Goal: Transaction & Acquisition: Purchase product/service

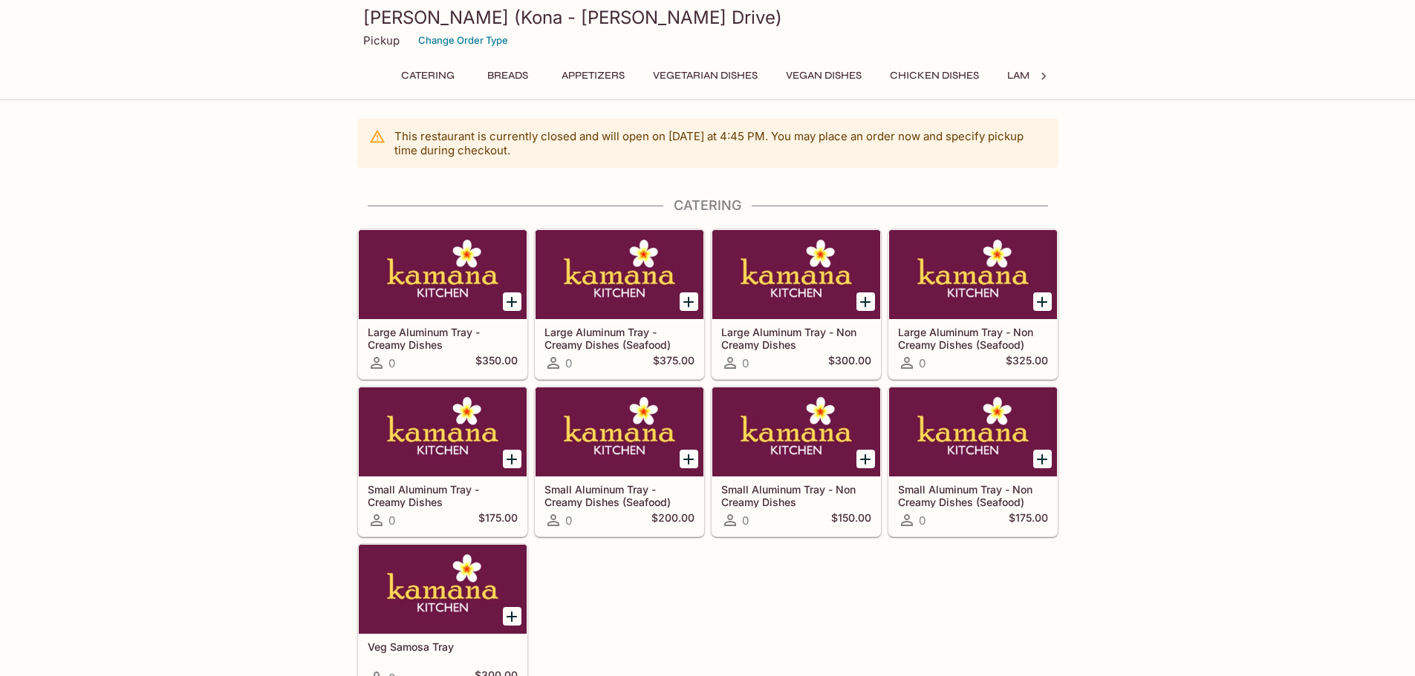
click at [665, 559] on div "Large Aluminum Tray - Creamy Dishes 0 $350.00 Large Aluminum Tray - Creamy Dish…" at bounding box center [704, 459] width 707 height 472
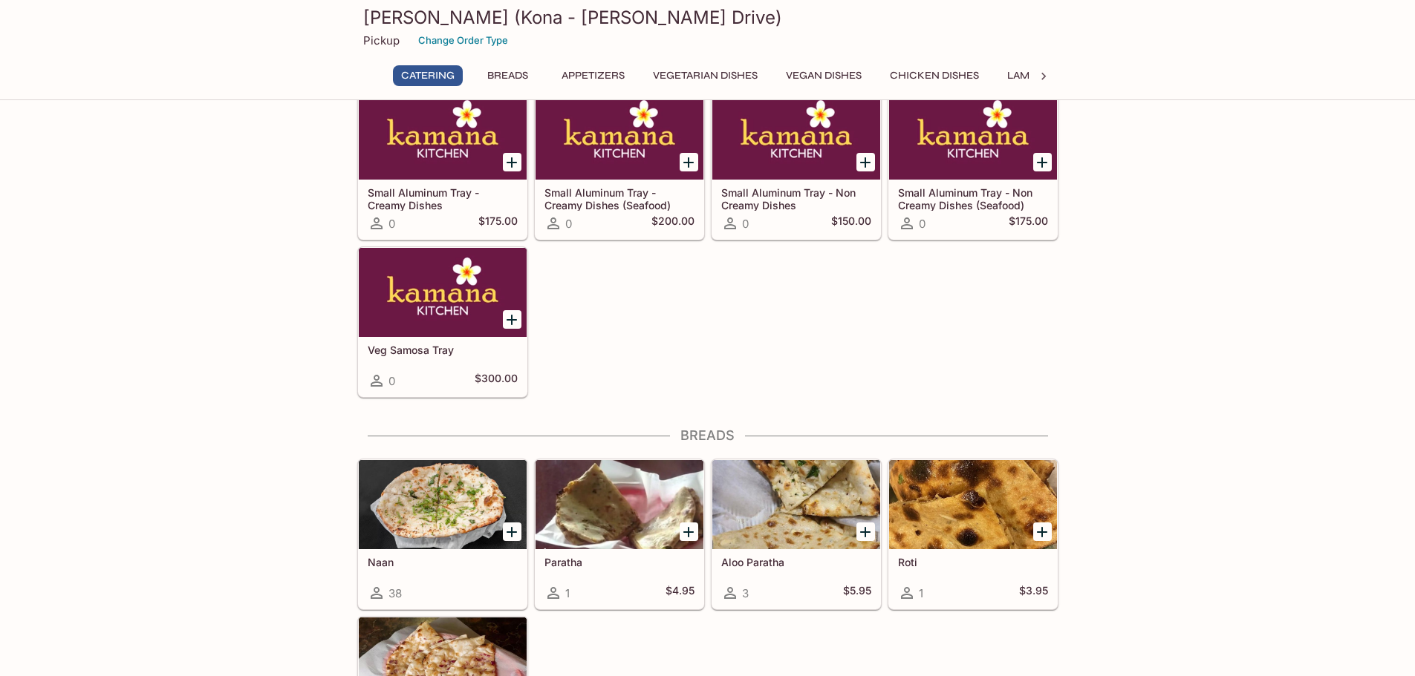
scroll to position [520, 0]
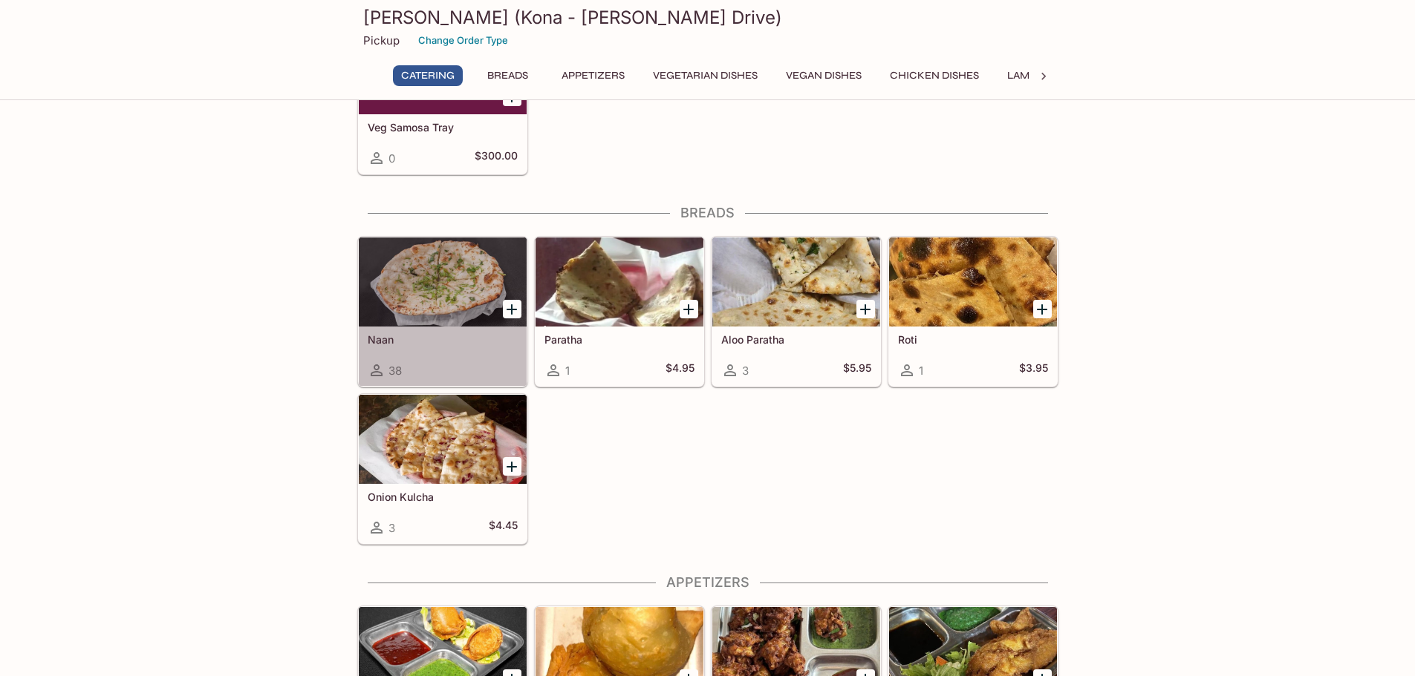
click at [436, 309] on div at bounding box center [443, 282] width 168 height 89
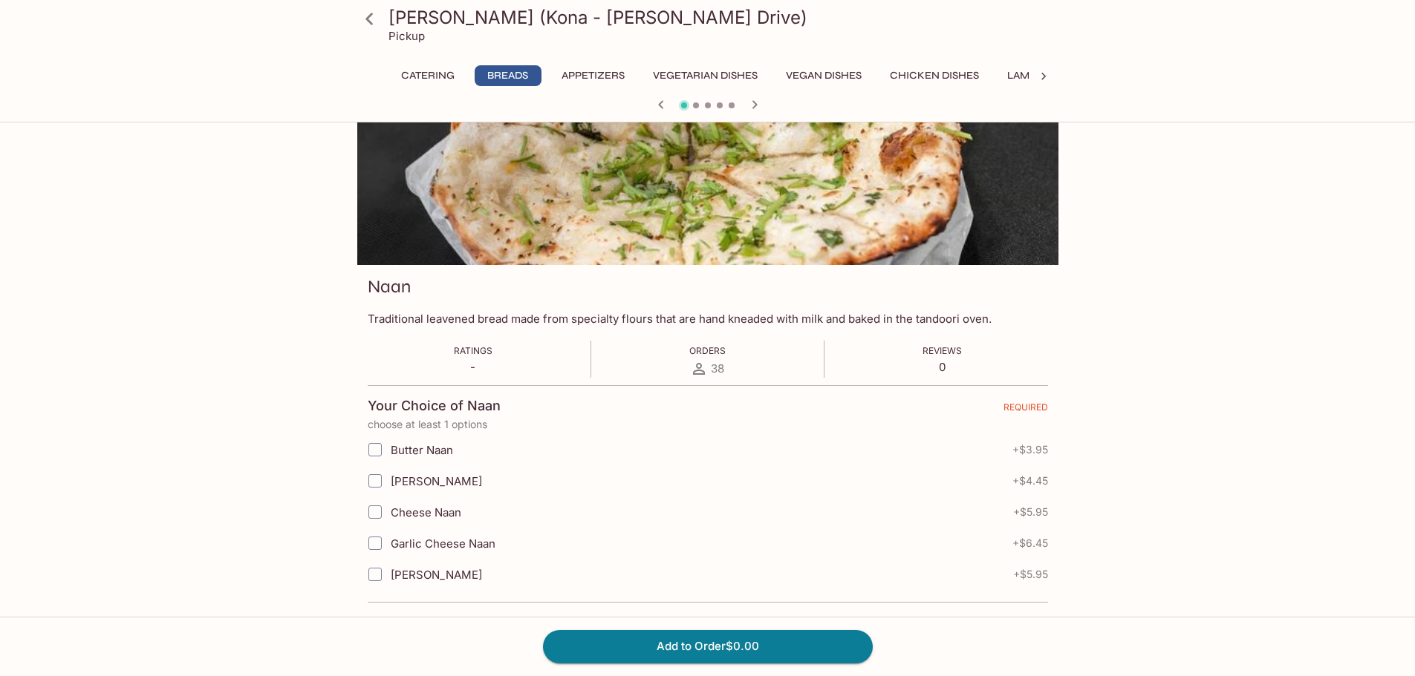
scroll to position [128, 0]
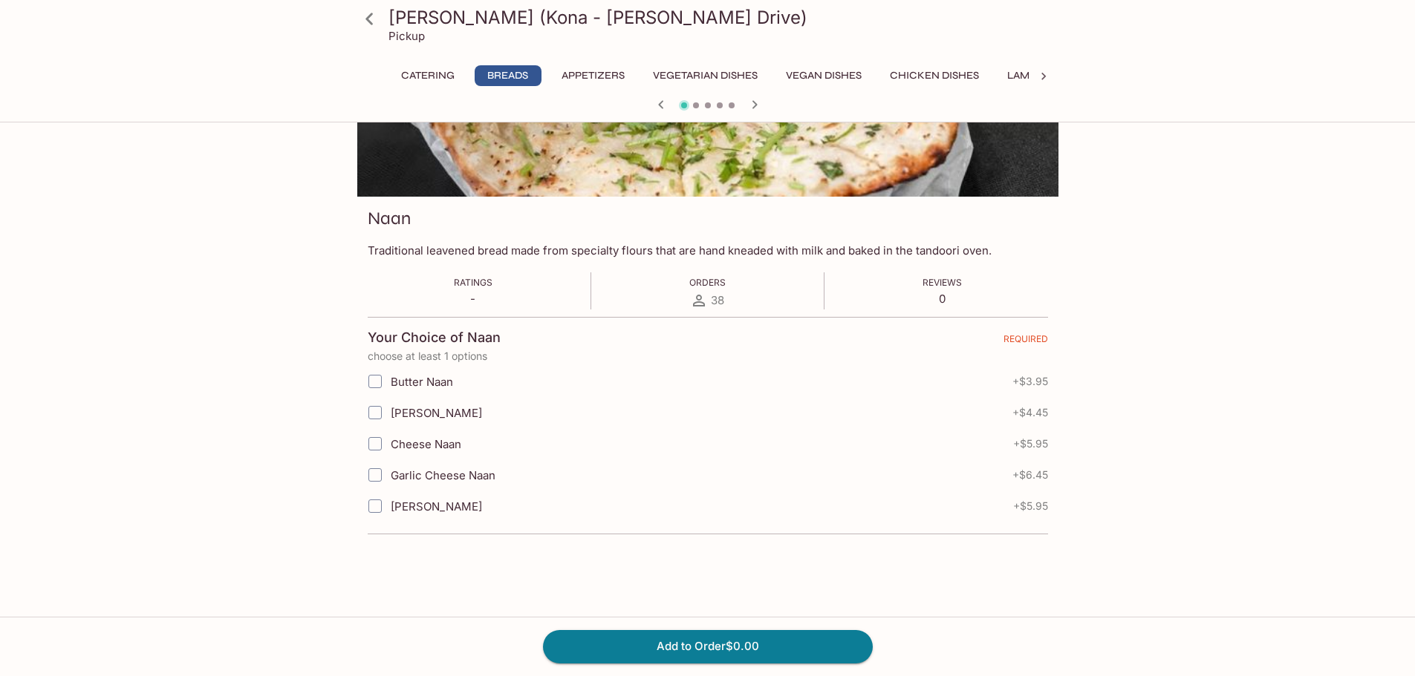
click at [1046, 76] on icon at bounding box center [1043, 76] width 15 height 15
click at [441, 76] on button "Lamb Dishes" at bounding box center [424, 75] width 85 height 21
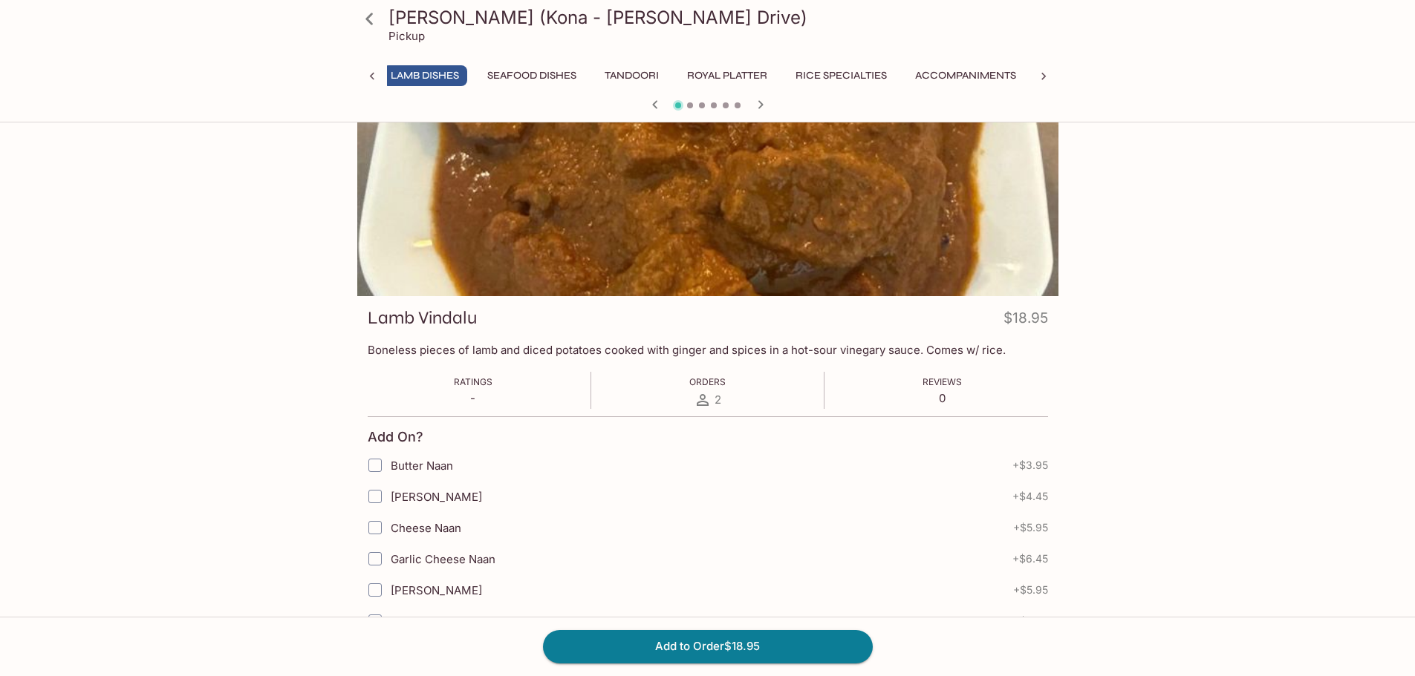
scroll to position [0, 0]
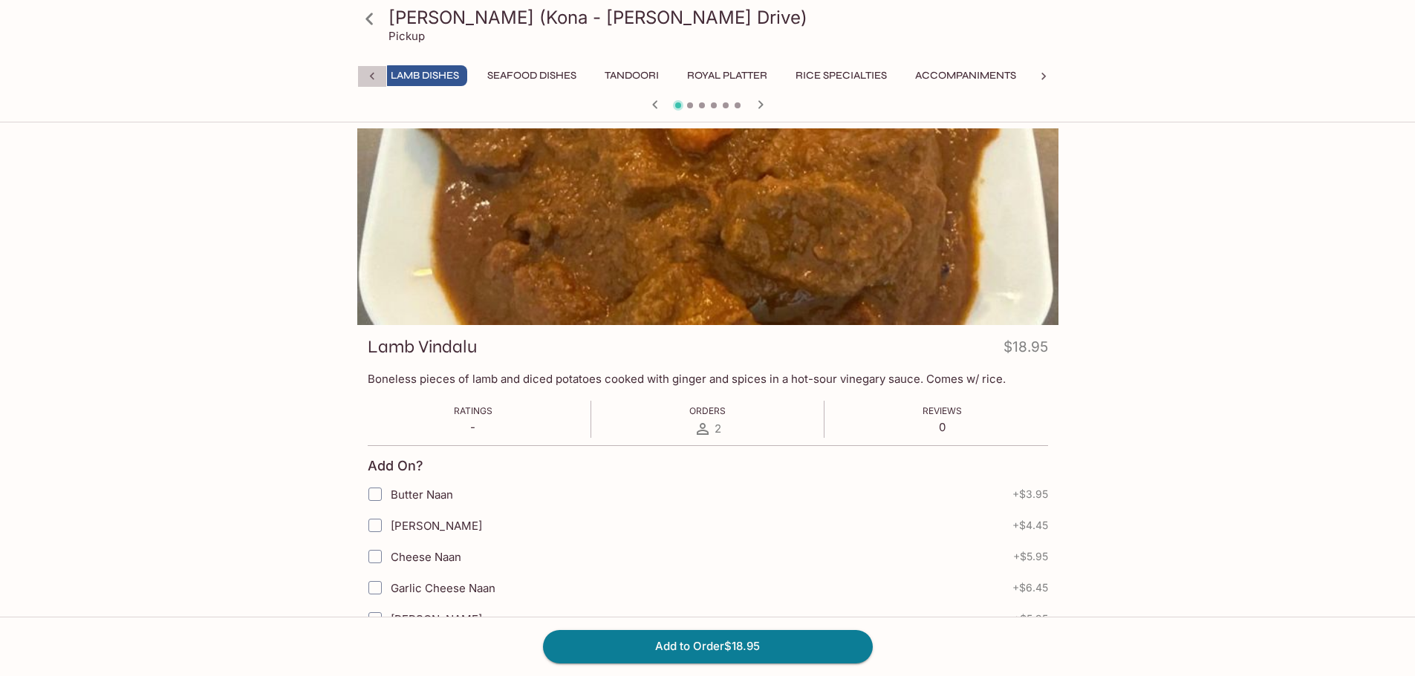
click at [374, 76] on icon at bounding box center [372, 76] width 15 height 15
click at [1017, 81] on button "Lamb Dishes" at bounding box center [1041, 75] width 85 height 21
click at [1018, 73] on button "Lamb Dishes" at bounding box center [1041, 75] width 85 height 21
click at [763, 105] on icon "button" at bounding box center [760, 105] width 18 height 18
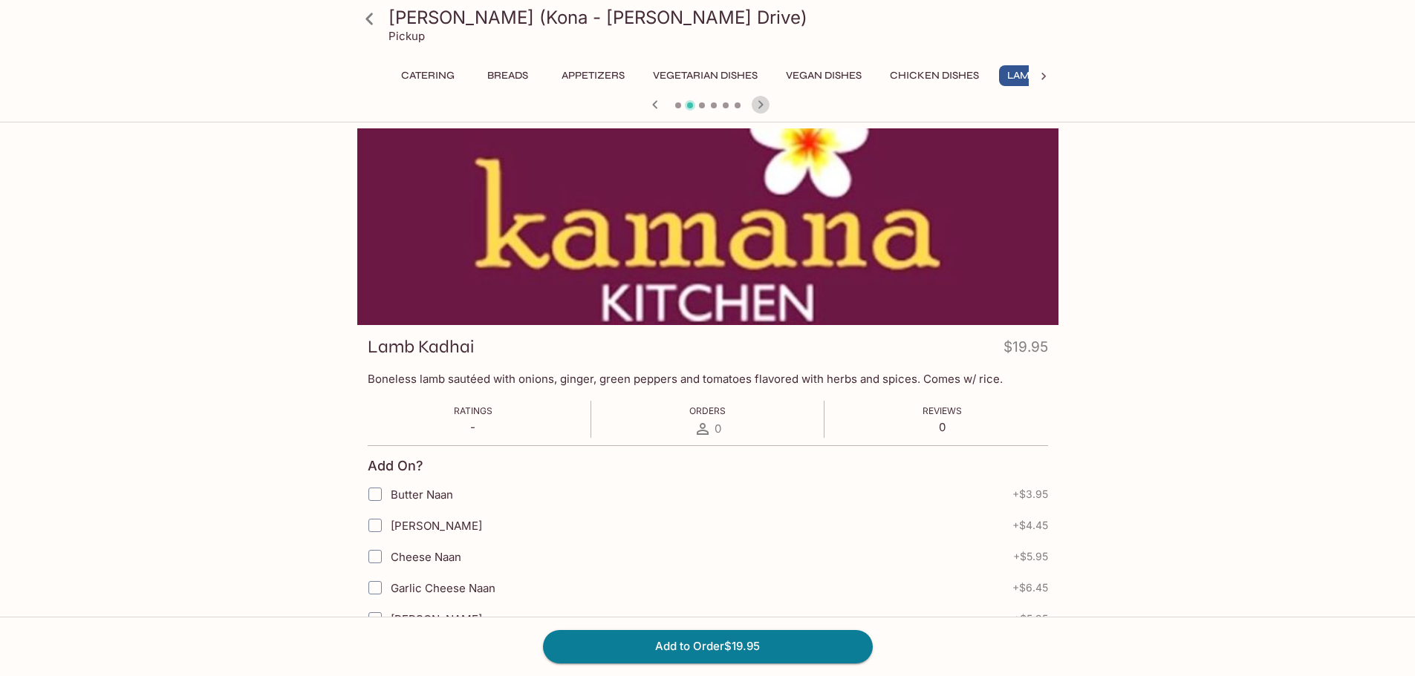
click at [763, 105] on icon "button" at bounding box center [760, 105] width 18 height 18
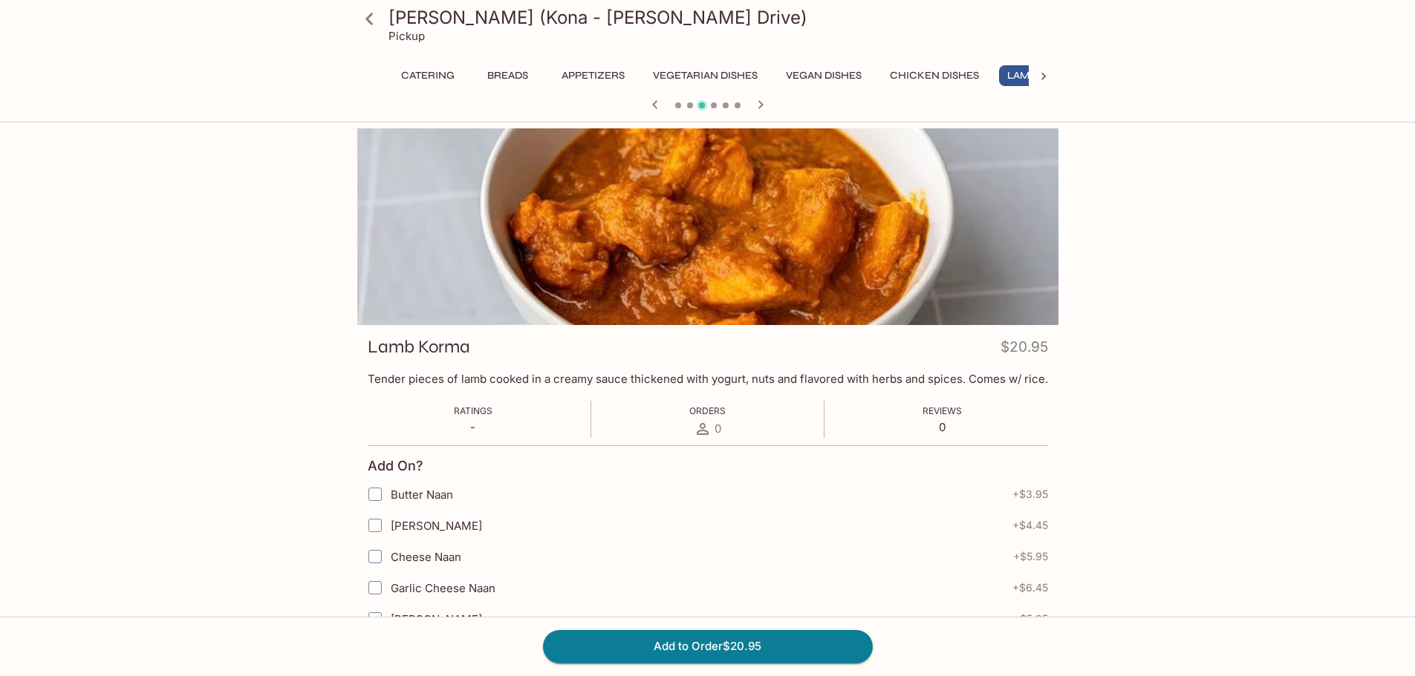
click at [716, 103] on span at bounding box center [714, 105] width 6 height 6
click at [758, 103] on icon "button" at bounding box center [760, 105] width 18 height 18
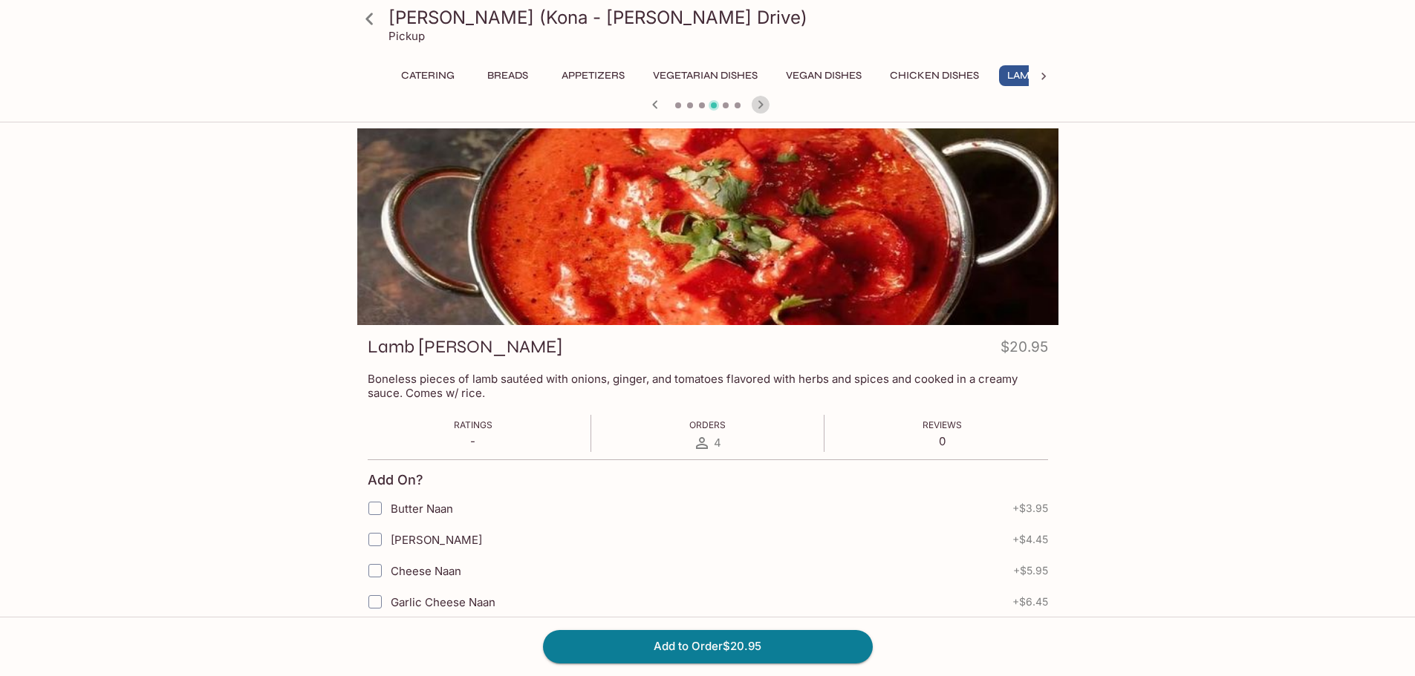
click at [759, 103] on icon "button" at bounding box center [760, 105] width 18 height 18
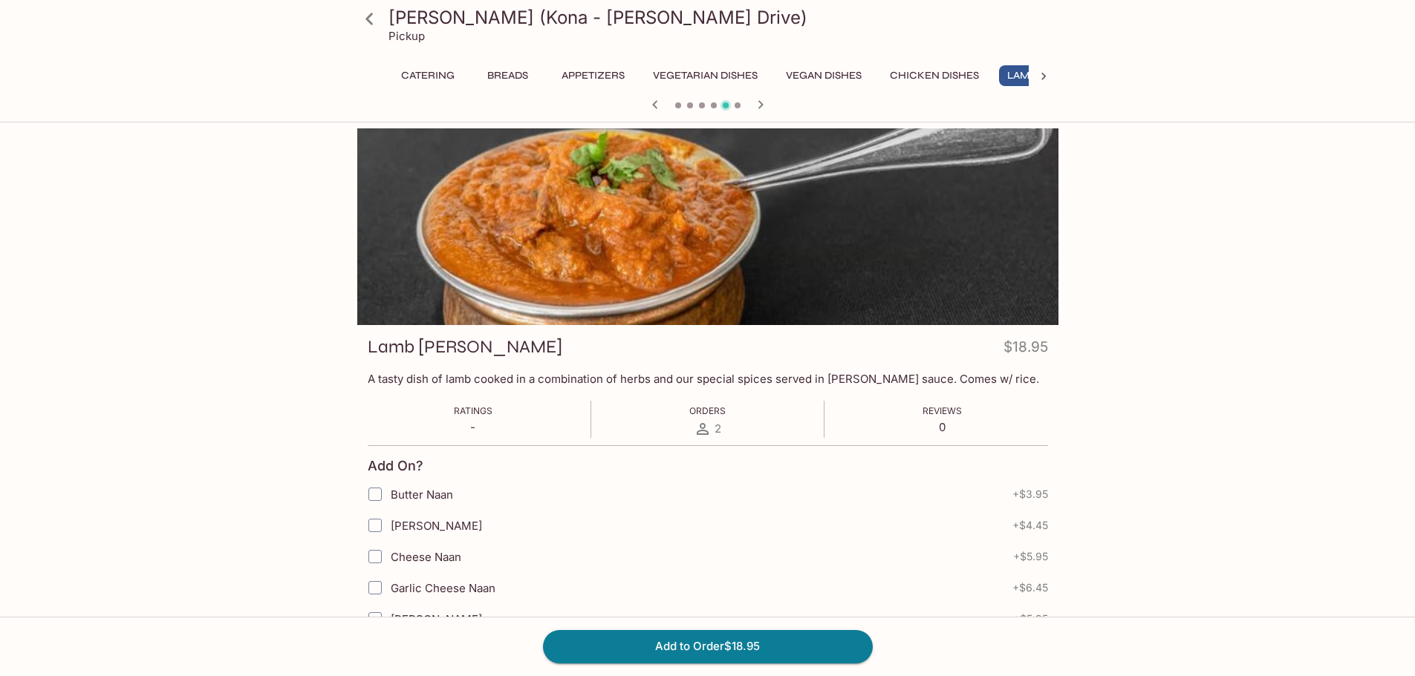
click at [758, 105] on icon "button" at bounding box center [760, 105] width 18 height 18
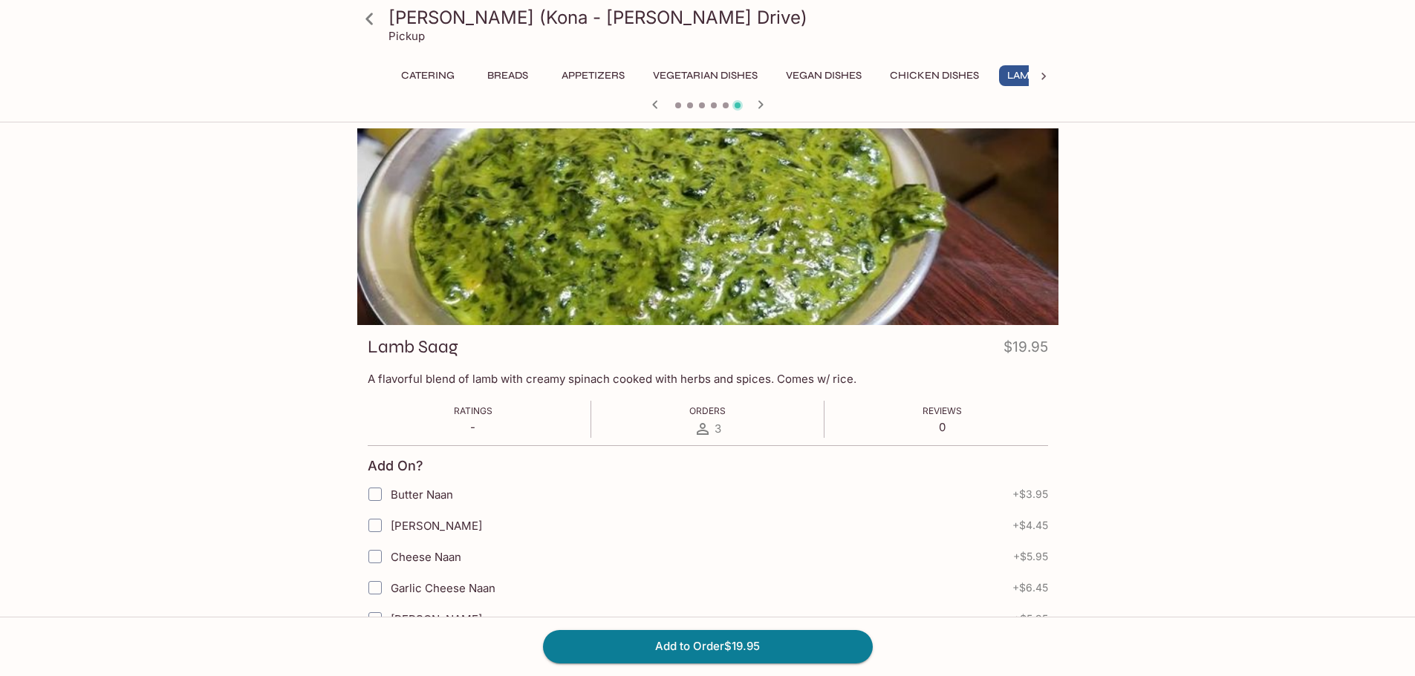
click at [760, 106] on icon "button" at bounding box center [759, 104] width 5 height 8
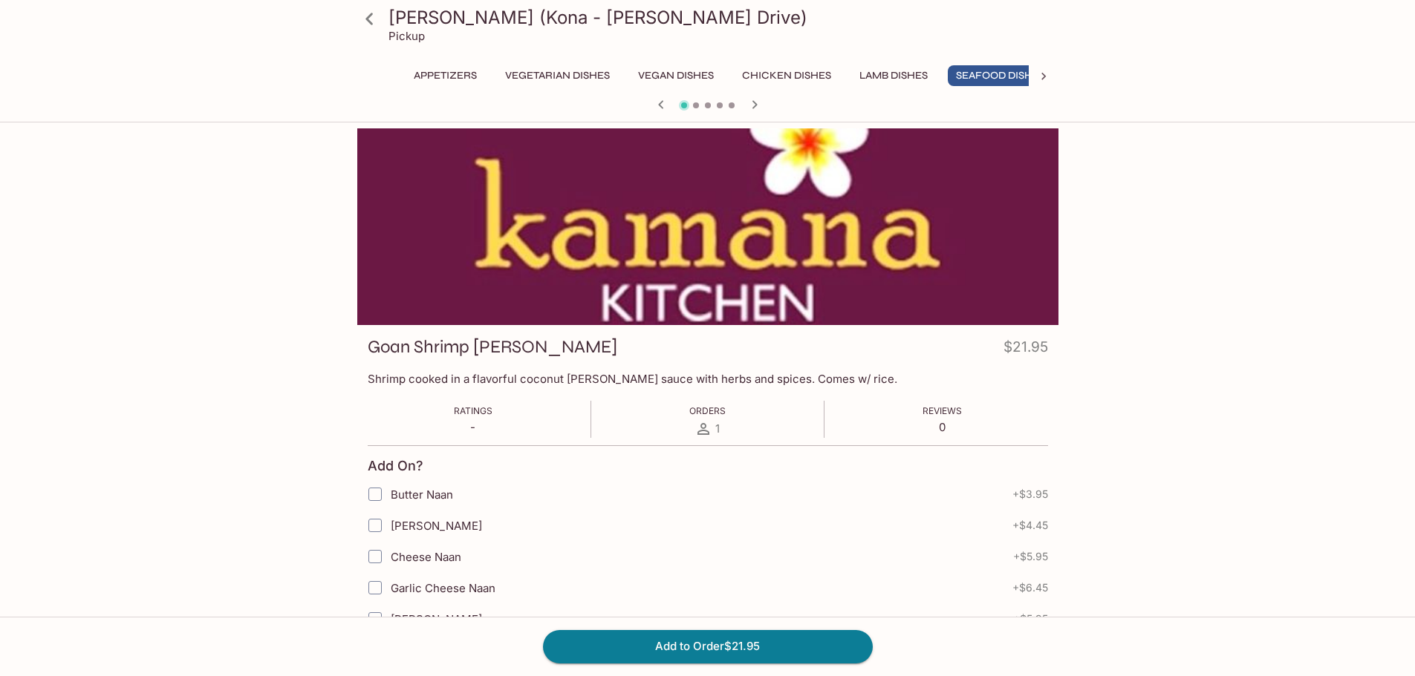
scroll to position [0, 180]
click at [760, 106] on icon "button" at bounding box center [755, 105] width 18 height 18
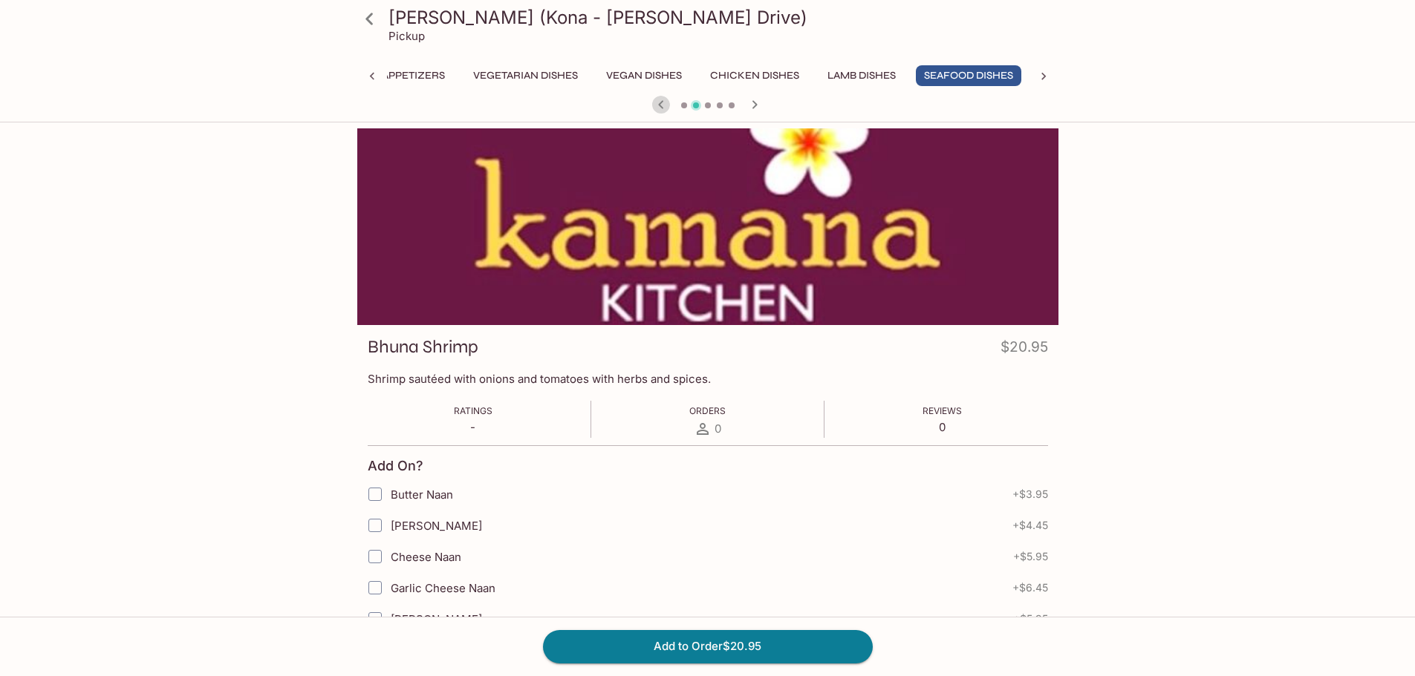
click at [662, 103] on icon "button" at bounding box center [661, 105] width 18 height 18
click at [1045, 76] on icon at bounding box center [1043, 76] width 4 height 7
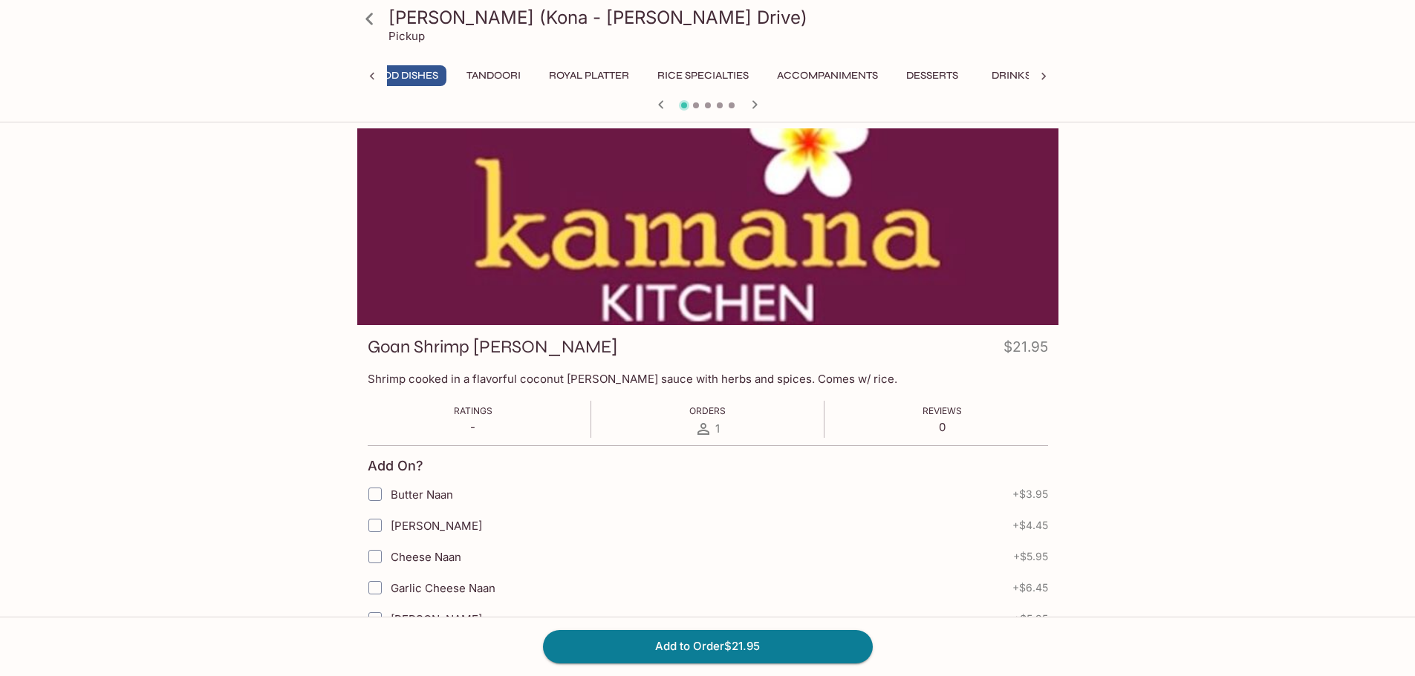
scroll to position [0, 785]
click at [474, 78] on button "Tandoori" at bounding box center [477, 75] width 71 height 21
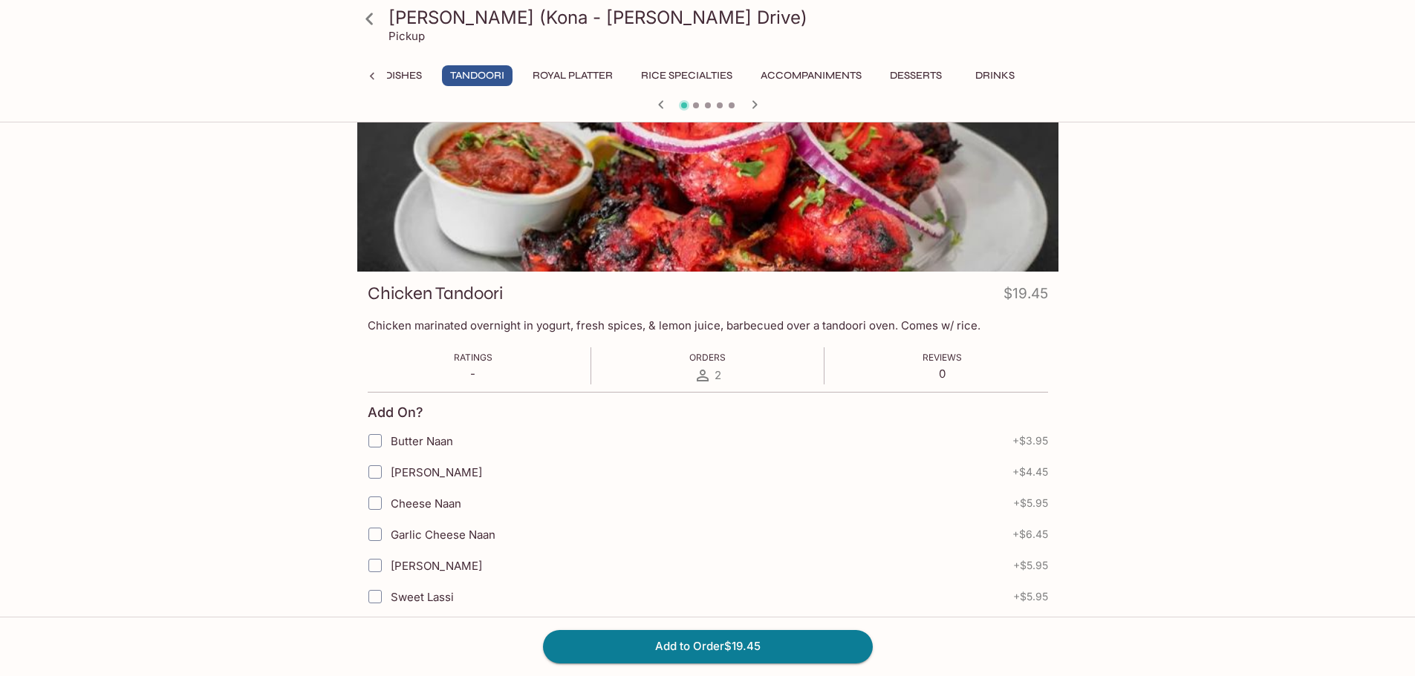
scroll to position [0, 0]
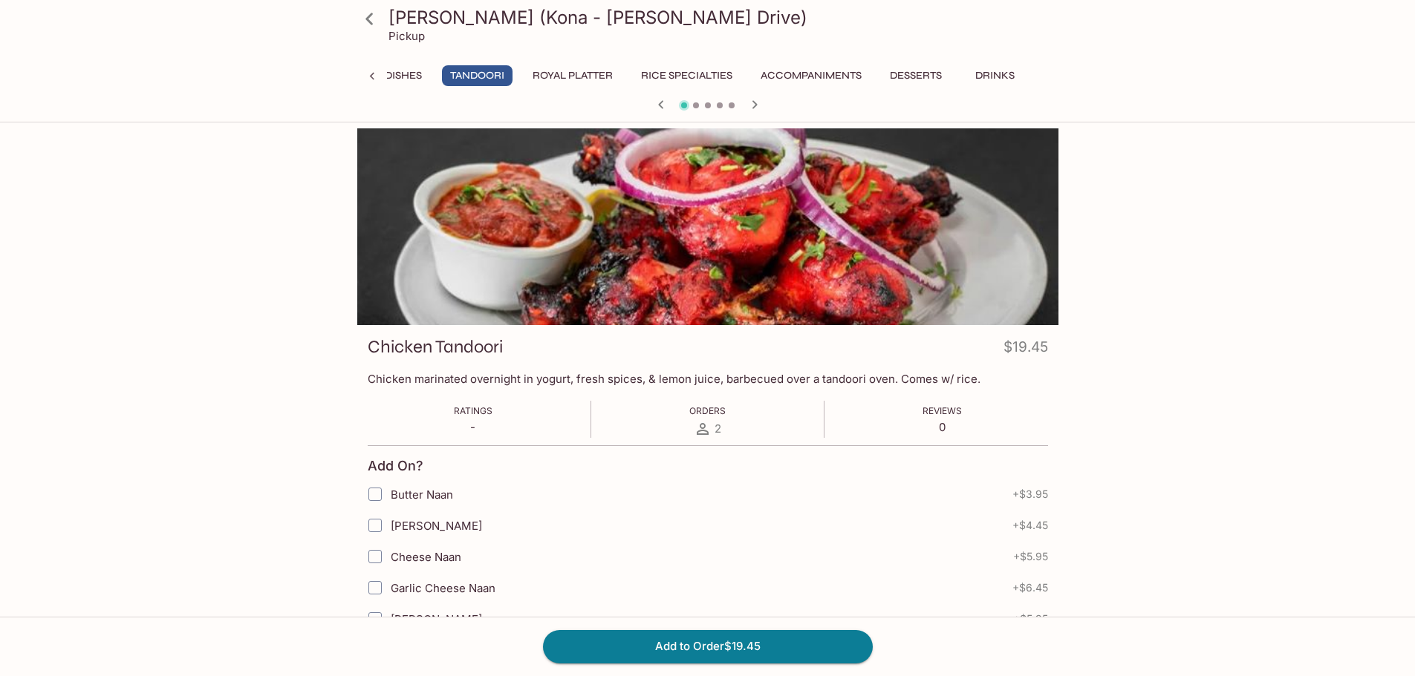
click at [379, 75] on icon at bounding box center [372, 76] width 15 height 15
click at [536, 76] on button "Vegetarian Dishes" at bounding box center [536, 75] width 121 height 21
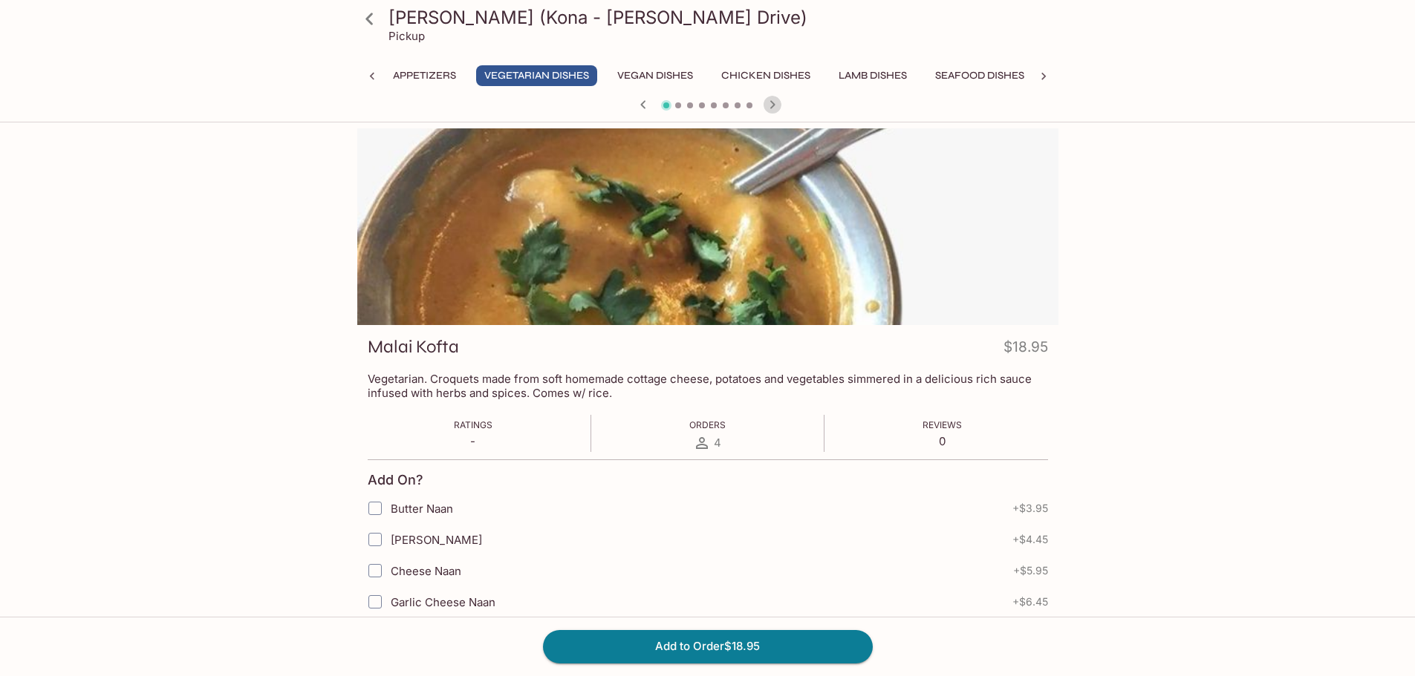
click at [777, 106] on icon "button" at bounding box center [772, 105] width 18 height 18
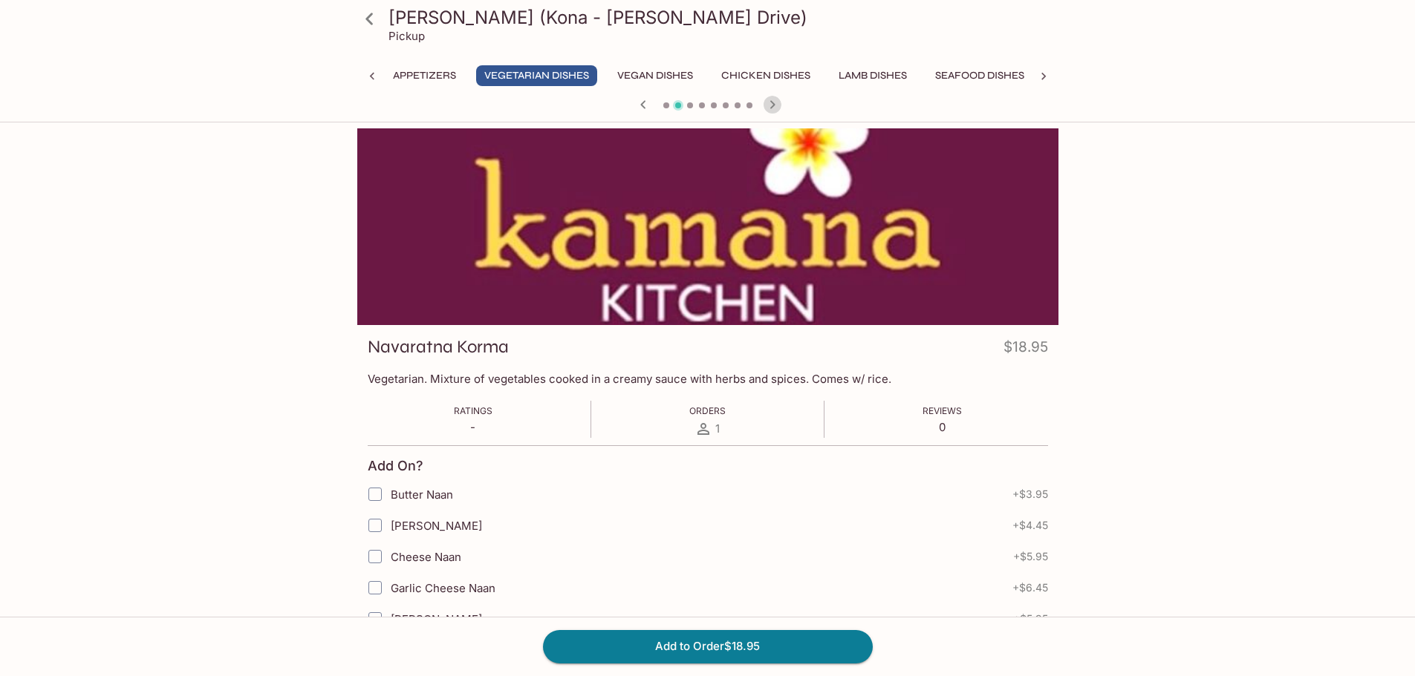
click at [777, 105] on icon "button" at bounding box center [772, 105] width 18 height 18
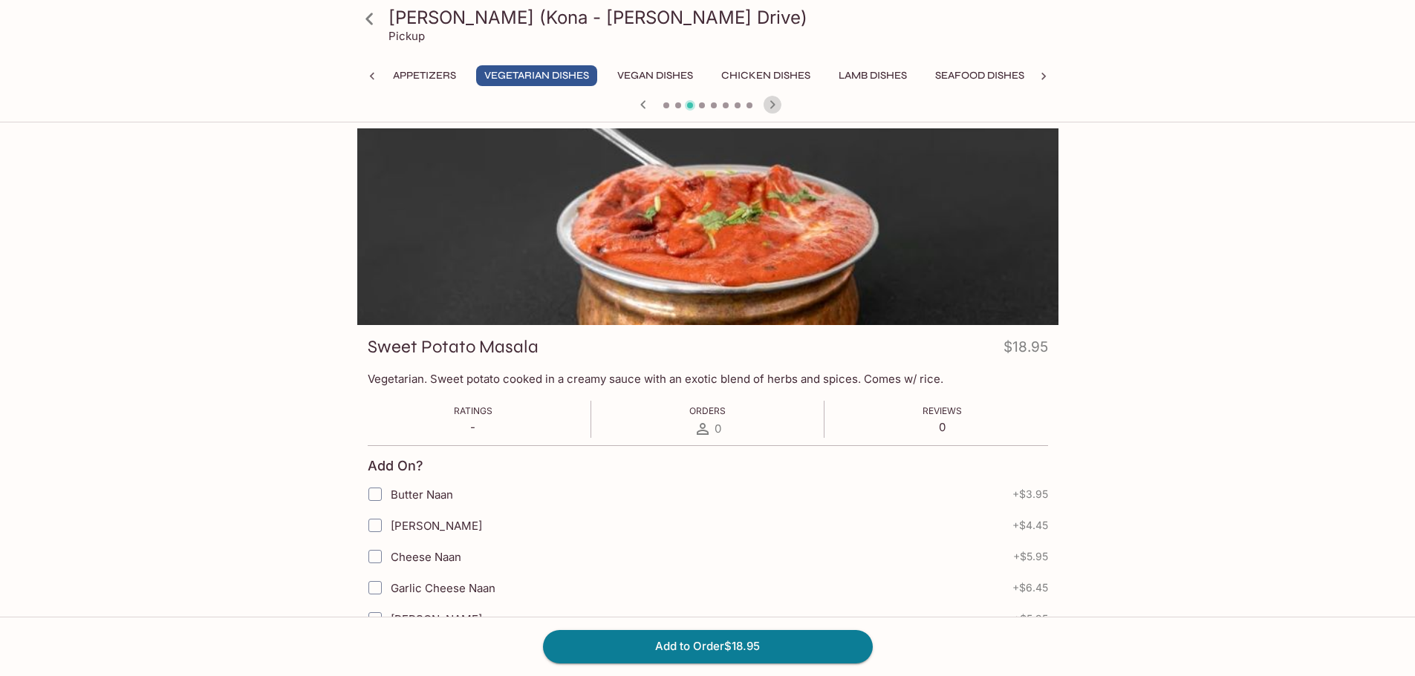
click at [777, 105] on icon "button" at bounding box center [772, 105] width 18 height 18
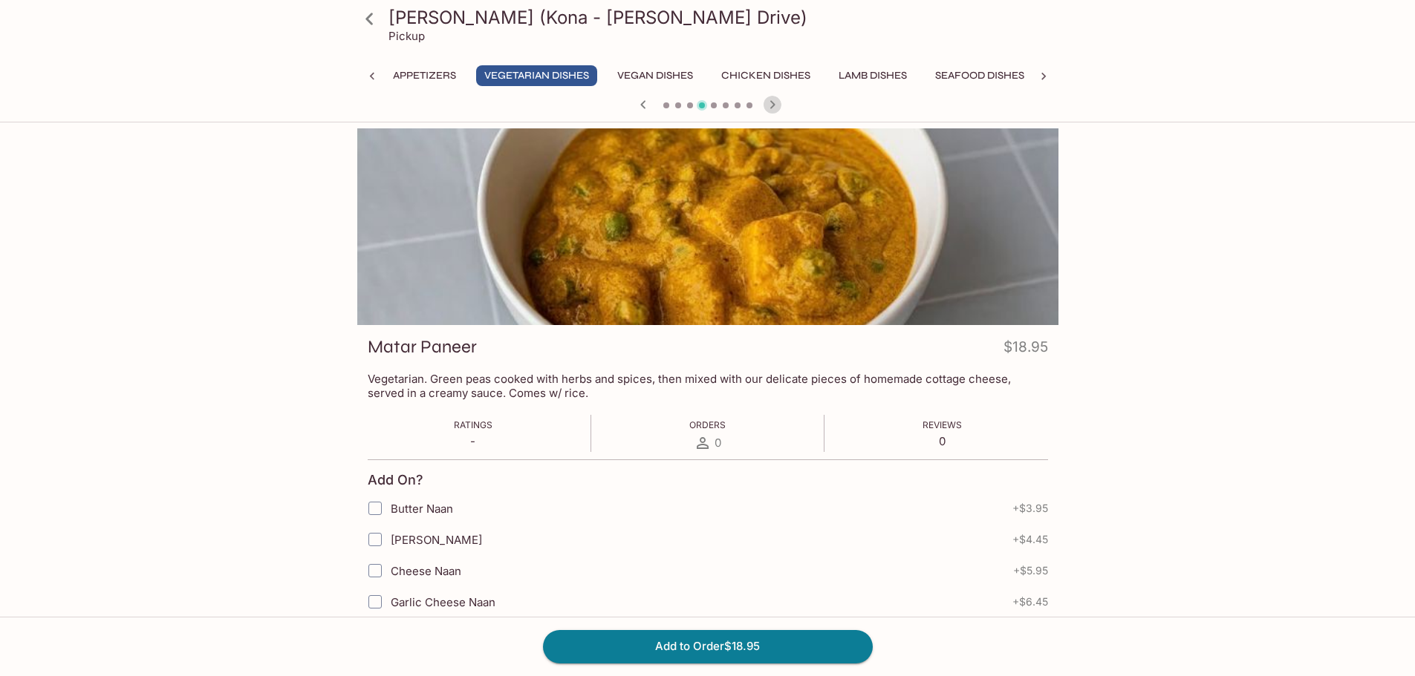
click at [777, 105] on icon "button" at bounding box center [772, 105] width 18 height 18
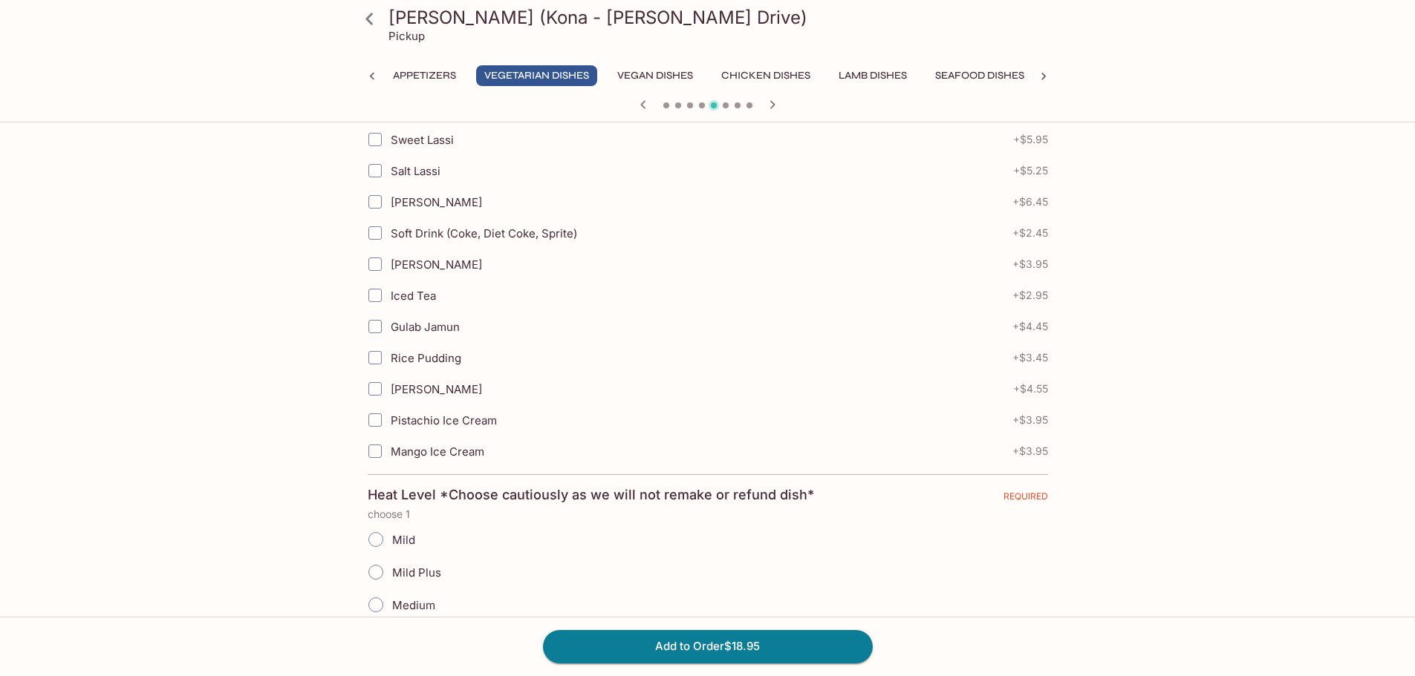
scroll to position [662, 0]
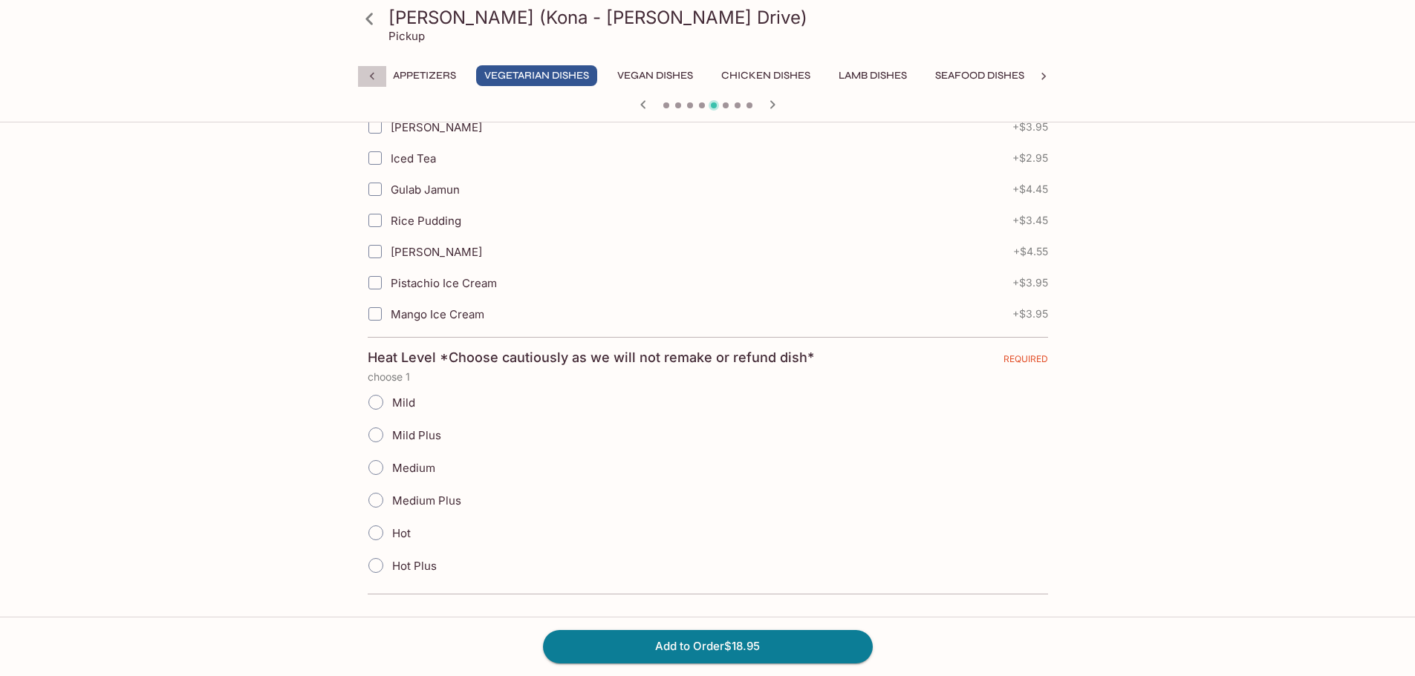
click at [371, 74] on icon at bounding box center [371, 76] width 4 height 7
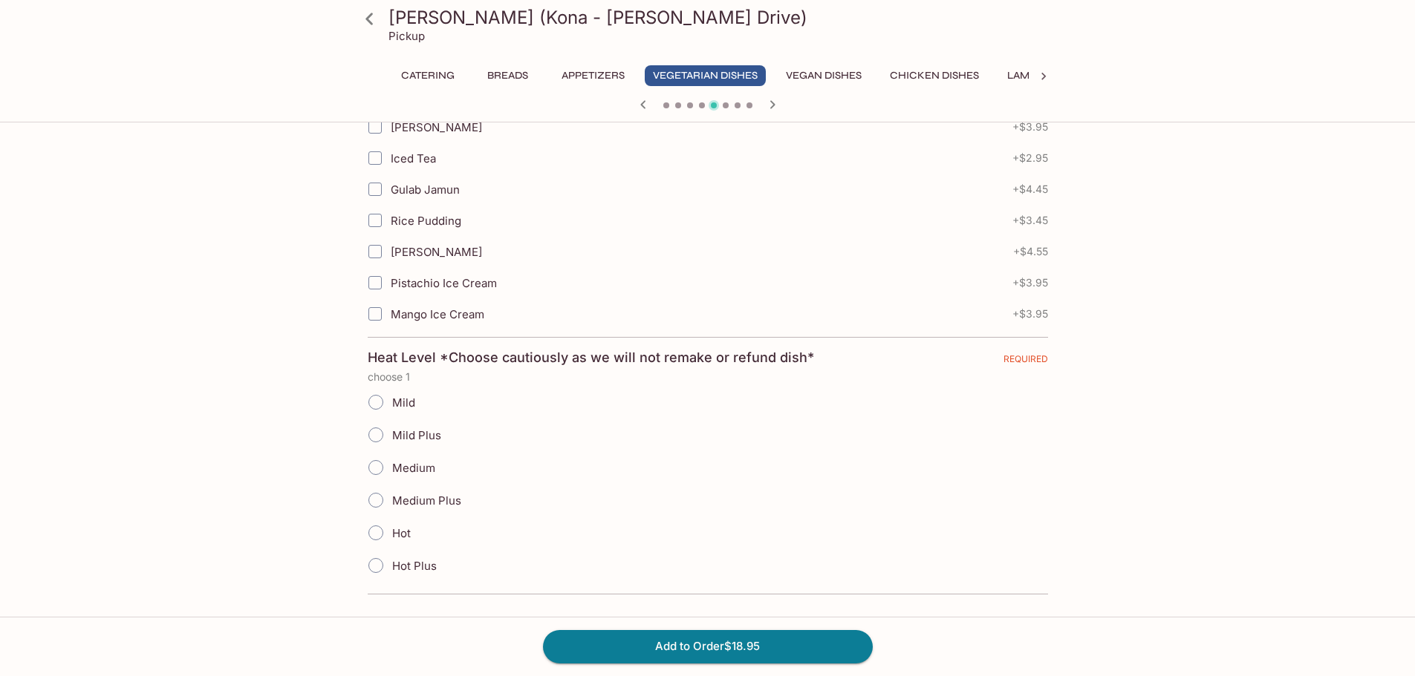
click at [508, 74] on button "Breads" at bounding box center [507, 75] width 67 height 21
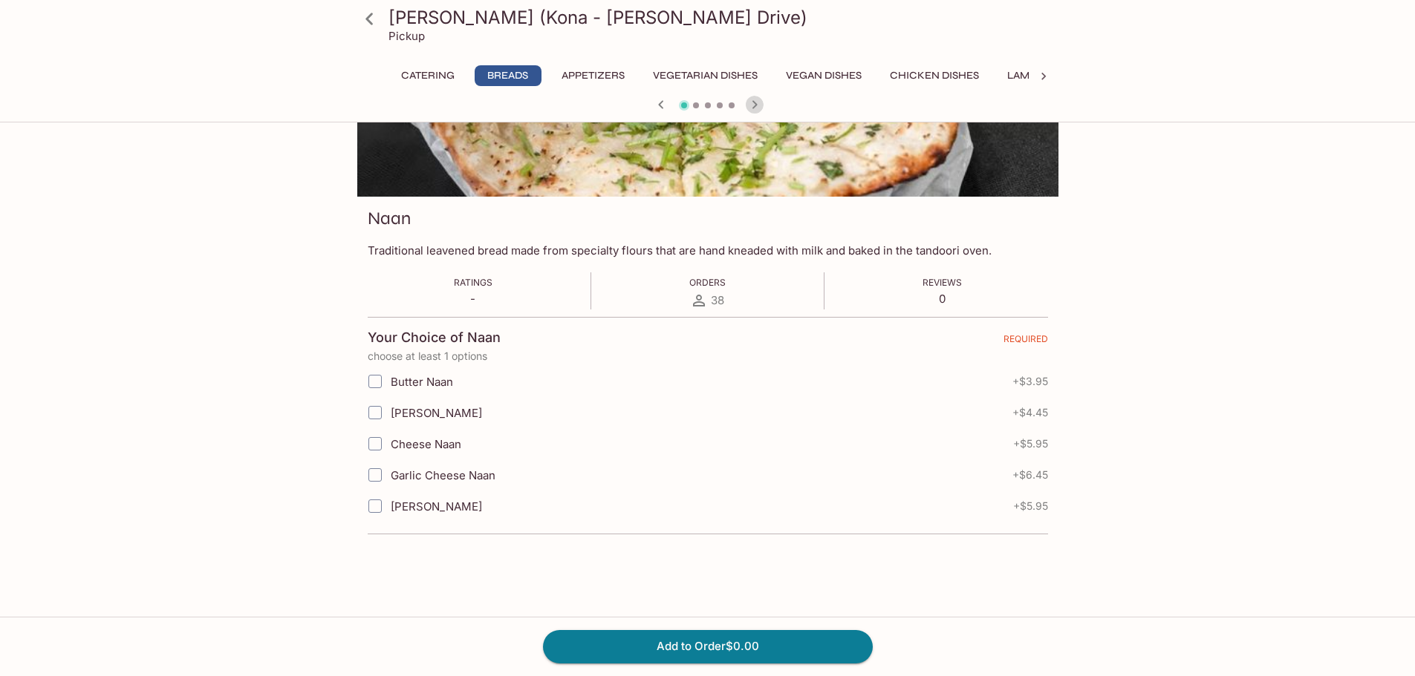
click at [754, 103] on icon "button" at bounding box center [753, 104] width 5 height 8
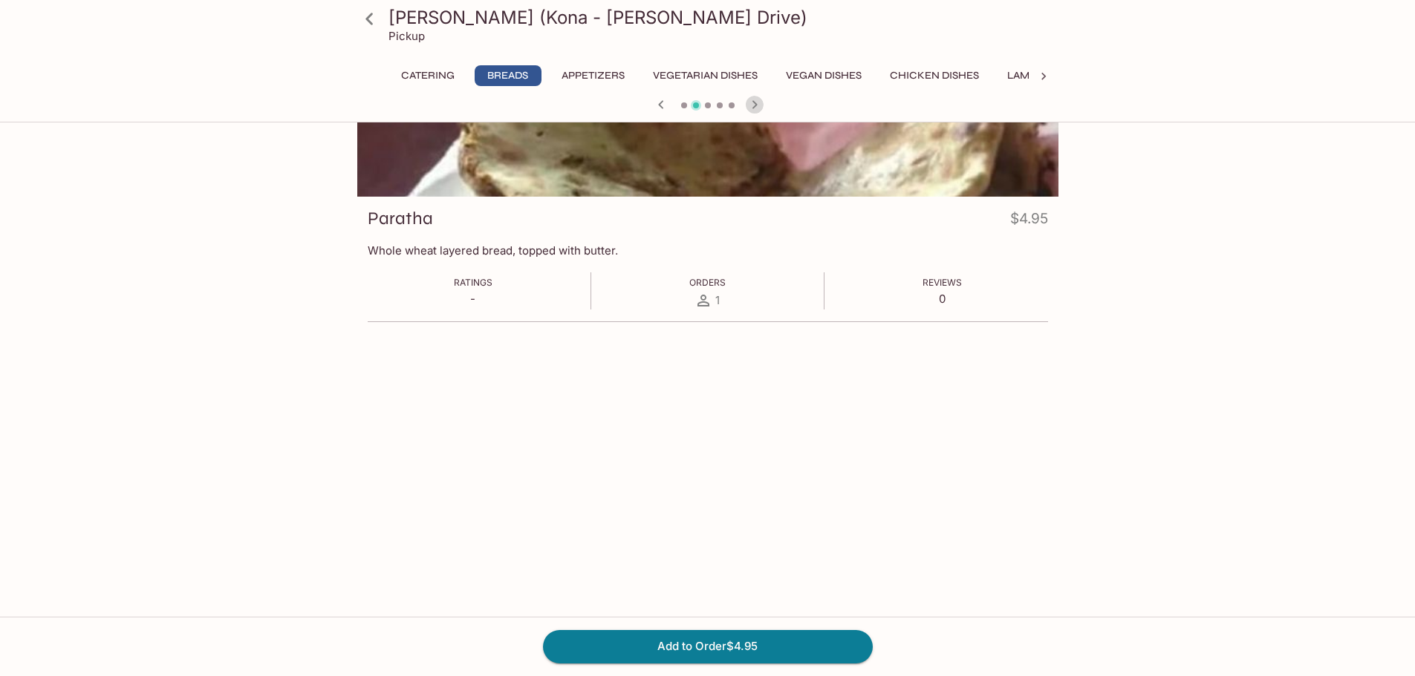
click at [753, 106] on icon "button" at bounding box center [755, 105] width 18 height 18
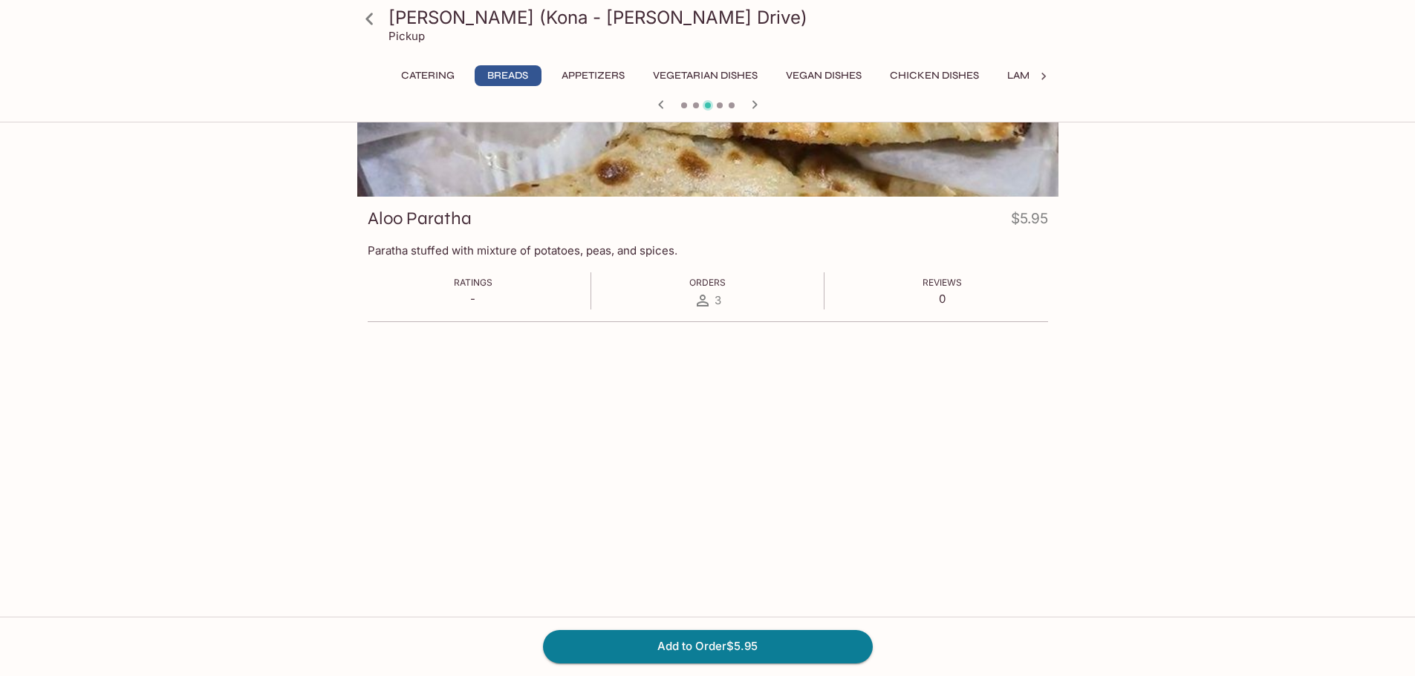
click at [753, 106] on icon "button" at bounding box center [755, 105] width 18 height 18
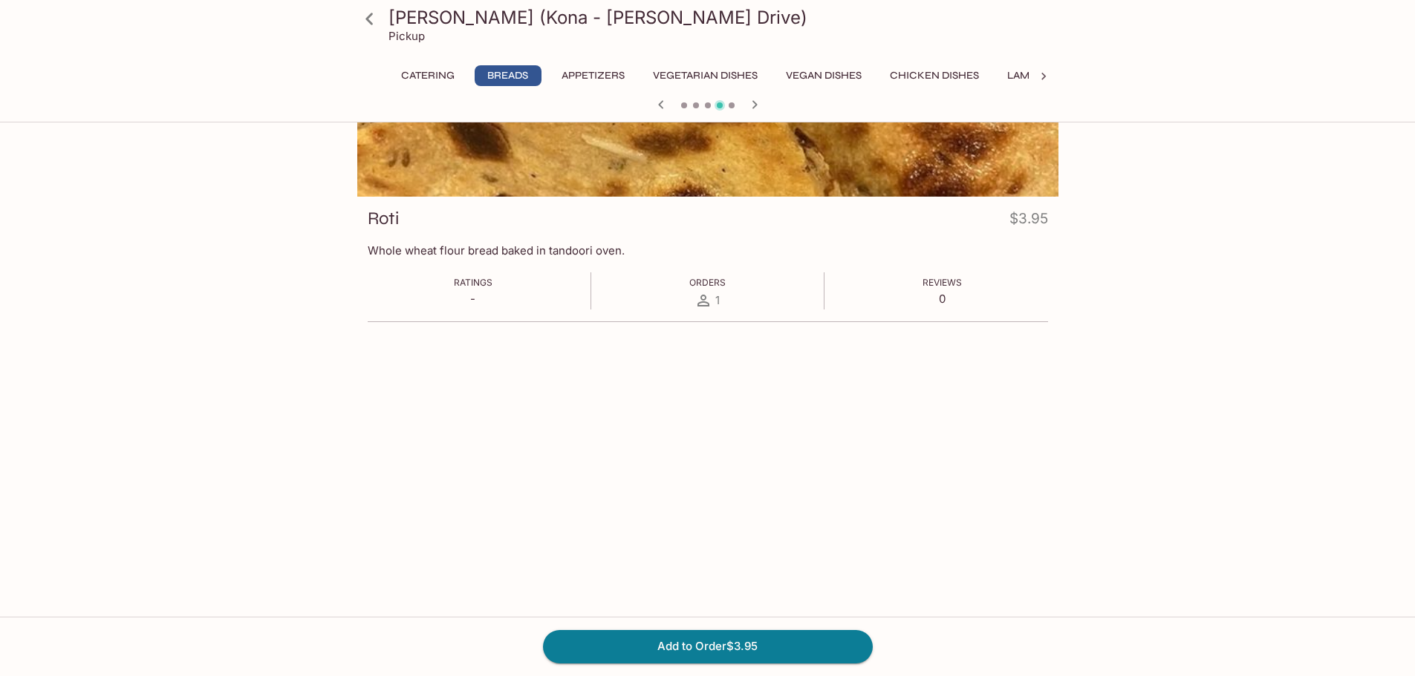
click at [753, 106] on icon "button" at bounding box center [755, 105] width 18 height 18
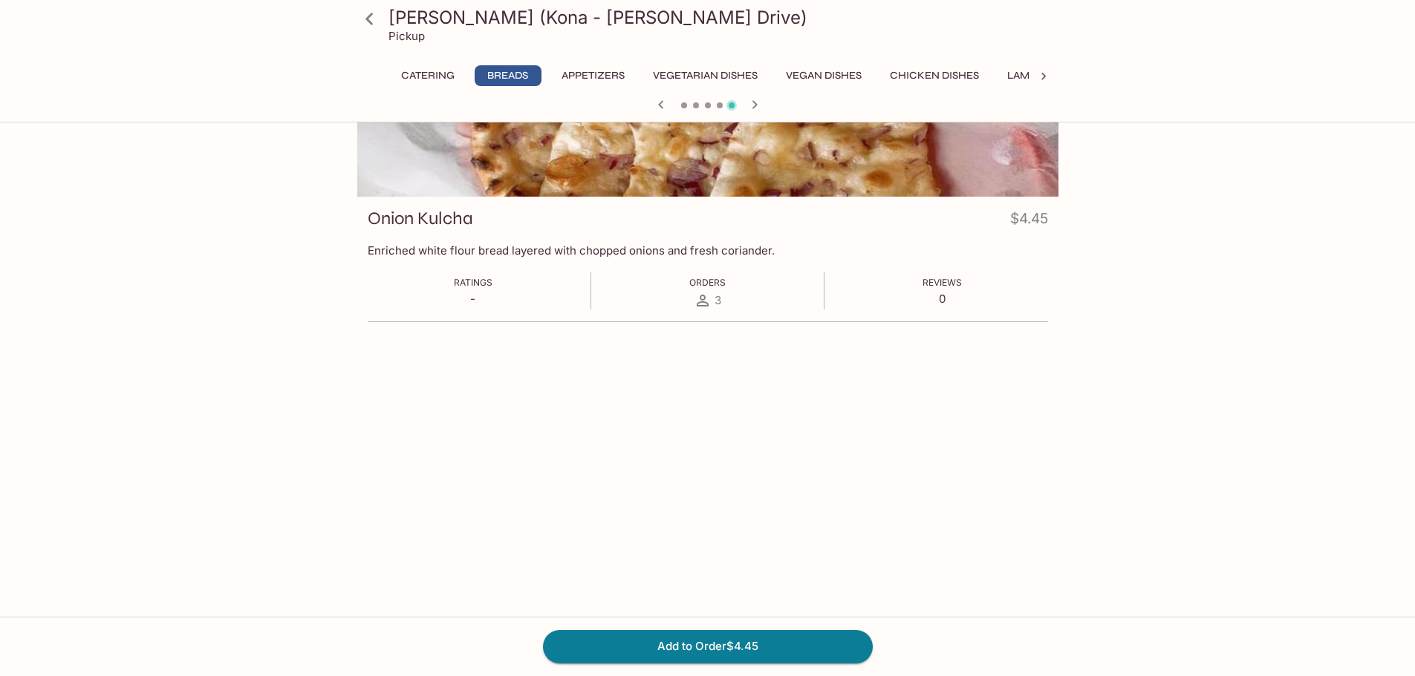
click at [753, 106] on icon "button" at bounding box center [755, 105] width 18 height 18
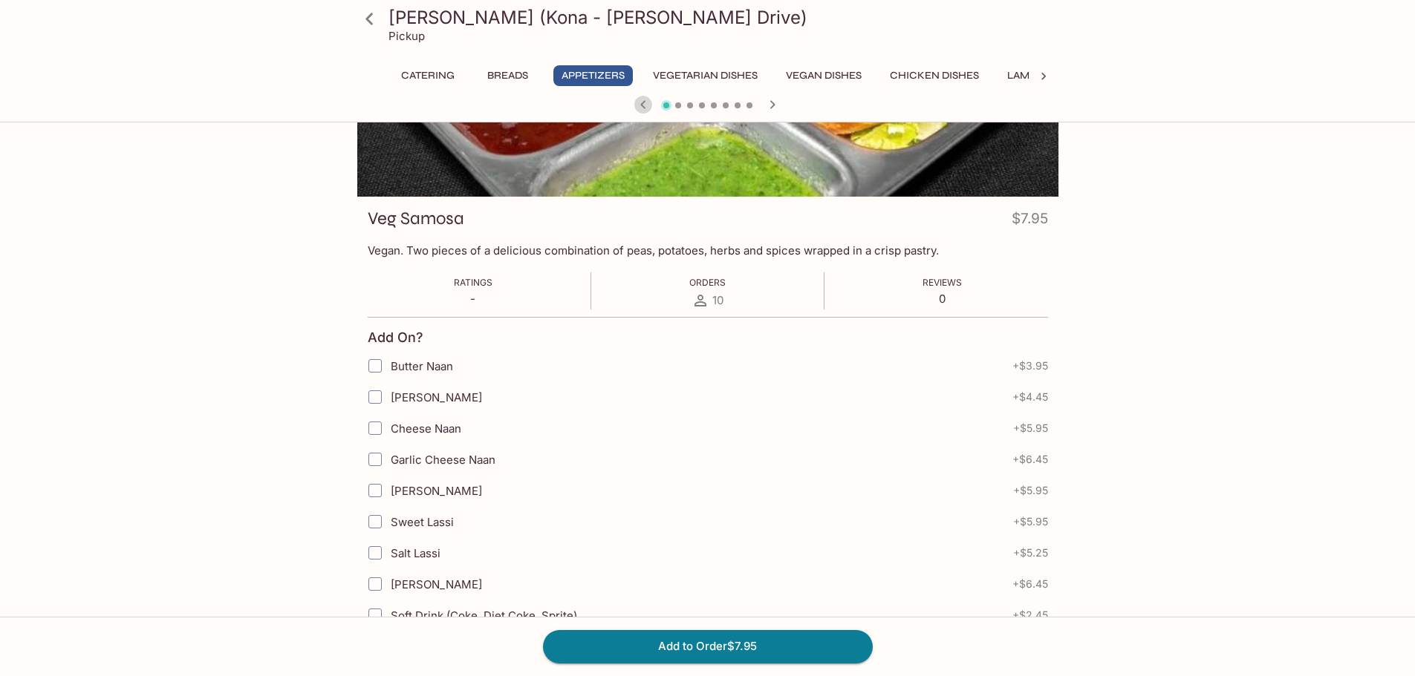
click at [645, 105] on icon "button" at bounding box center [643, 105] width 18 height 18
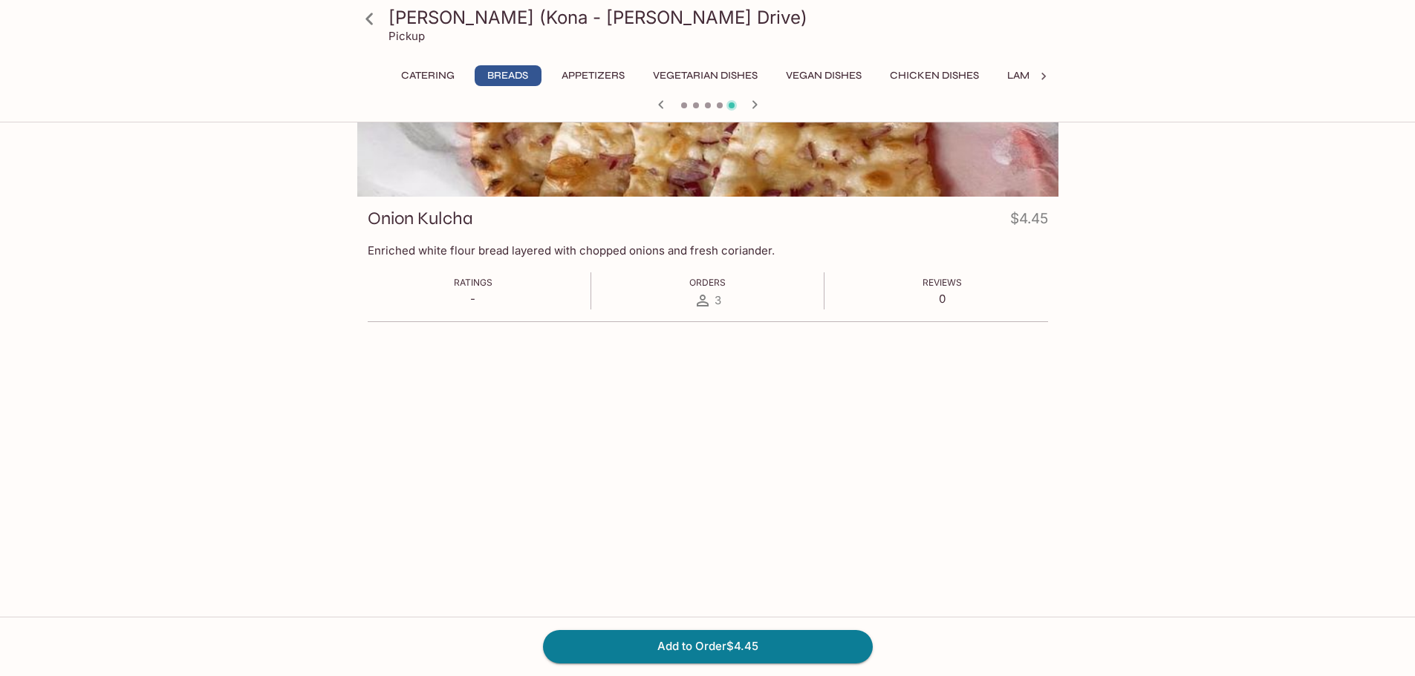
click at [680, 104] on div at bounding box center [707, 106] width 713 height 22
click at [682, 105] on span at bounding box center [684, 105] width 6 height 6
click at [662, 105] on icon "button" at bounding box center [661, 105] width 18 height 18
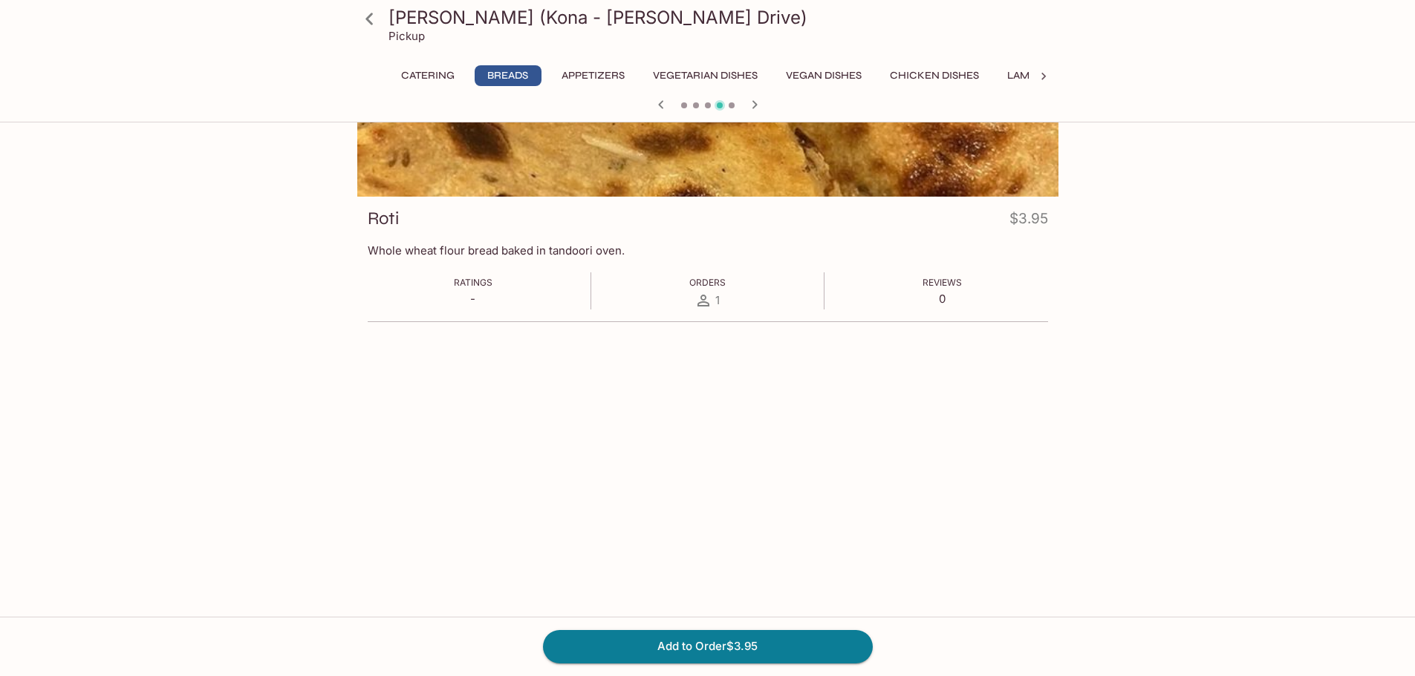
click at [662, 109] on icon "button" at bounding box center [661, 105] width 18 height 18
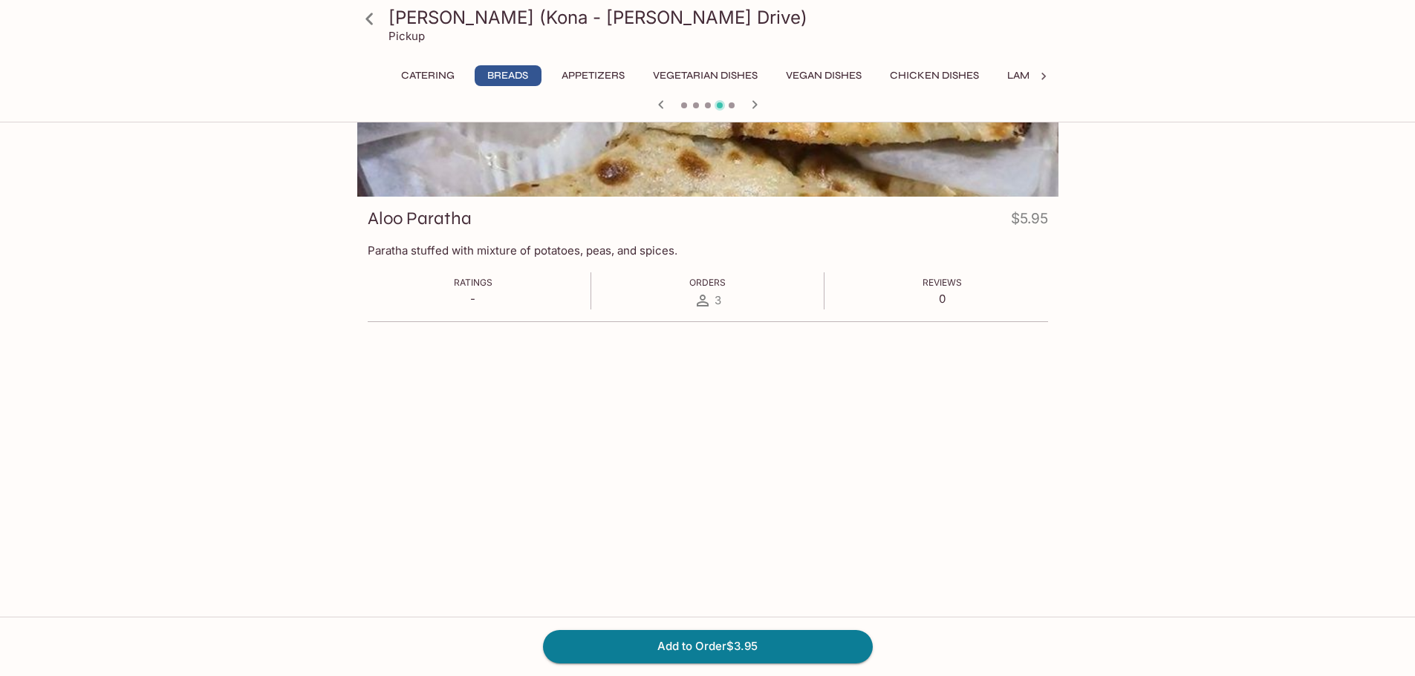
click at [664, 108] on icon "button" at bounding box center [661, 105] width 18 height 18
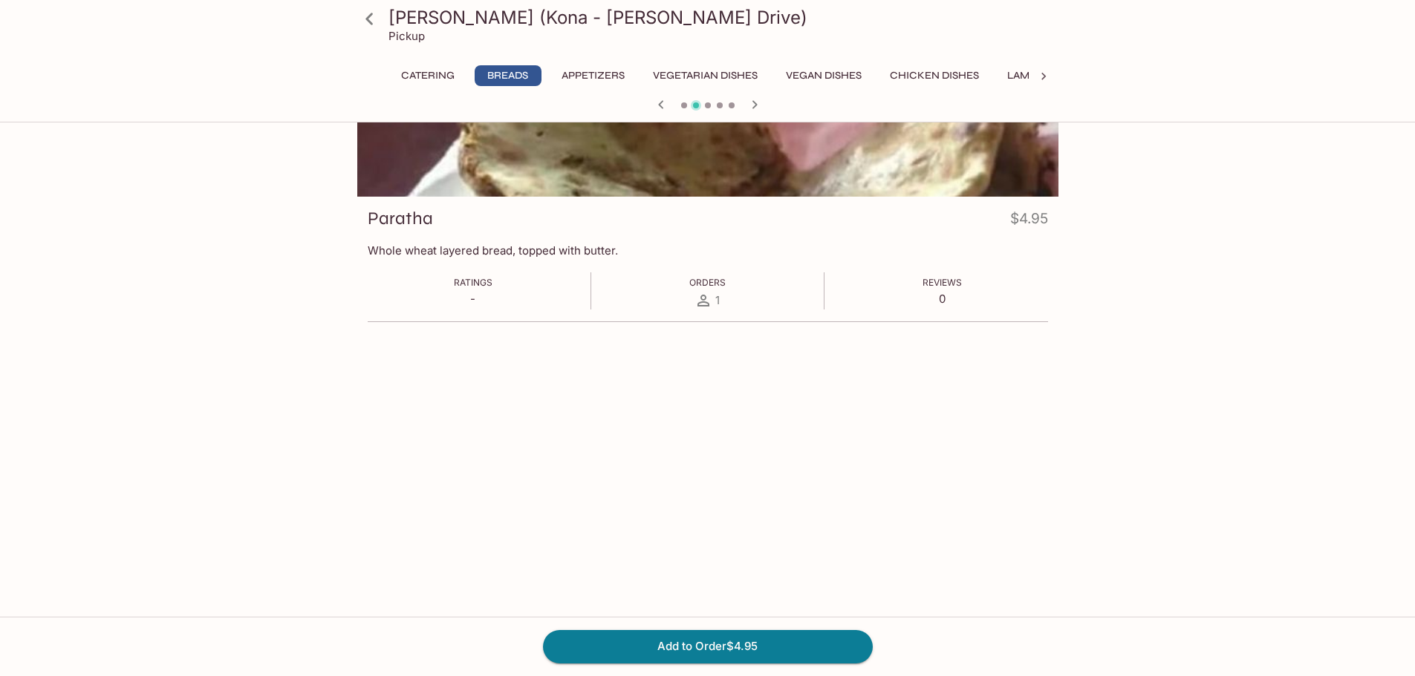
click at [664, 108] on icon "button" at bounding box center [661, 105] width 18 height 18
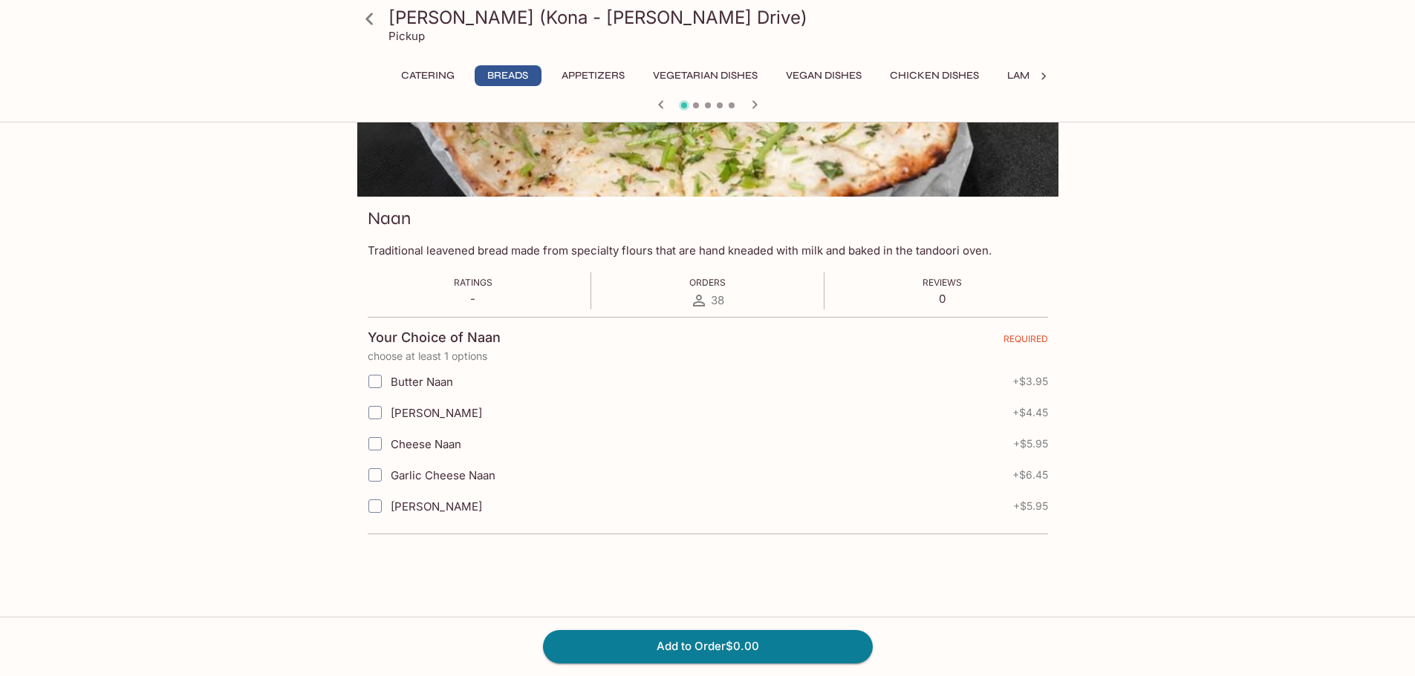
click at [757, 106] on icon "button" at bounding box center [755, 105] width 18 height 18
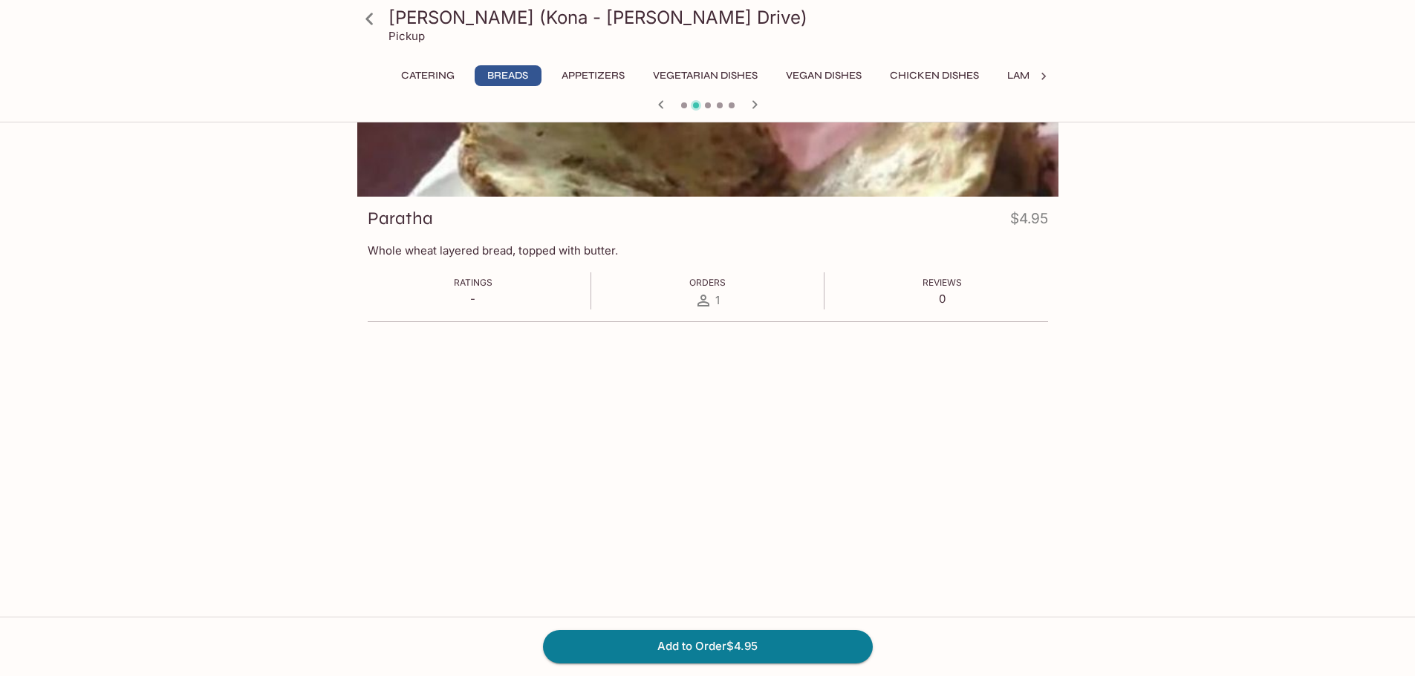
click at [758, 105] on icon "button" at bounding box center [755, 105] width 18 height 18
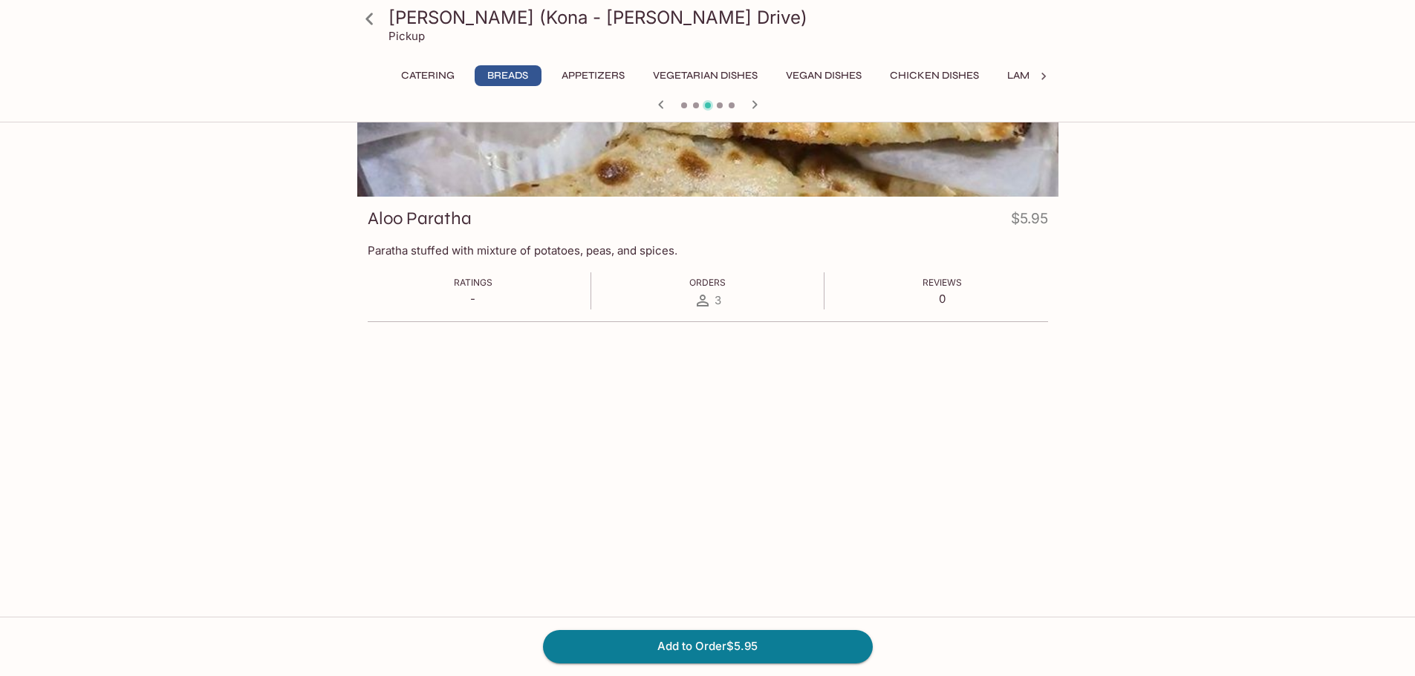
click at [1020, 76] on button "Lamb Dishes" at bounding box center [1041, 75] width 85 height 21
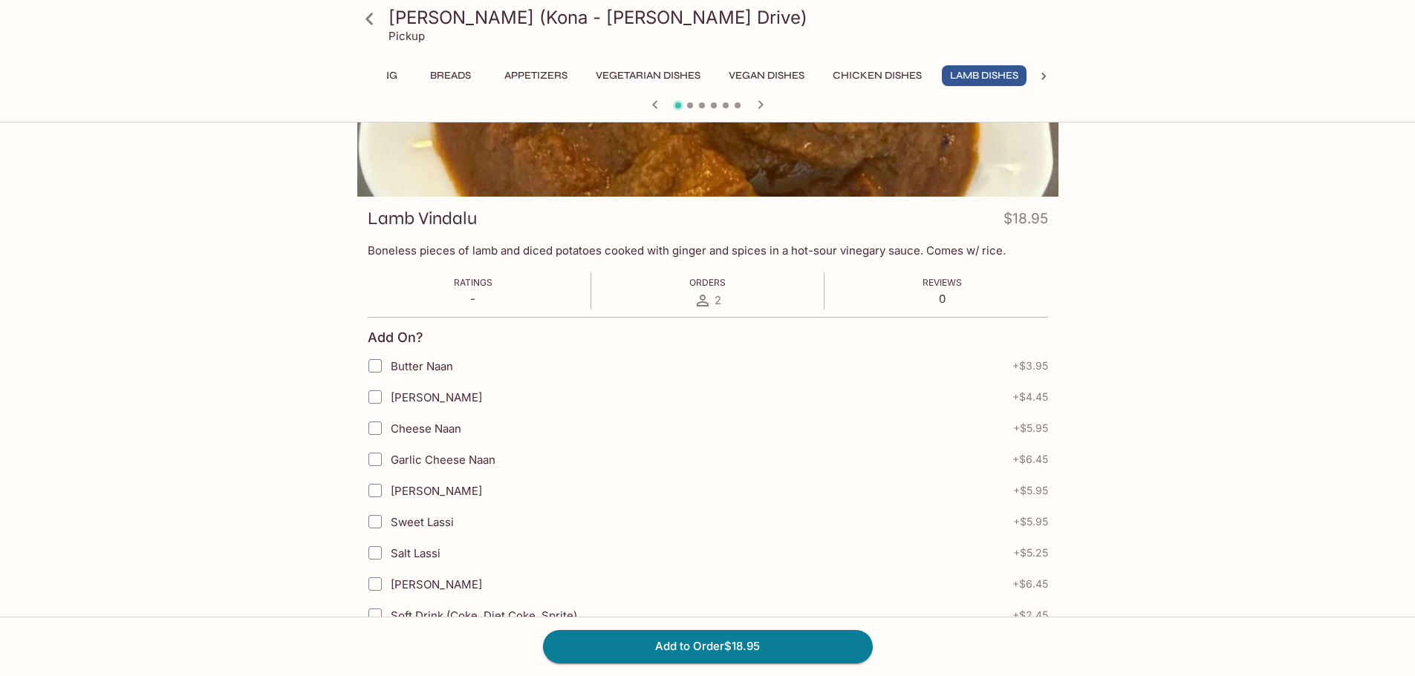
scroll to position [0, 61]
click at [761, 102] on icon "button" at bounding box center [760, 105] width 18 height 18
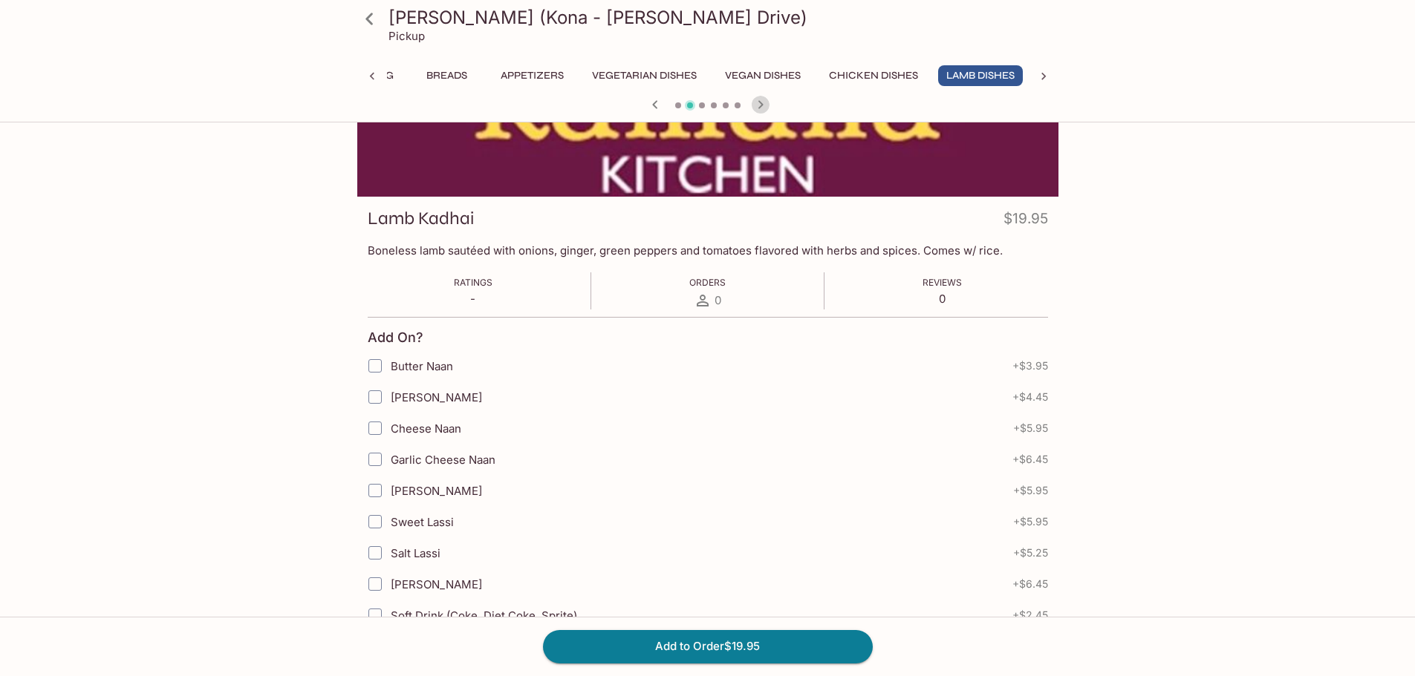
click at [761, 104] on icon "button" at bounding box center [759, 104] width 5 height 8
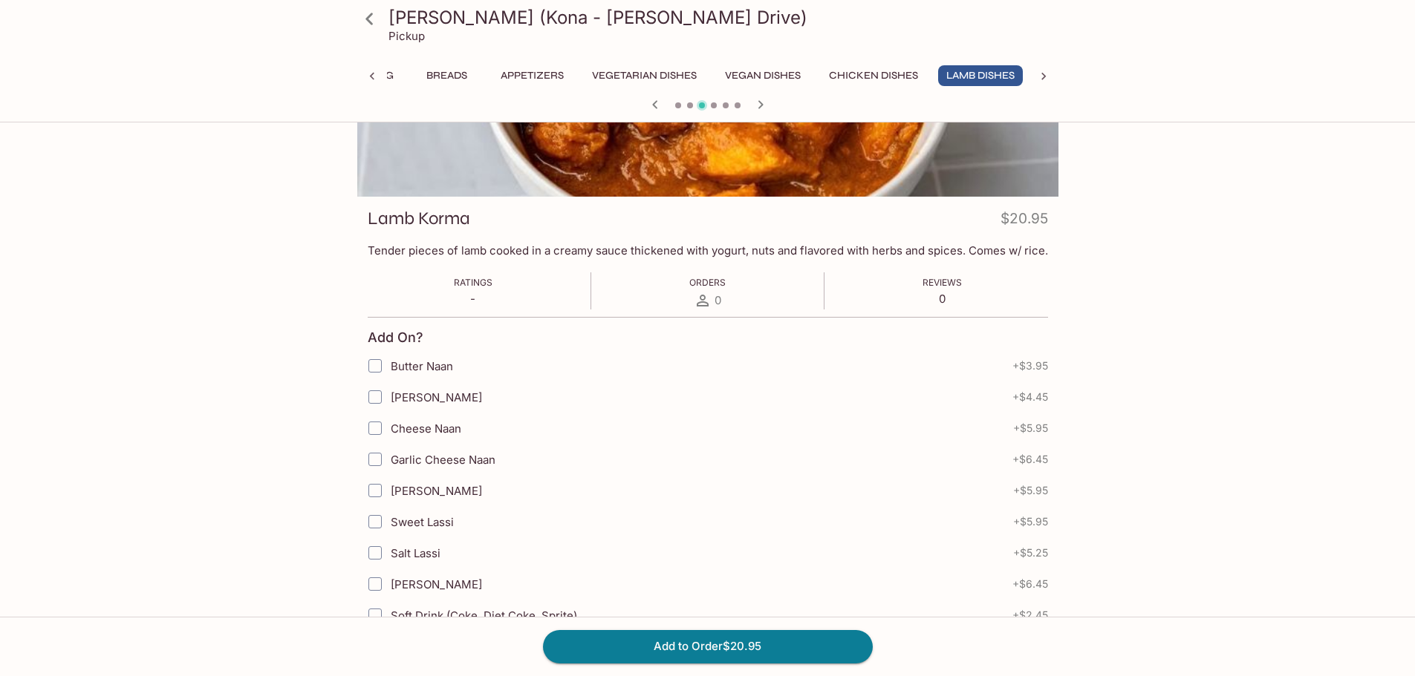
scroll to position [0, 0]
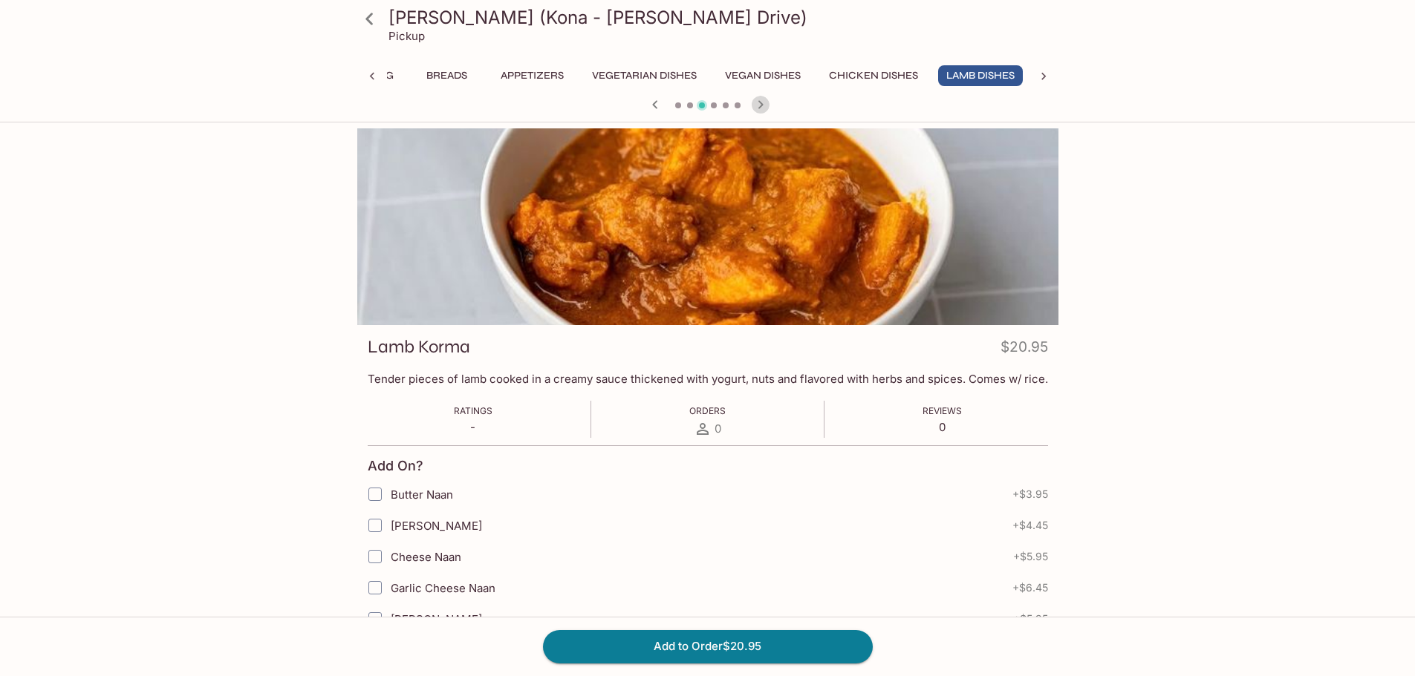
click at [769, 104] on button "button" at bounding box center [760, 104] width 19 height 19
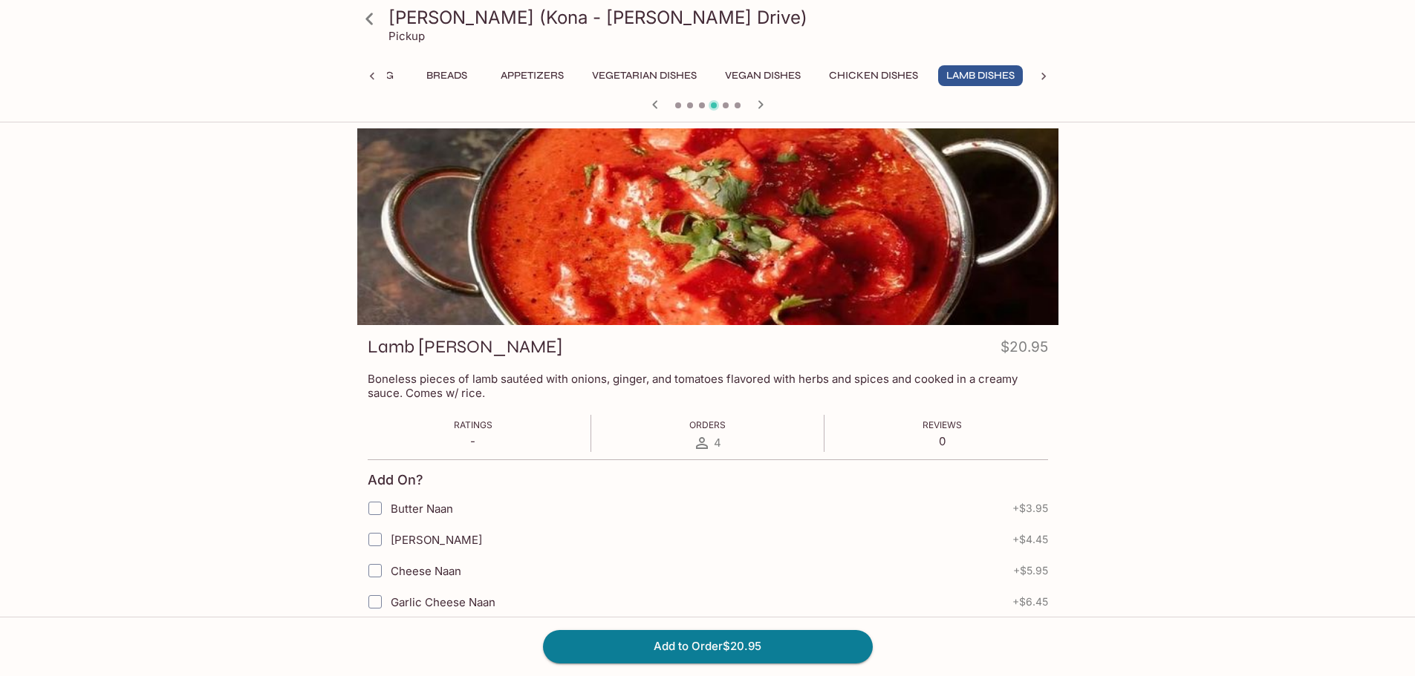
click at [769, 104] on button "button" at bounding box center [760, 104] width 19 height 19
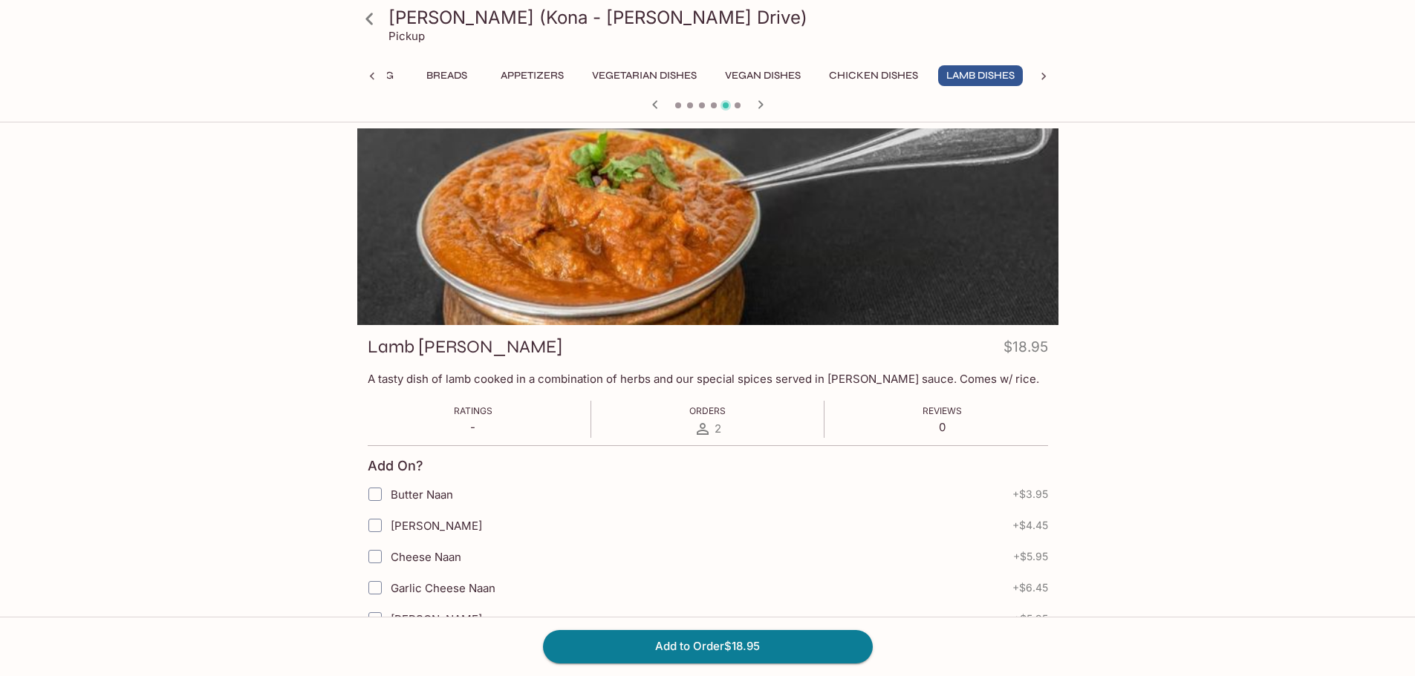
click at [372, 525] on input "[PERSON_NAME]" at bounding box center [375, 526] width 30 height 30
click at [707, 645] on button "Add to Order $23.40" at bounding box center [708, 646] width 330 height 33
click at [373, 525] on input "[PERSON_NAME]" at bounding box center [375, 526] width 30 height 30
checkbox input "false"
click at [443, 74] on button "Breads" at bounding box center [447, 75] width 67 height 21
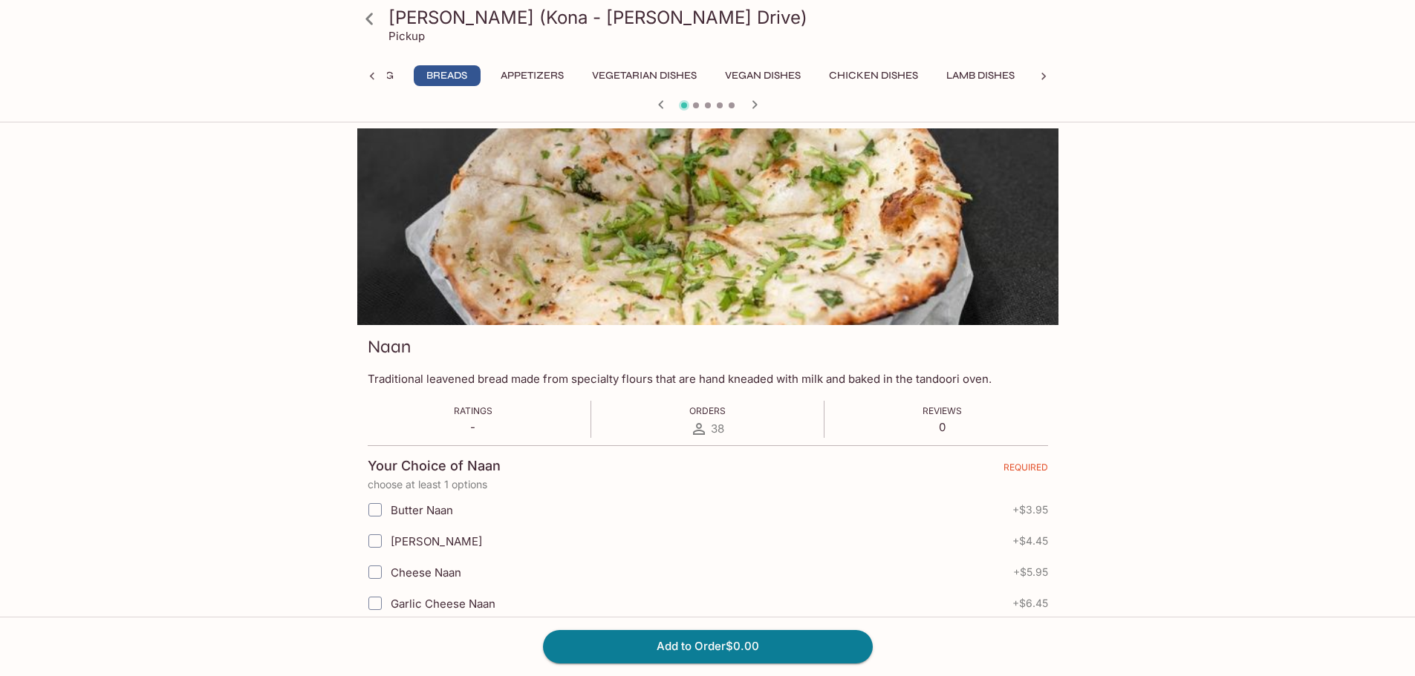
click at [376, 542] on input "[PERSON_NAME]" at bounding box center [375, 541] width 30 height 30
checkbox input "true"
click at [760, 105] on icon "button" at bounding box center [755, 105] width 18 height 18
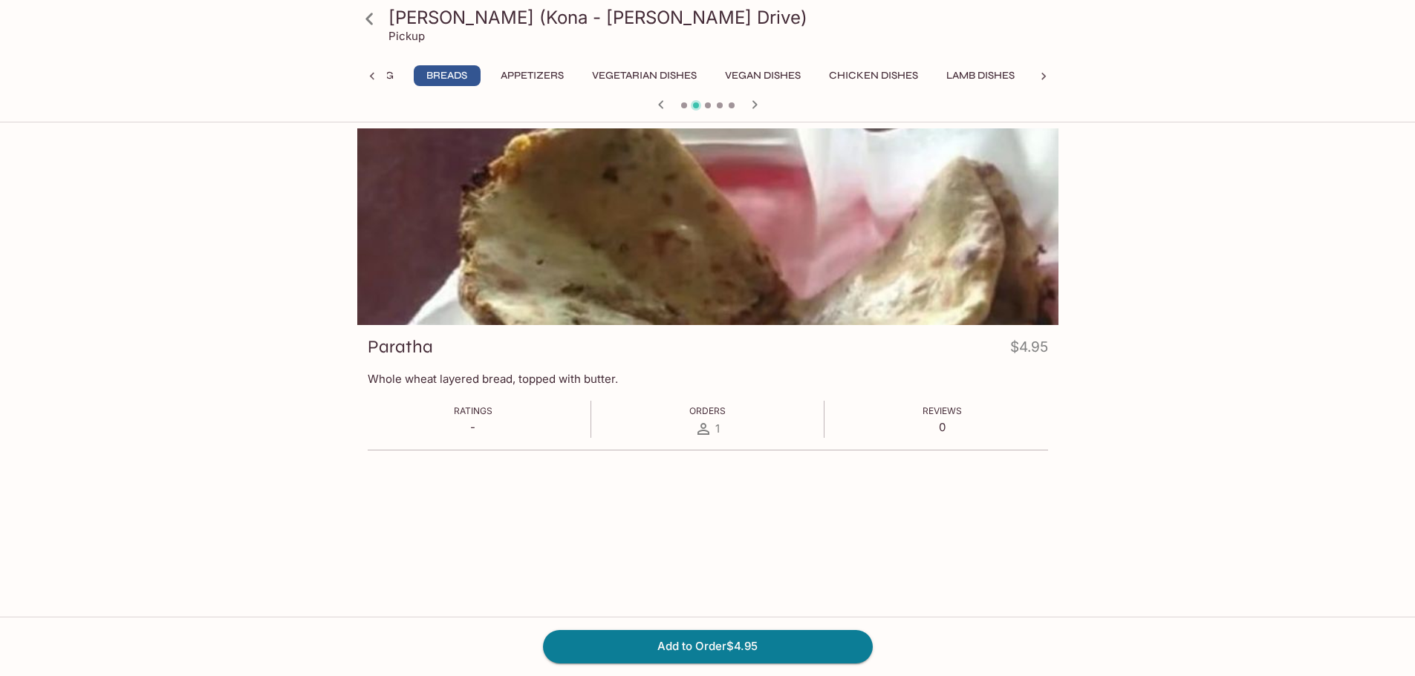
click at [760, 107] on icon "button" at bounding box center [755, 105] width 18 height 18
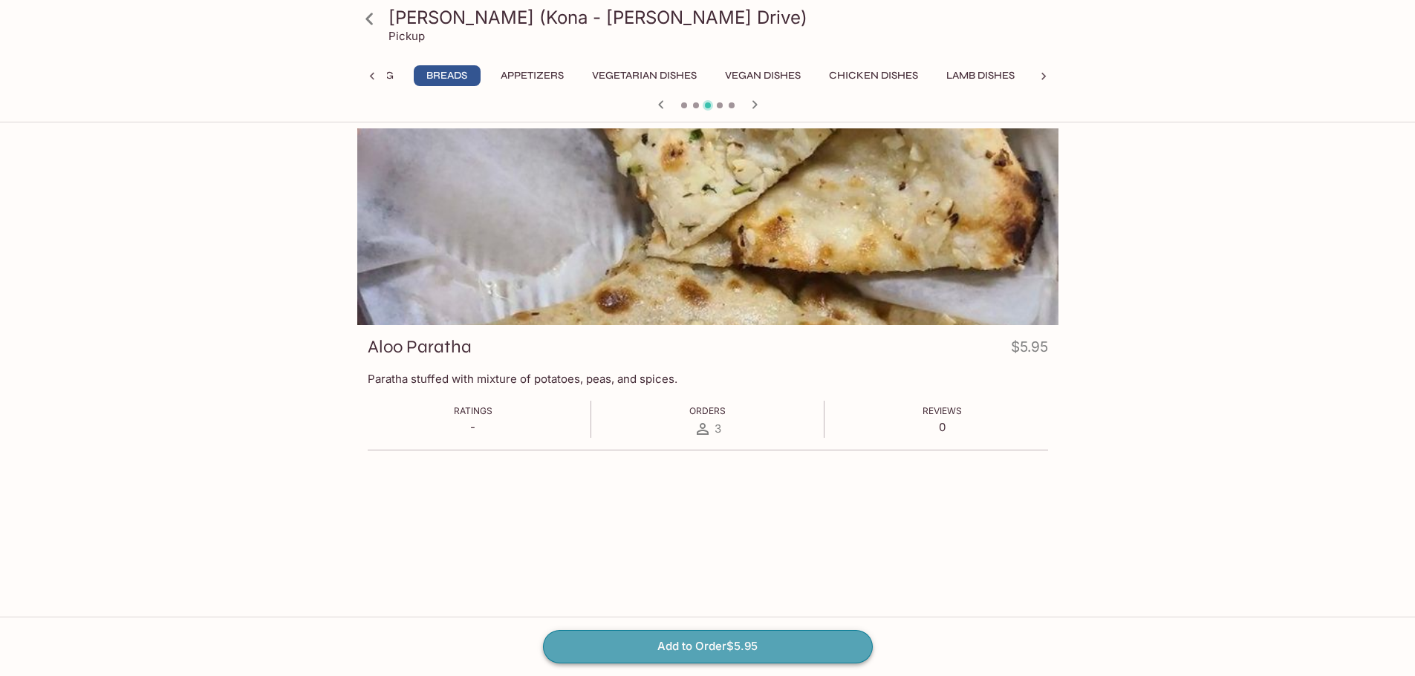
click at [708, 647] on button "Add to Order $5.95" at bounding box center [708, 646] width 330 height 33
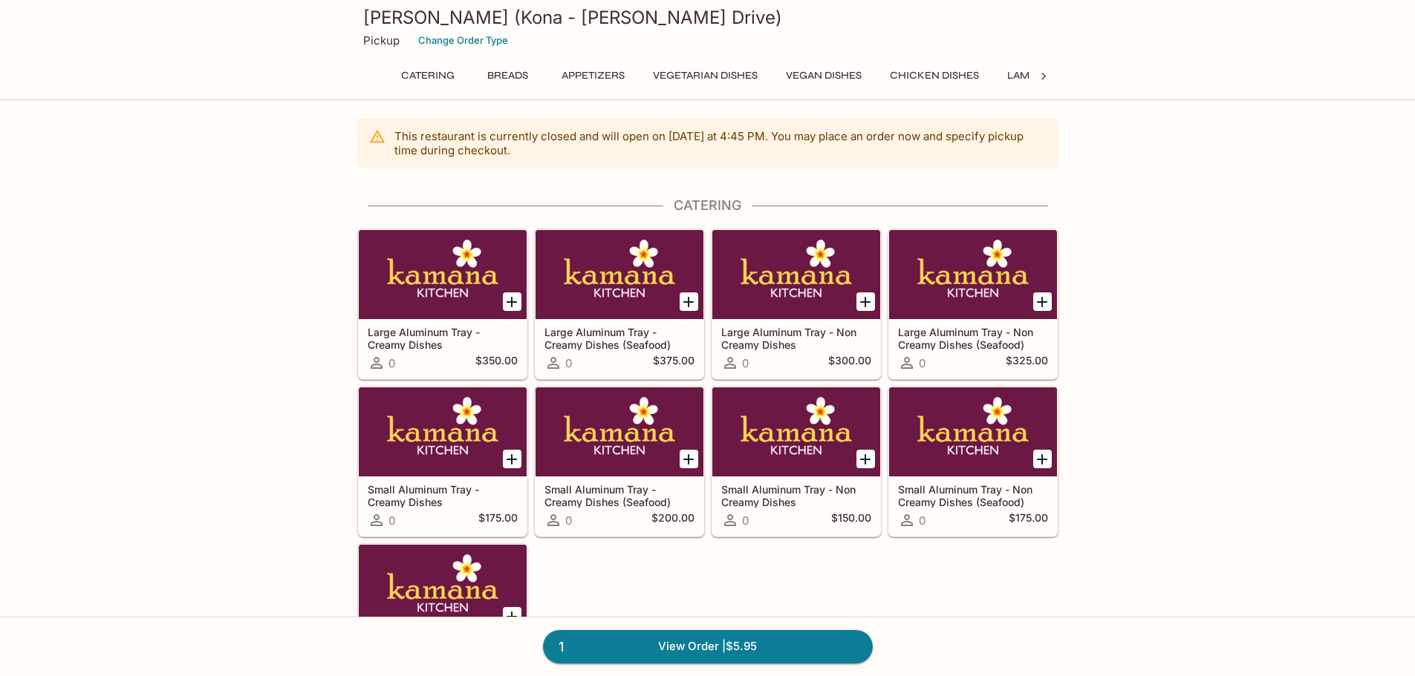
click at [511, 72] on button "Breads" at bounding box center [507, 75] width 67 height 21
click at [511, 74] on button "Breads" at bounding box center [507, 75] width 67 height 21
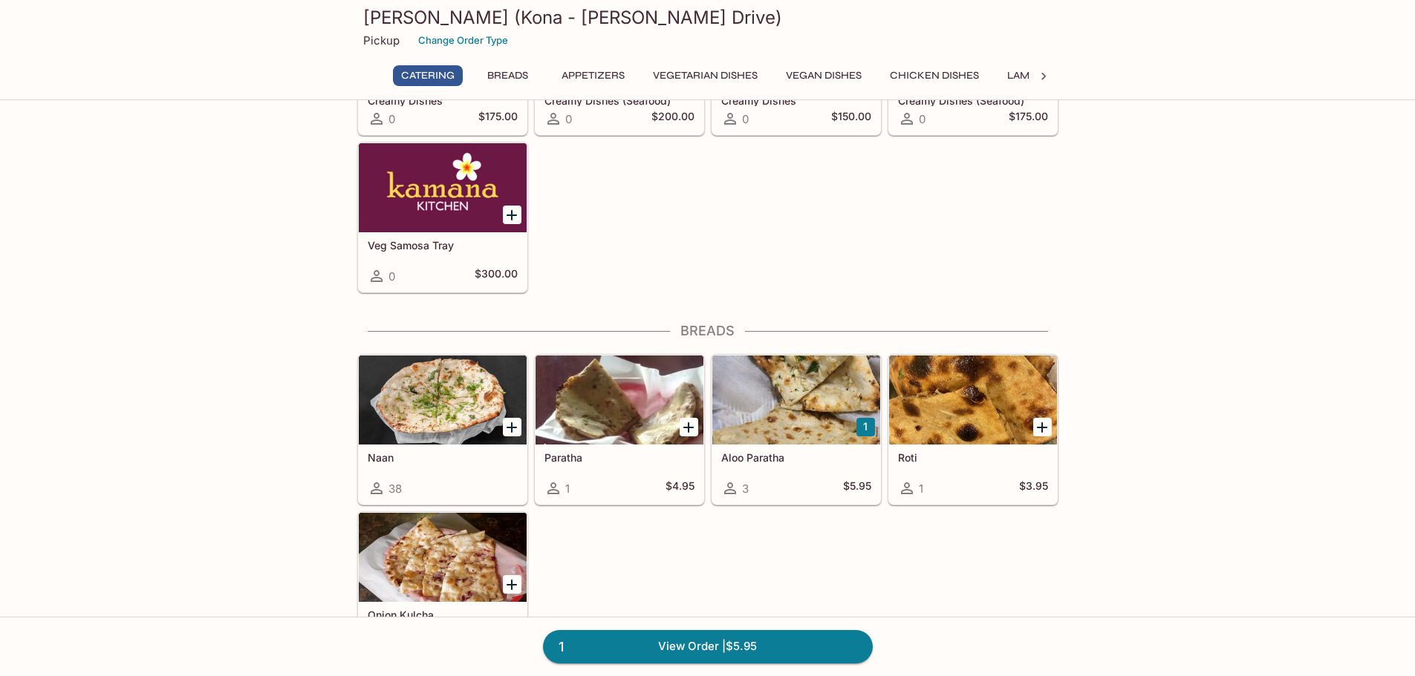
scroll to position [376, 0]
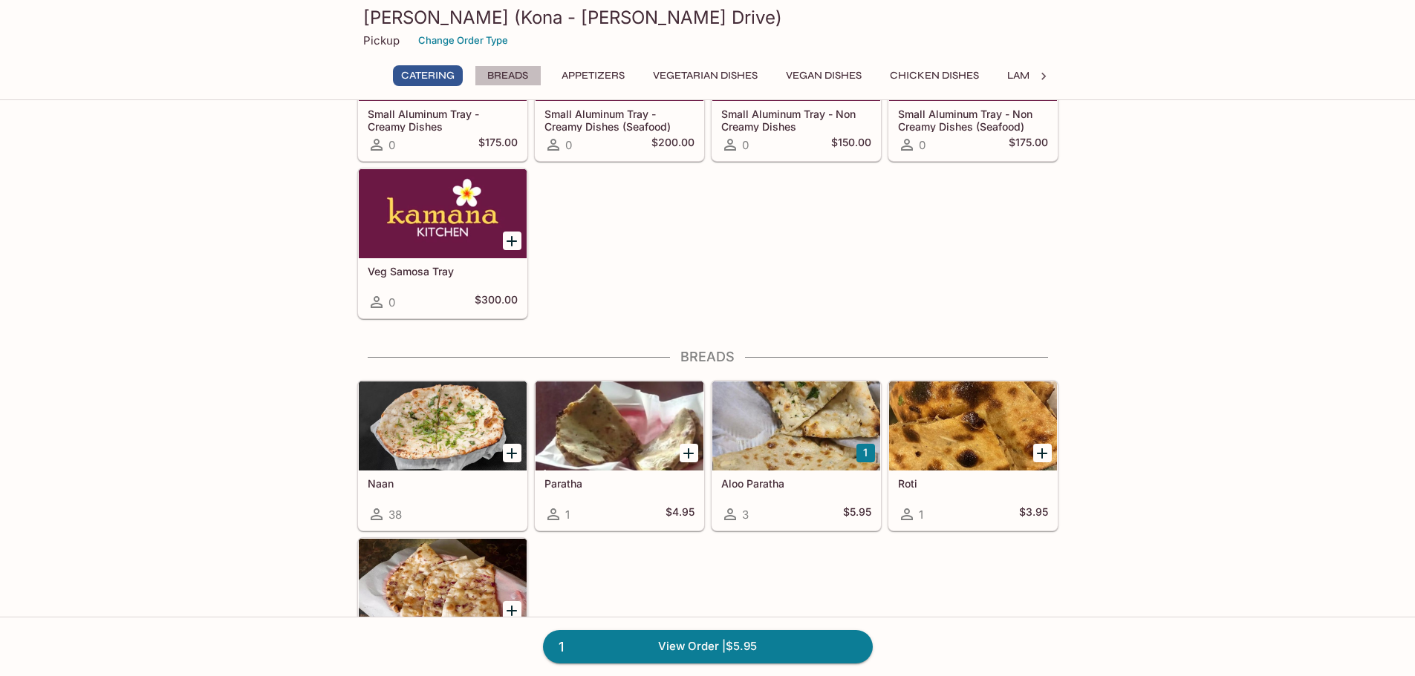
click at [523, 74] on button "Breads" at bounding box center [507, 75] width 67 height 21
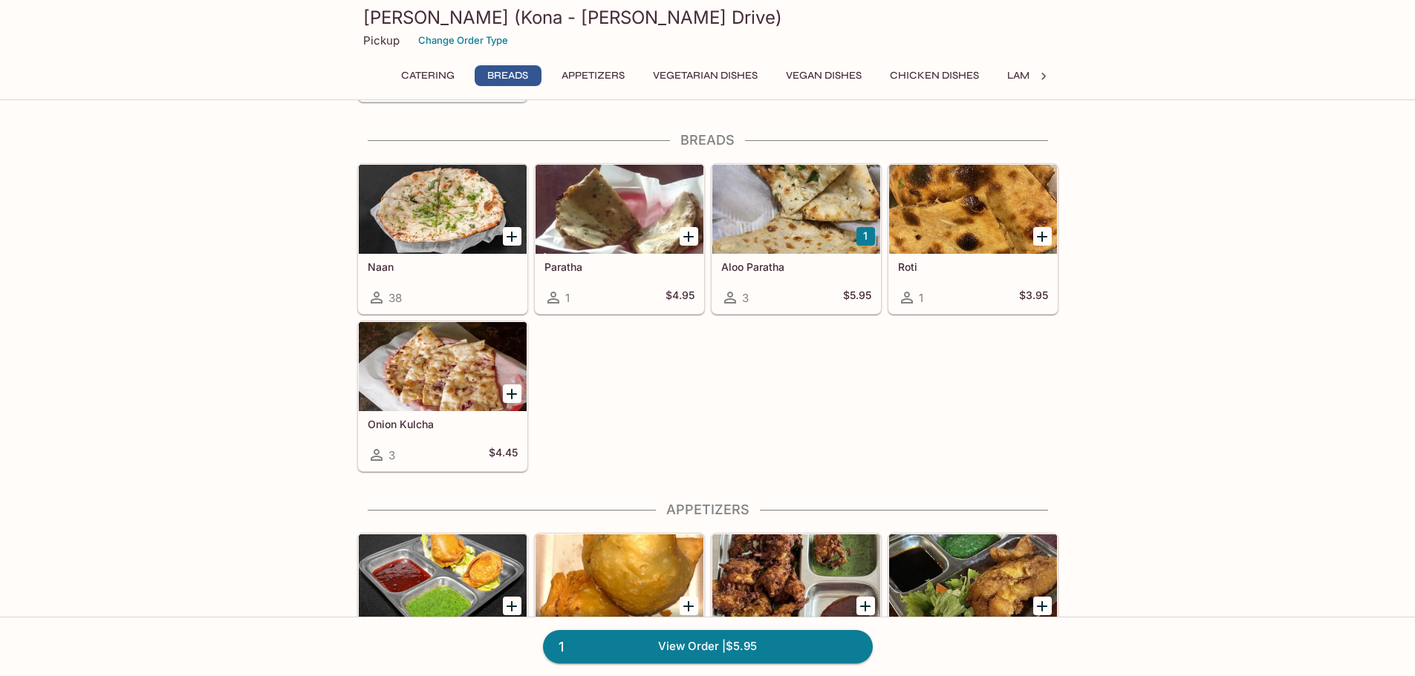
scroll to position [598, 0]
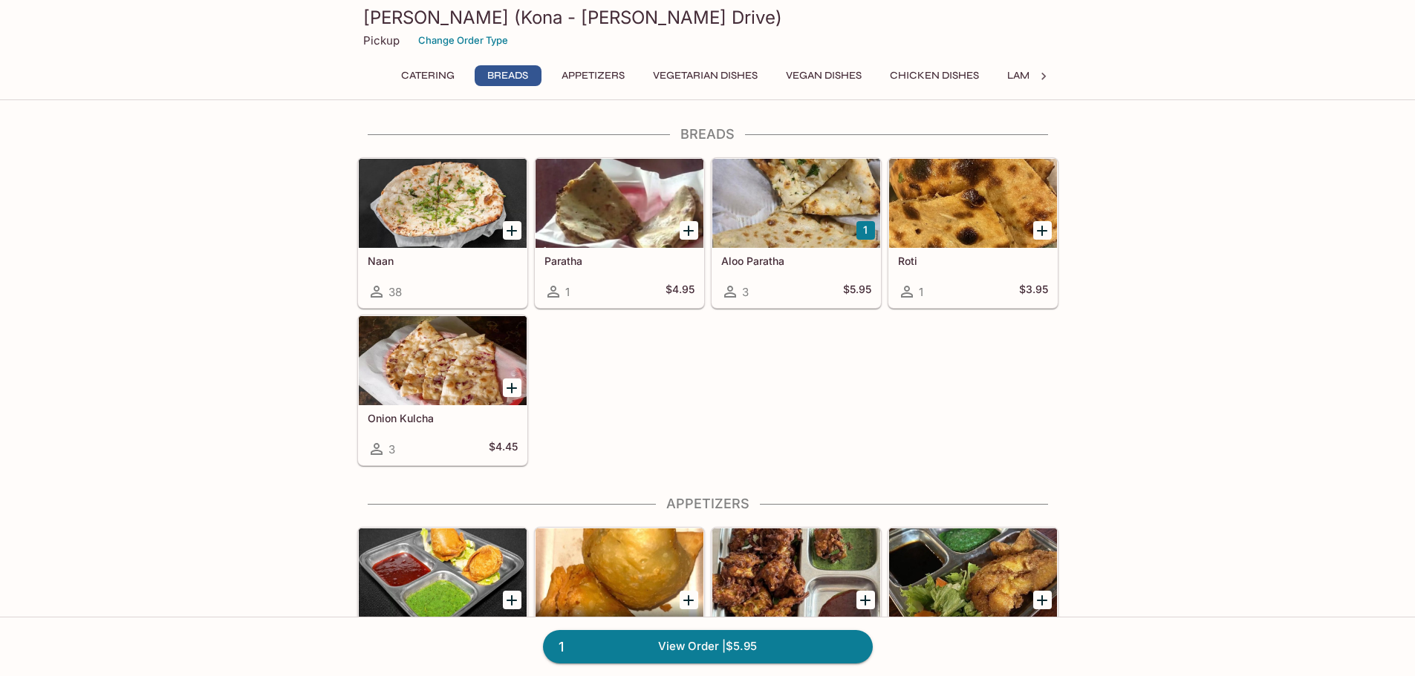
click at [473, 269] on div "Naan 38" at bounding box center [443, 277] width 168 height 59
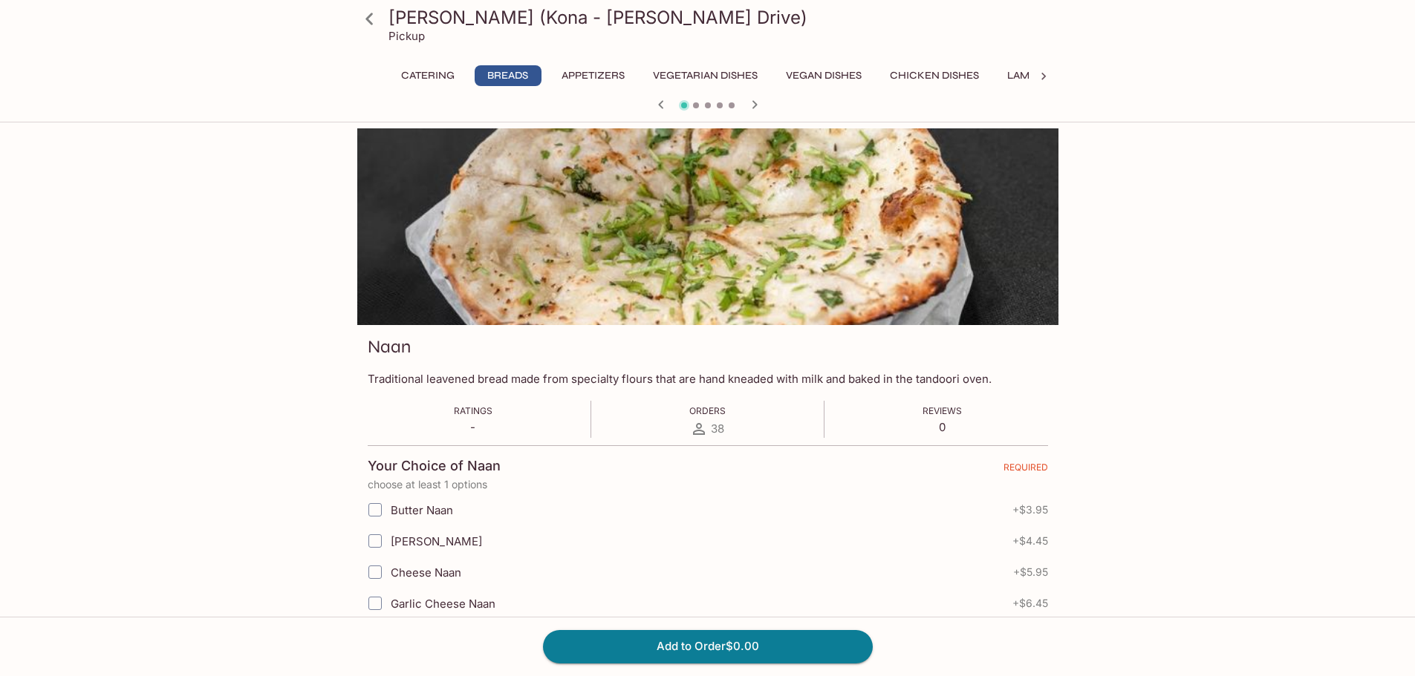
click at [374, 544] on input "[PERSON_NAME]" at bounding box center [375, 541] width 30 height 30
checkbox input "true"
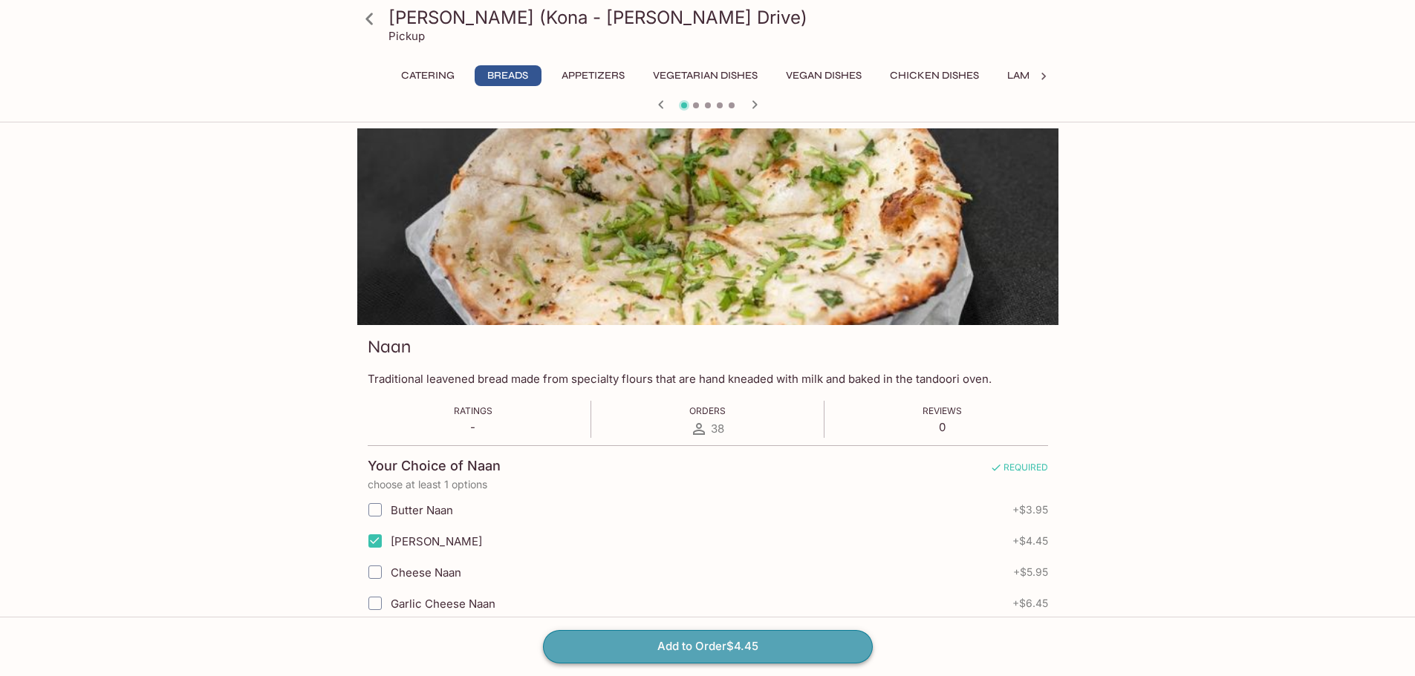
click at [727, 648] on button "Add to Order $4.45" at bounding box center [708, 646] width 330 height 33
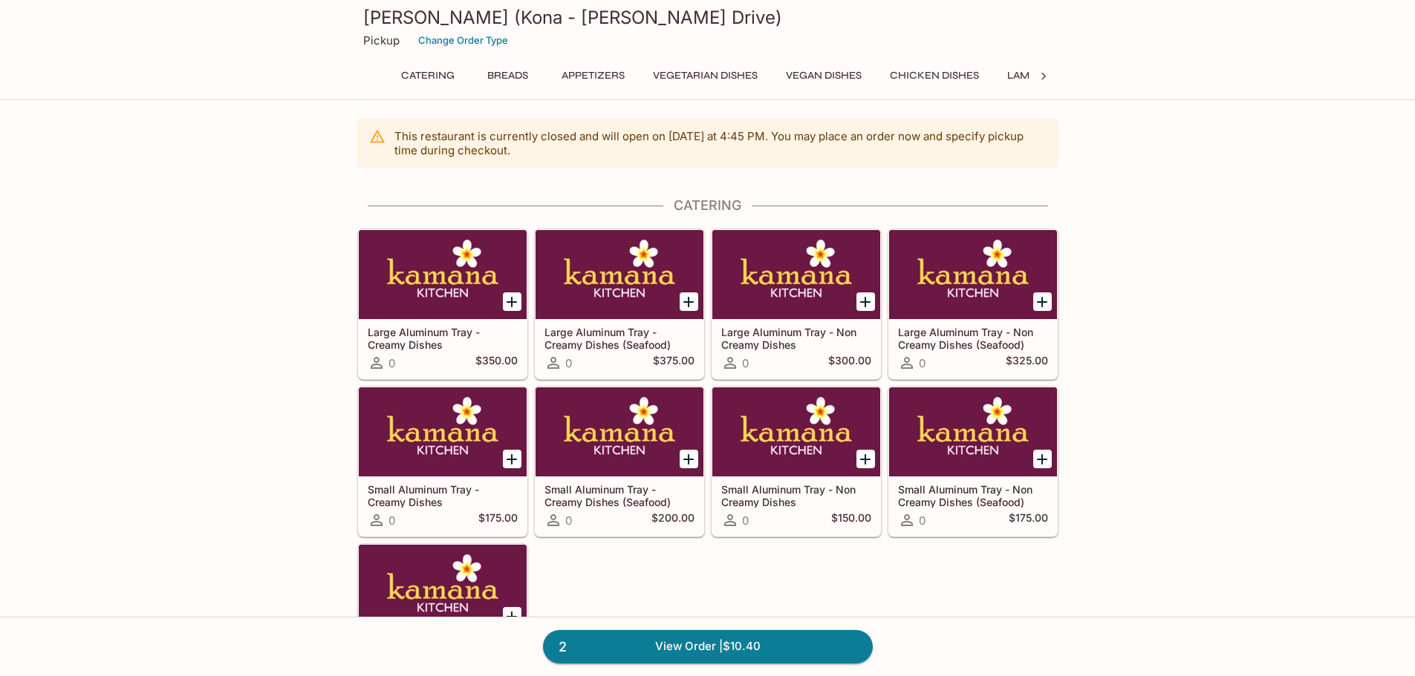
click at [710, 76] on button "Vegetarian Dishes" at bounding box center [705, 75] width 121 height 21
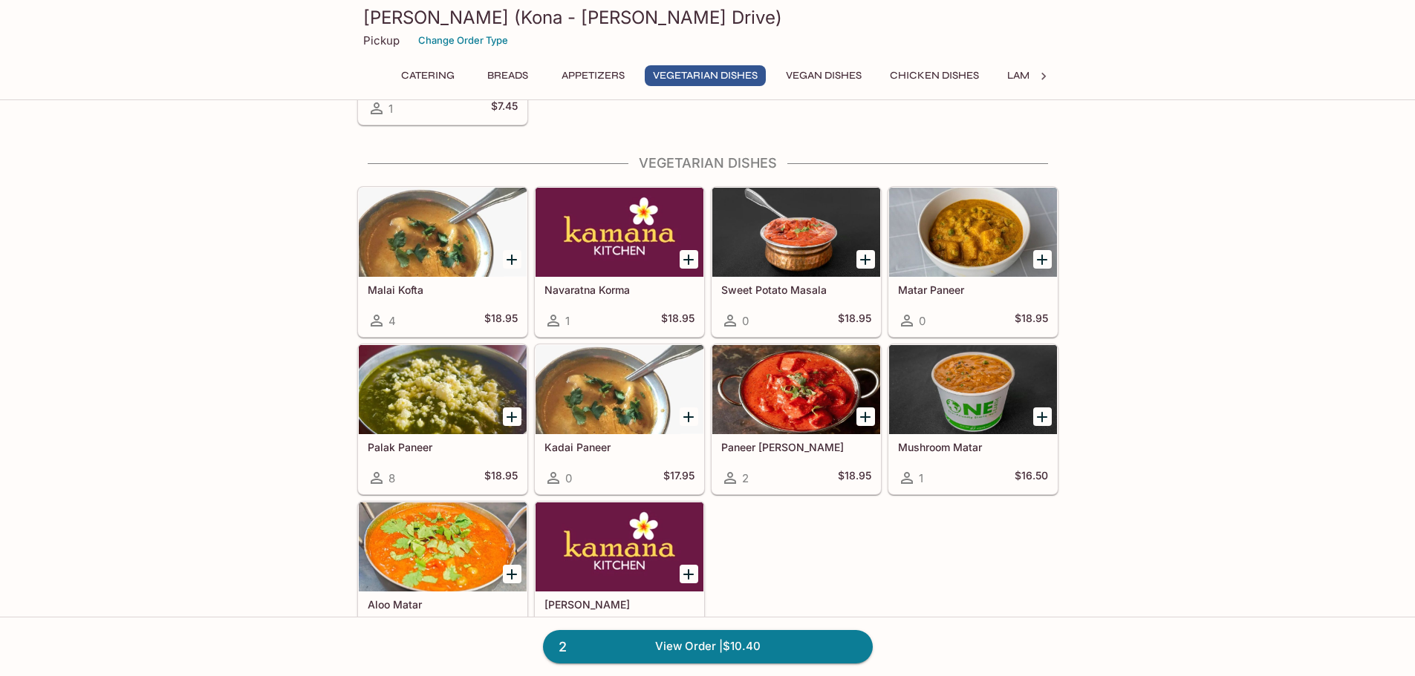
scroll to position [1496, 0]
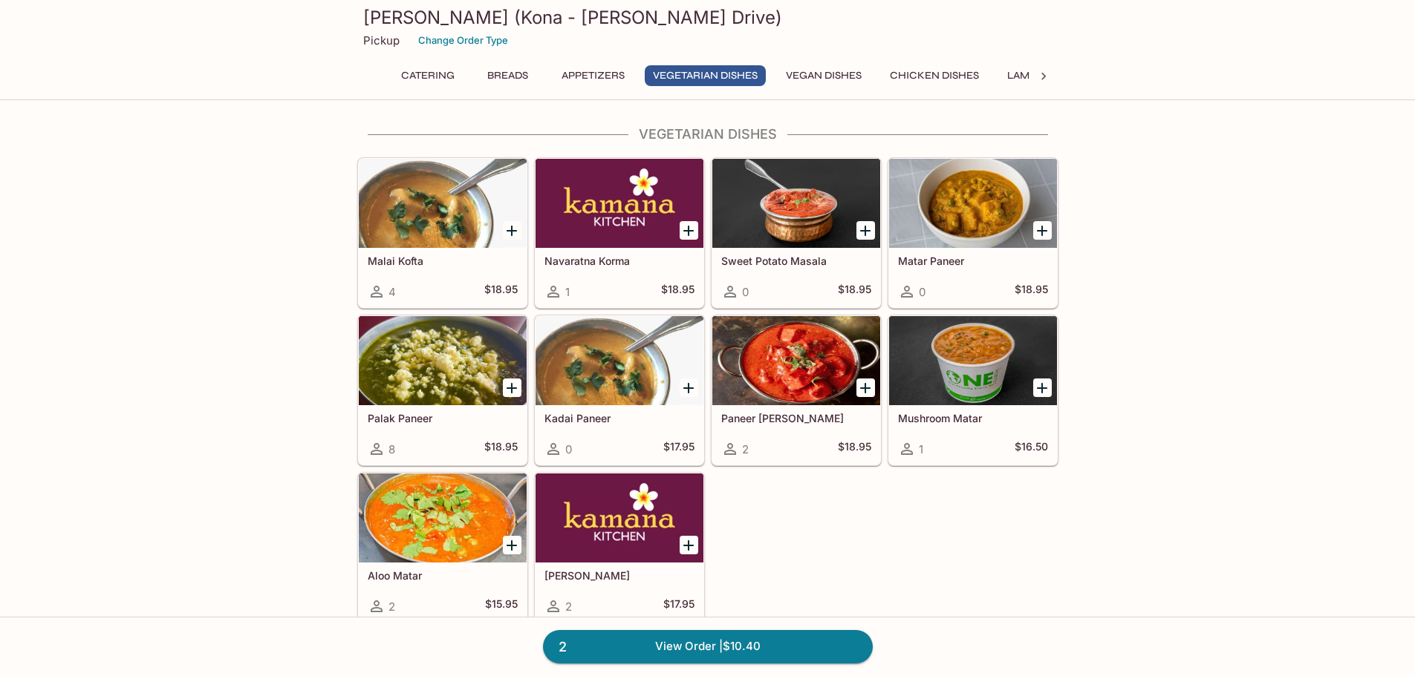
click at [514, 383] on icon "Add Palak Paneer" at bounding box center [512, 388] width 18 height 18
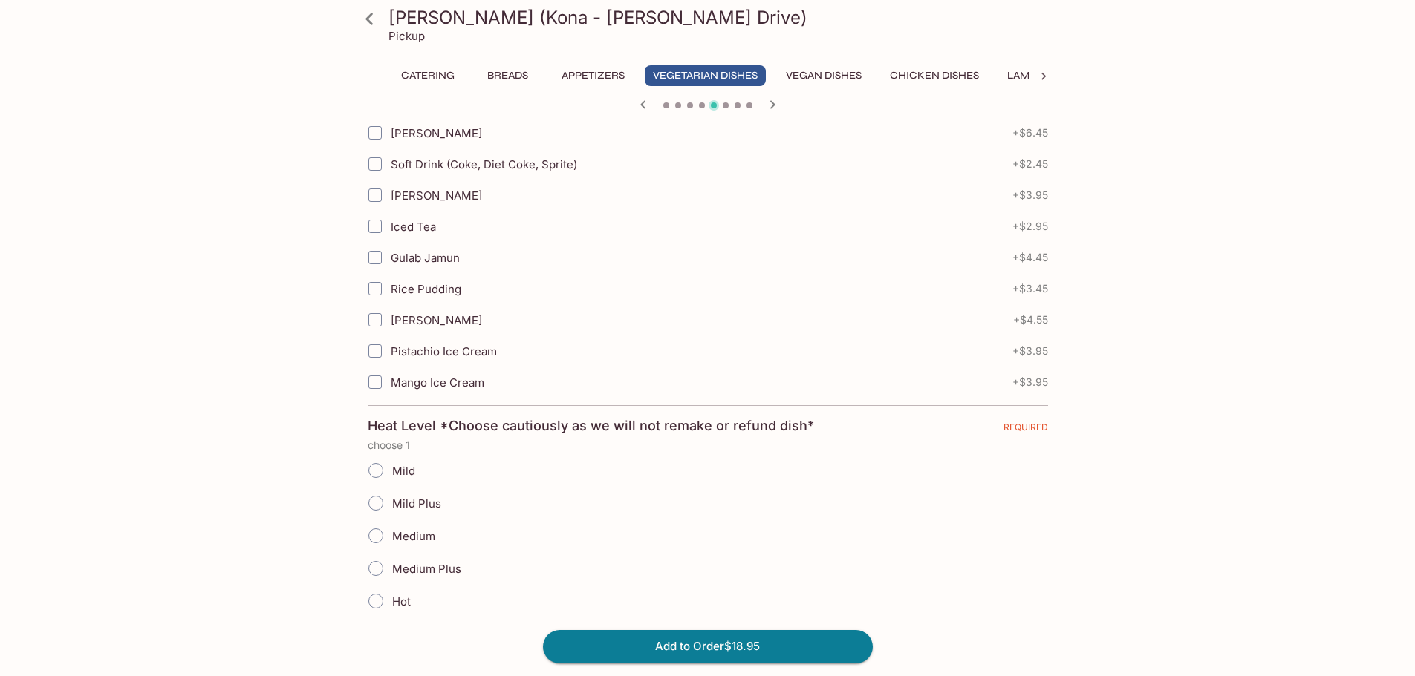
scroll to position [662, 0]
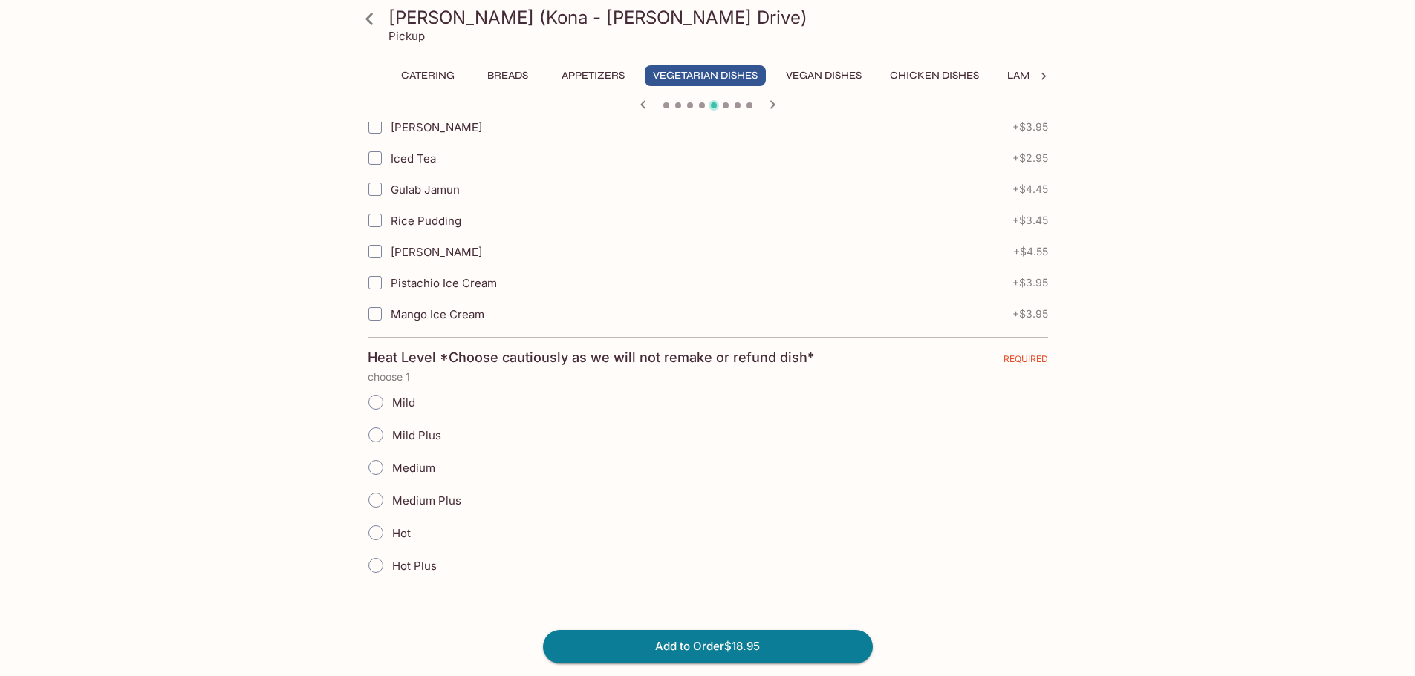
click at [374, 435] on input "Mild Plus" at bounding box center [375, 435] width 31 height 31
radio input "true"
click at [759, 648] on button "Add to Order $18.95" at bounding box center [708, 646] width 330 height 33
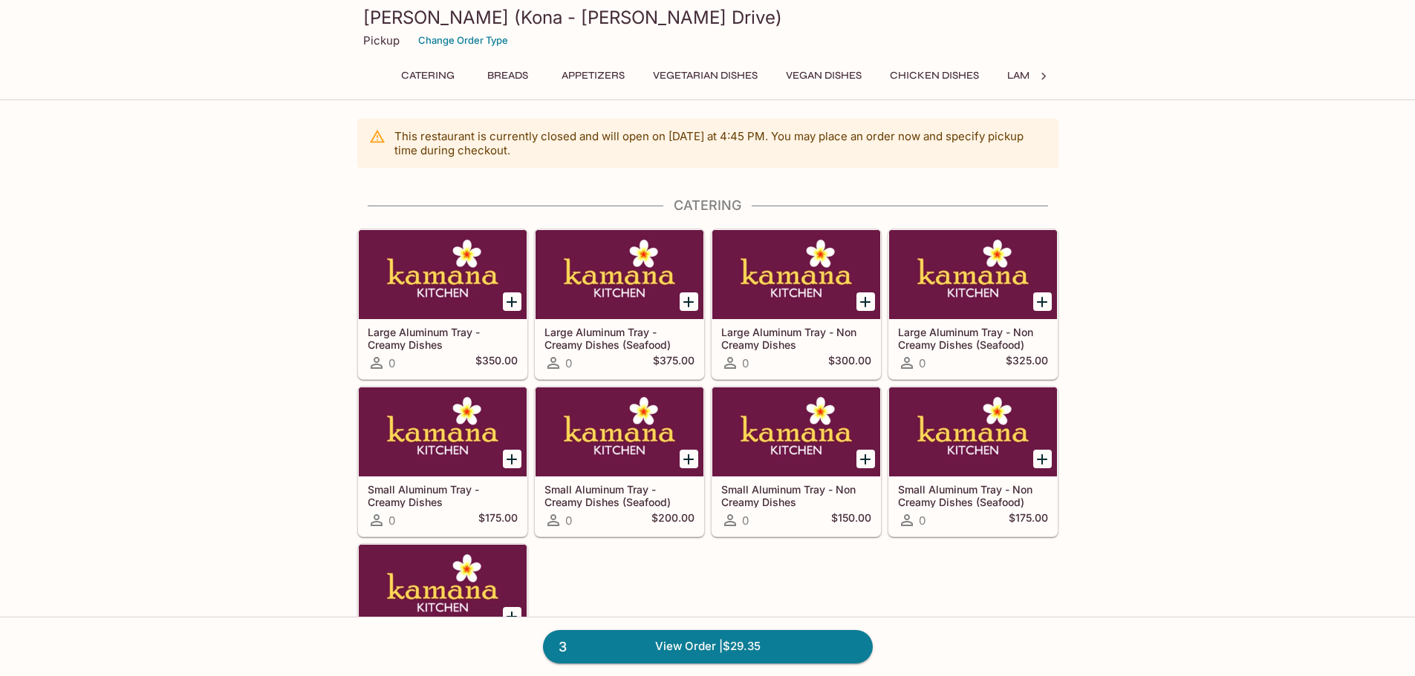
click at [944, 75] on button "Chicken Dishes" at bounding box center [933, 75] width 105 height 21
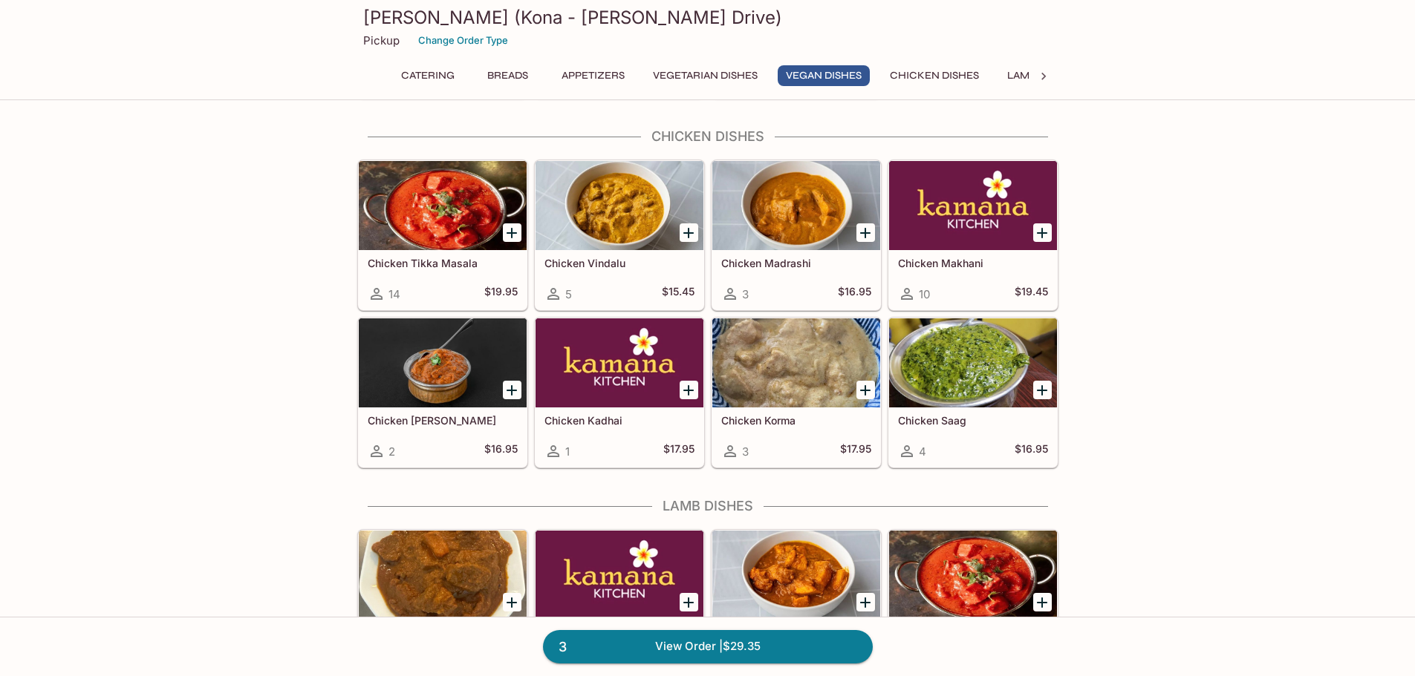
scroll to position [2393, 0]
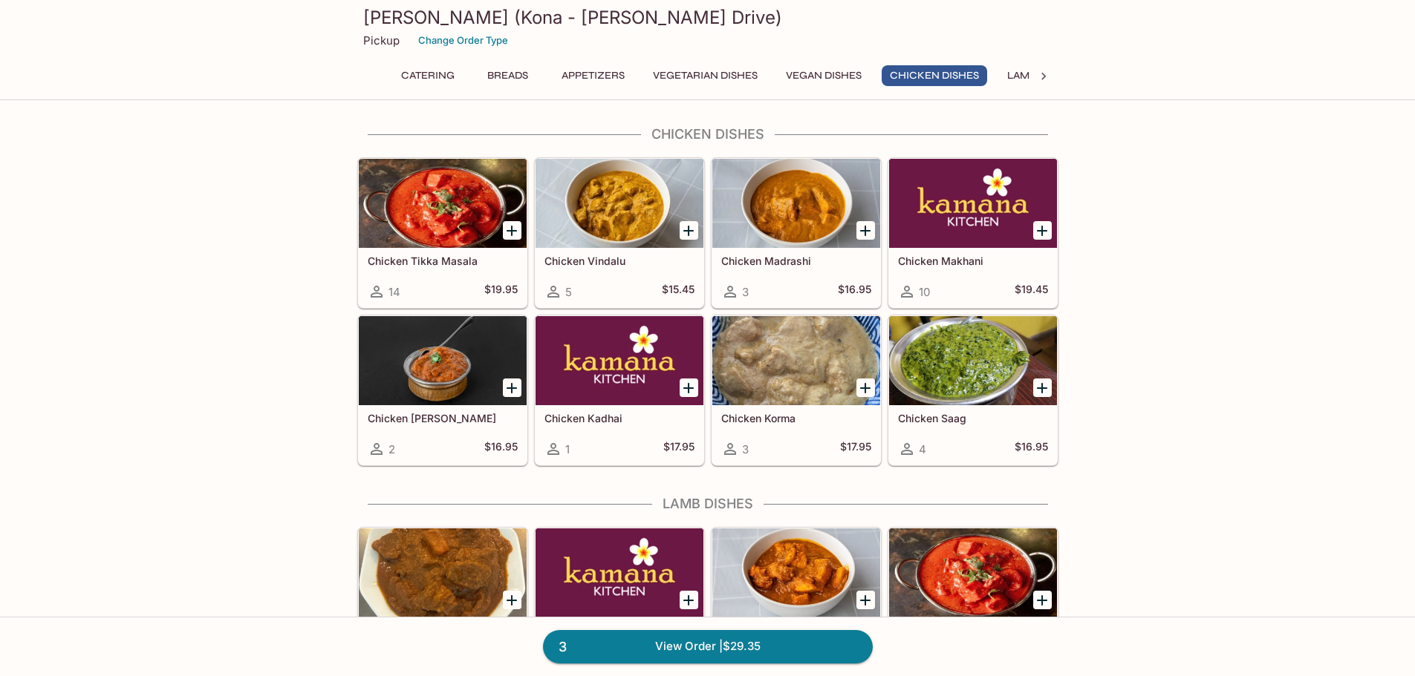
click at [456, 224] on div at bounding box center [443, 203] width 168 height 89
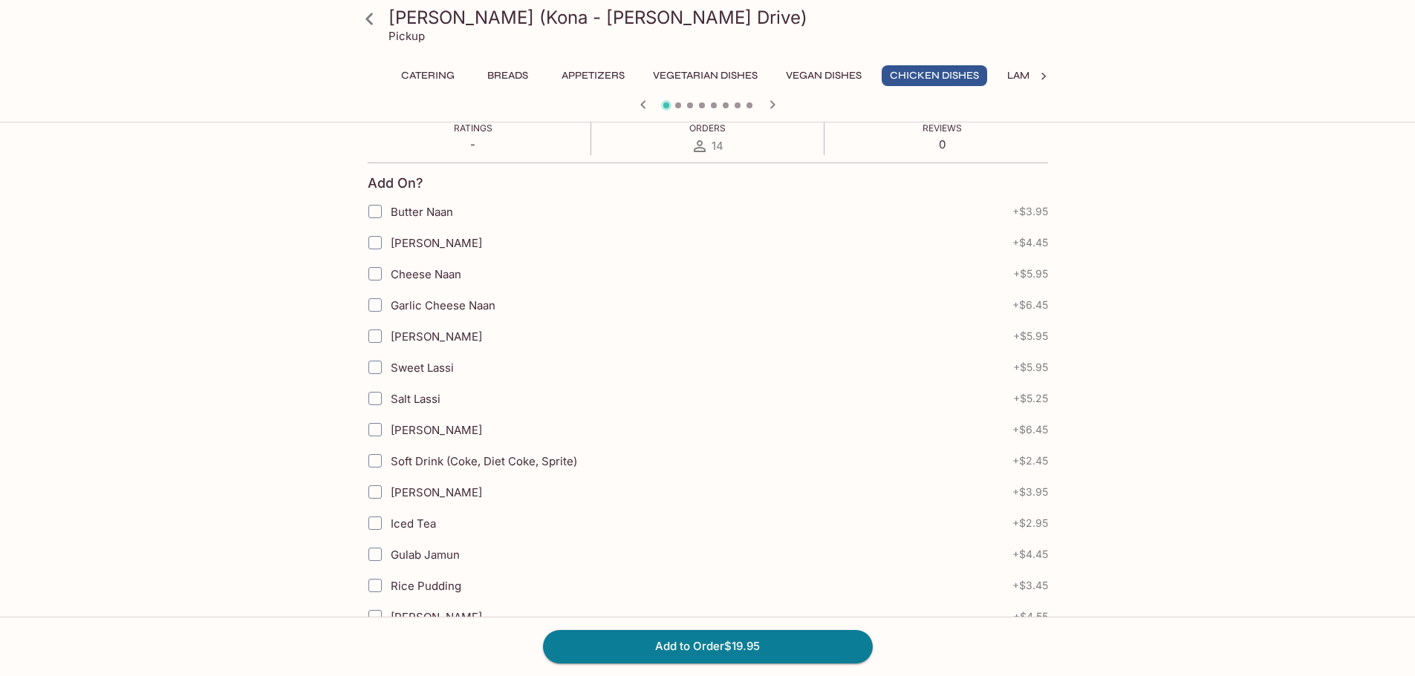
scroll to position [662, 0]
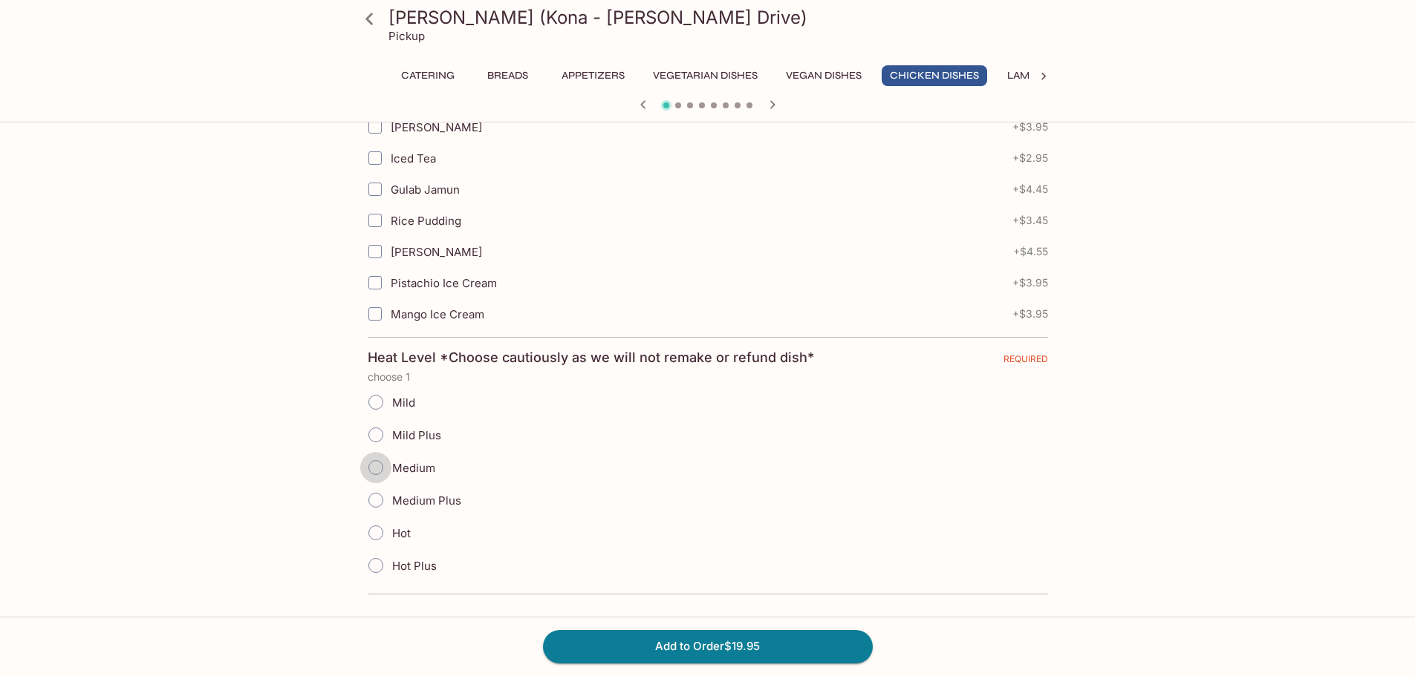
click at [382, 468] on input "Medium" at bounding box center [375, 467] width 31 height 31
radio input "true"
click at [704, 642] on button "Add to Order $19.95" at bounding box center [708, 646] width 330 height 33
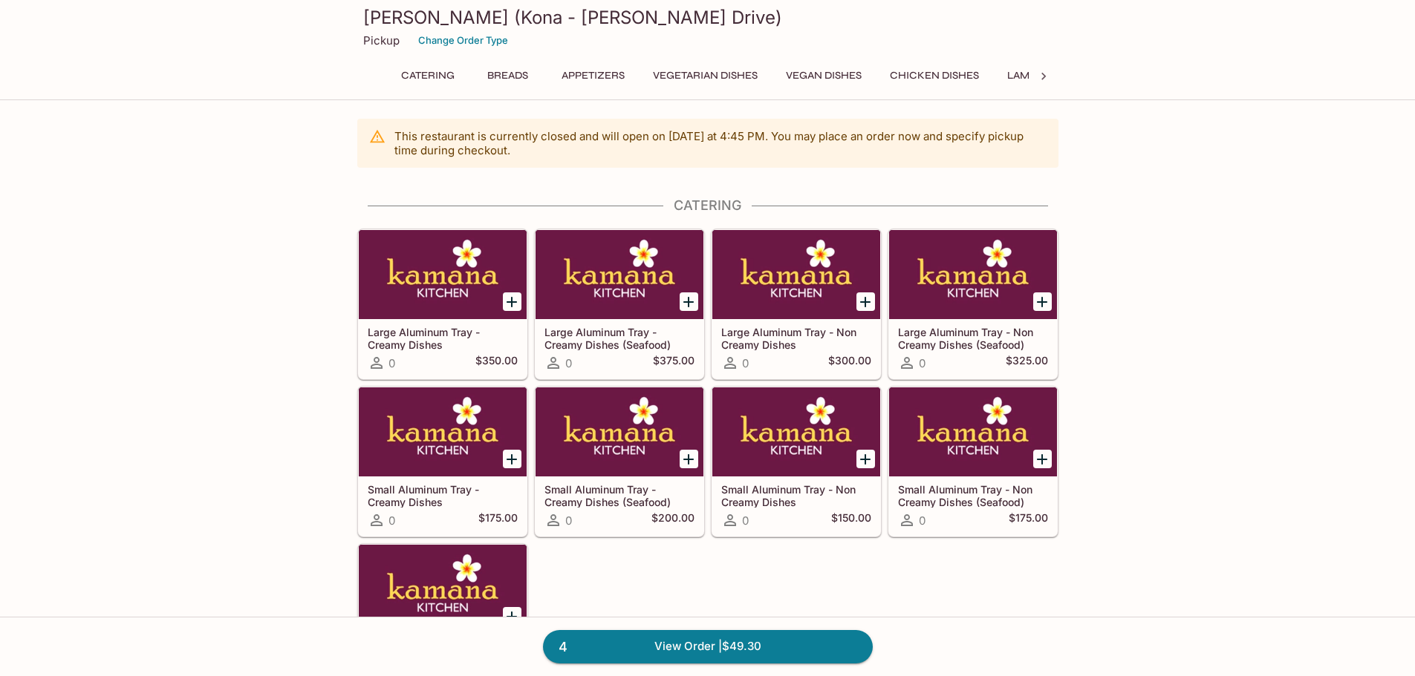
click at [1044, 75] on icon at bounding box center [1043, 76] width 4 height 7
click at [429, 75] on button "Lamb Dishes" at bounding box center [424, 75] width 85 height 21
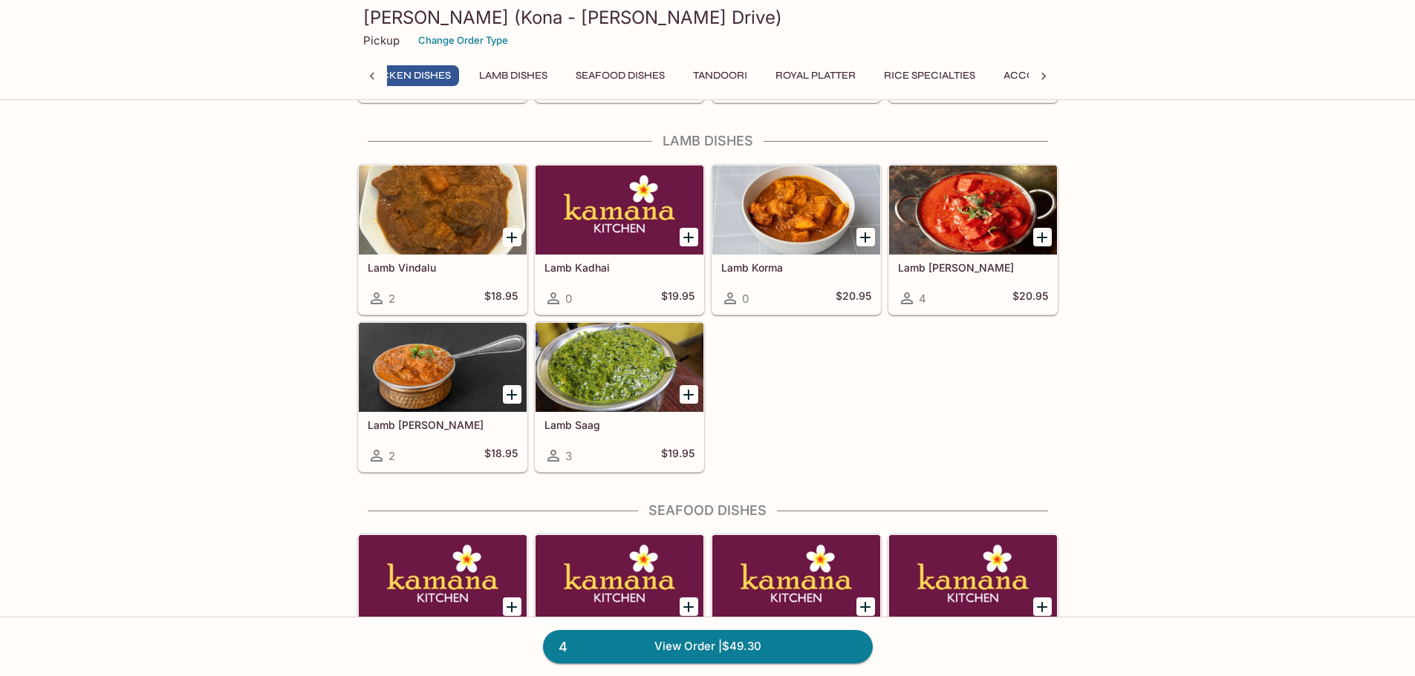
scroll to position [2762, 0]
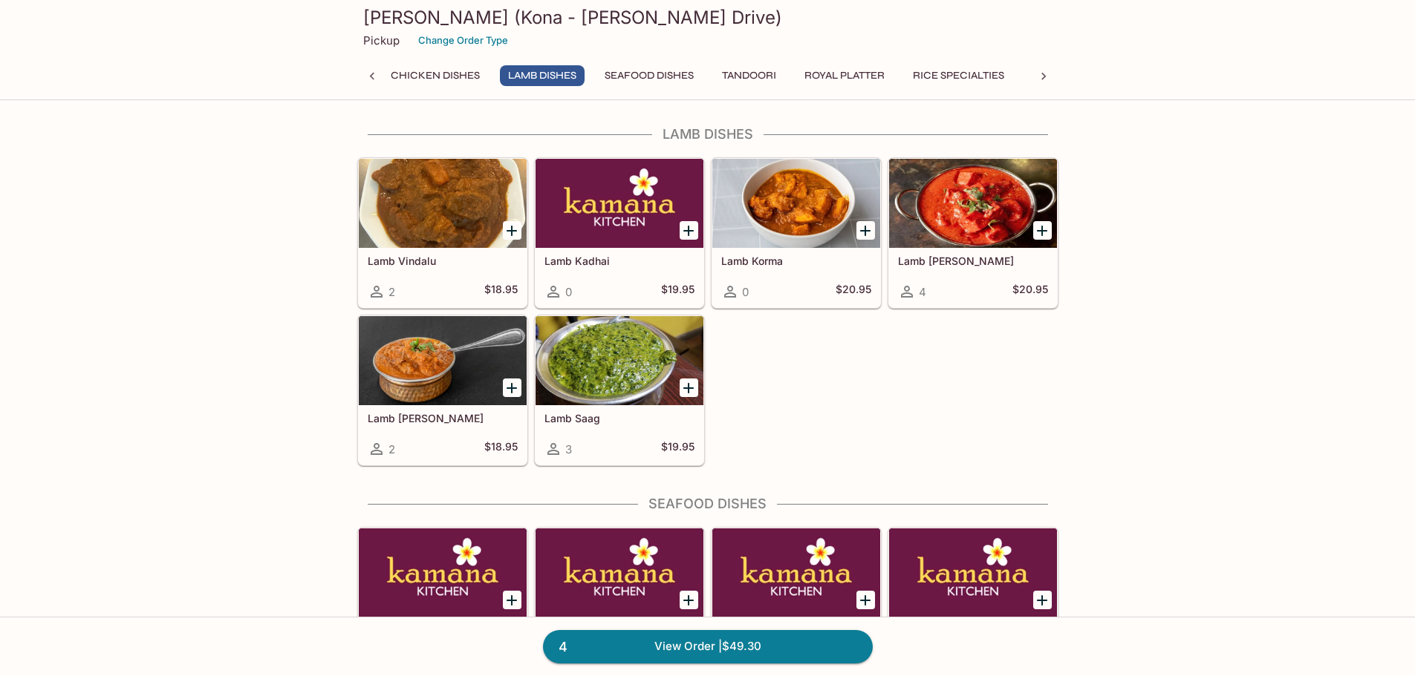
click at [862, 233] on icon "Add Lamb Korma" at bounding box center [865, 231] width 18 height 18
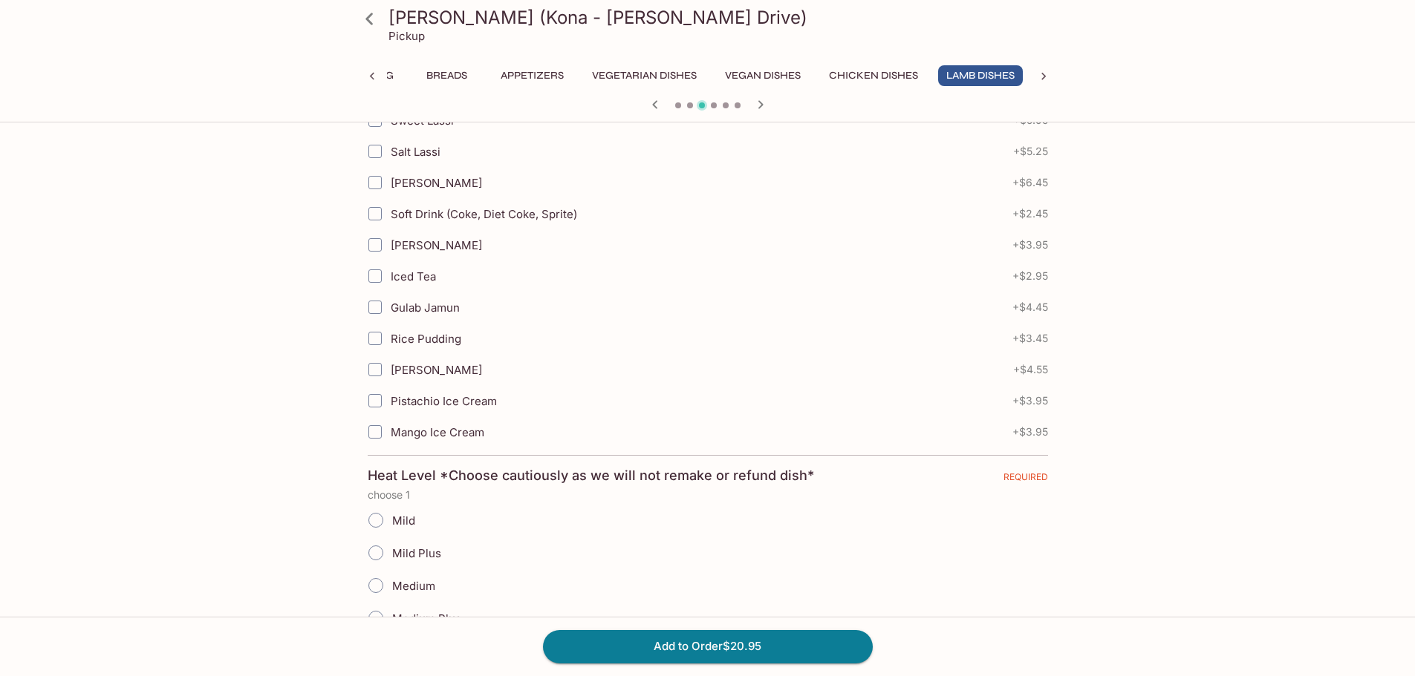
scroll to position [662, 0]
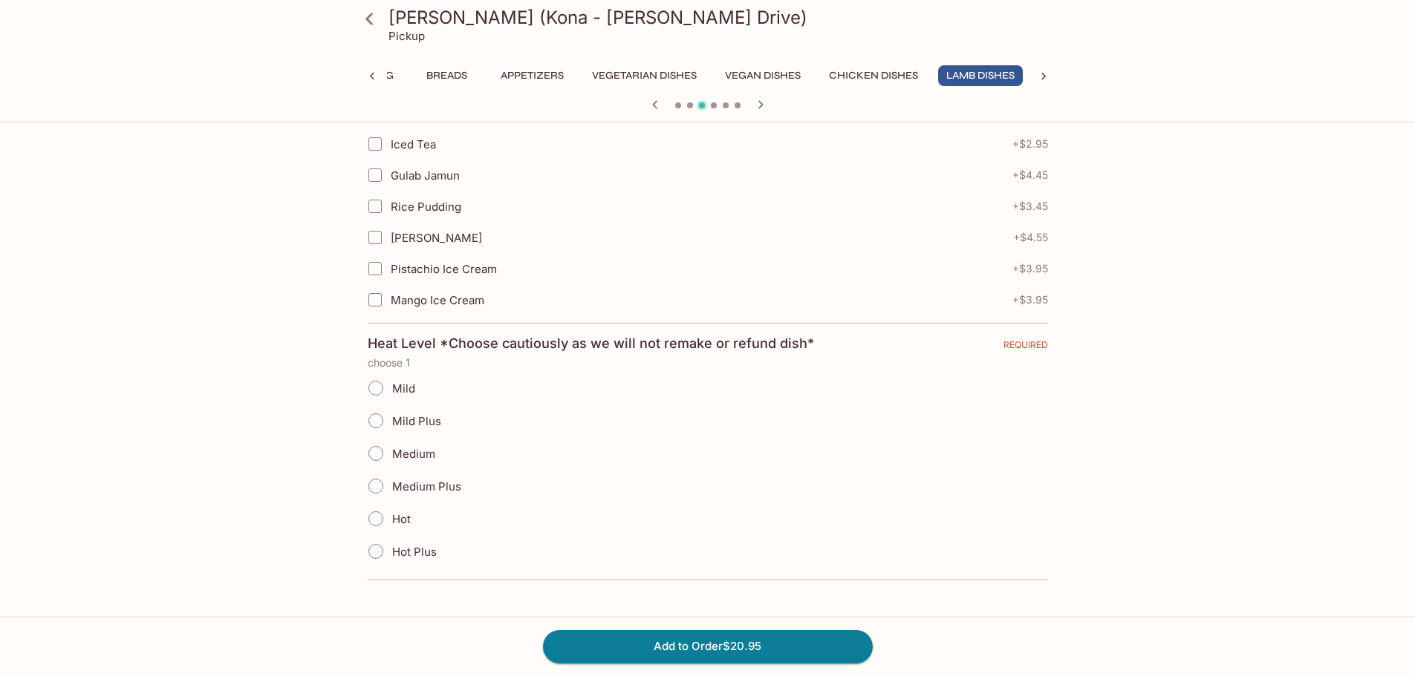
click at [418, 419] on span "Mild Plus" at bounding box center [416, 421] width 49 height 14
click at [391, 419] on input "Mild Plus" at bounding box center [375, 420] width 31 height 31
radio input "true"
click at [714, 653] on button "Add to Order $20.95" at bounding box center [708, 646] width 330 height 33
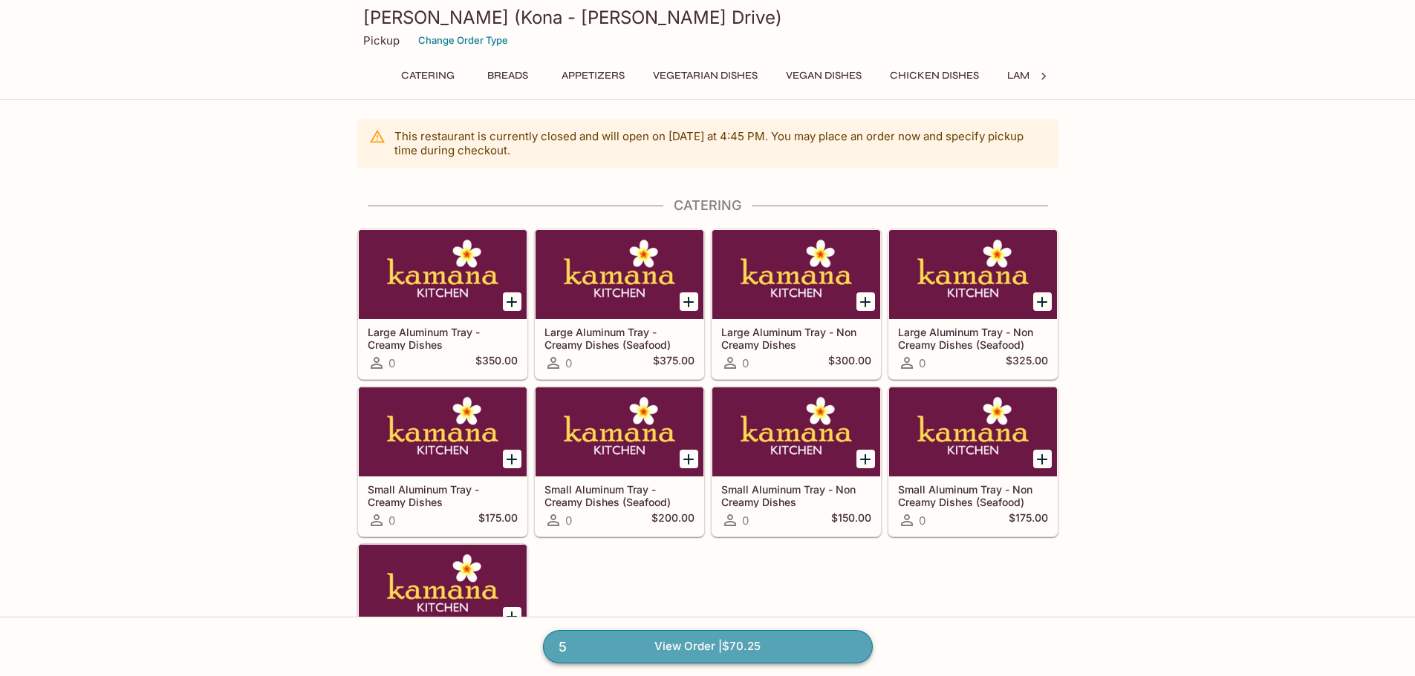
click at [816, 653] on link "5 View Order | $70.25" at bounding box center [708, 646] width 330 height 33
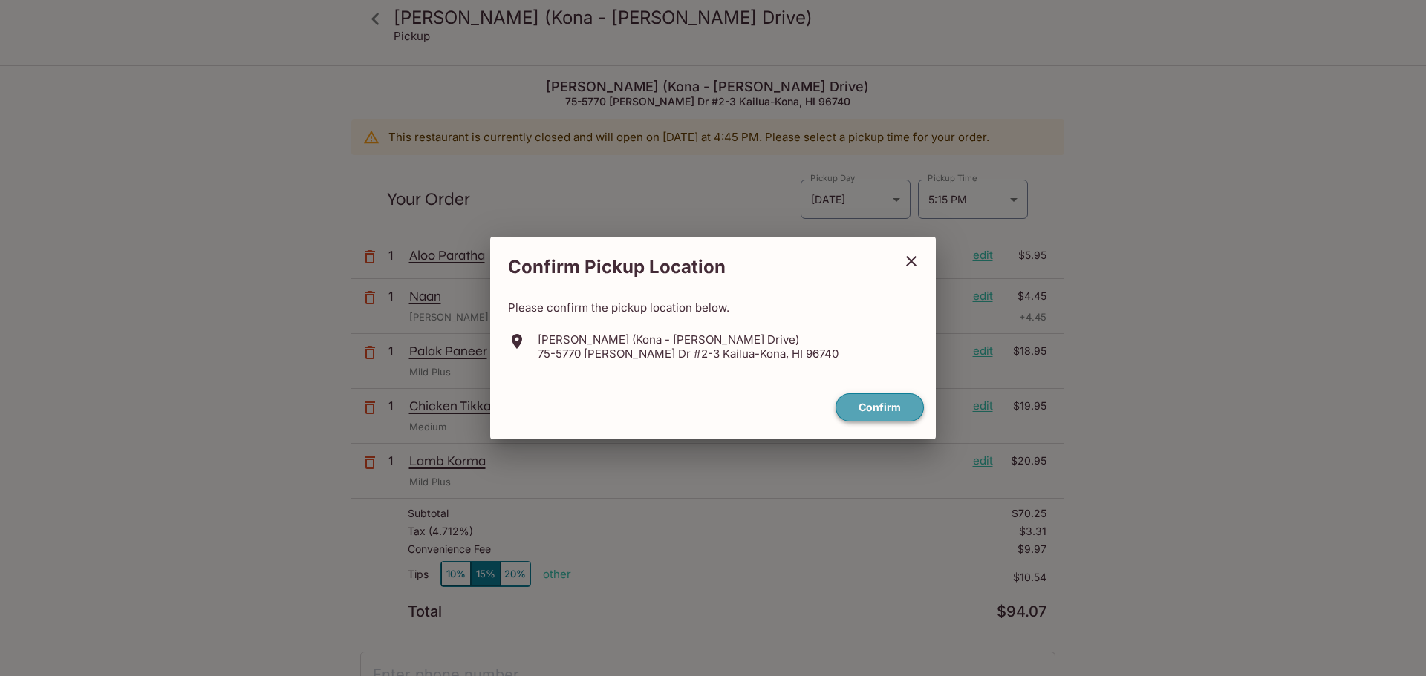
click at [873, 412] on button "Confirm" at bounding box center [879, 408] width 88 height 29
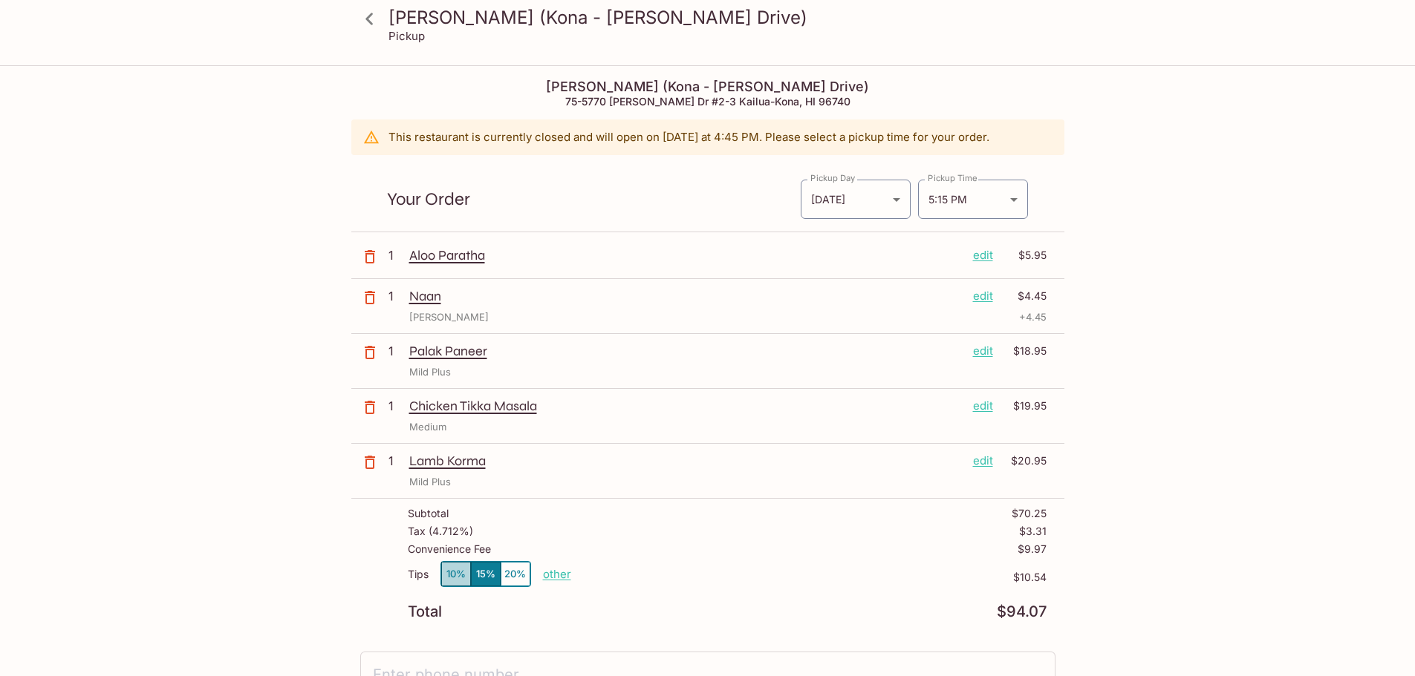
click at [448, 575] on button "10%" at bounding box center [456, 574] width 30 height 25
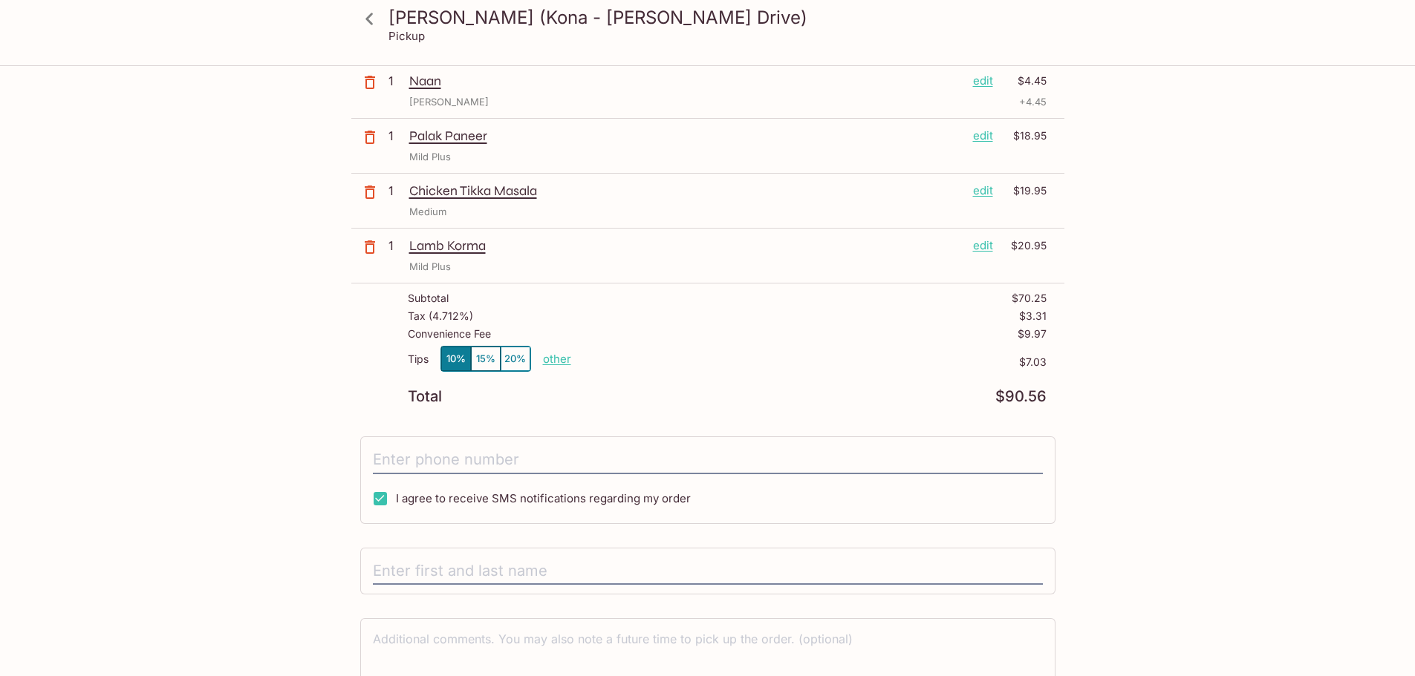
scroll to position [223, 0]
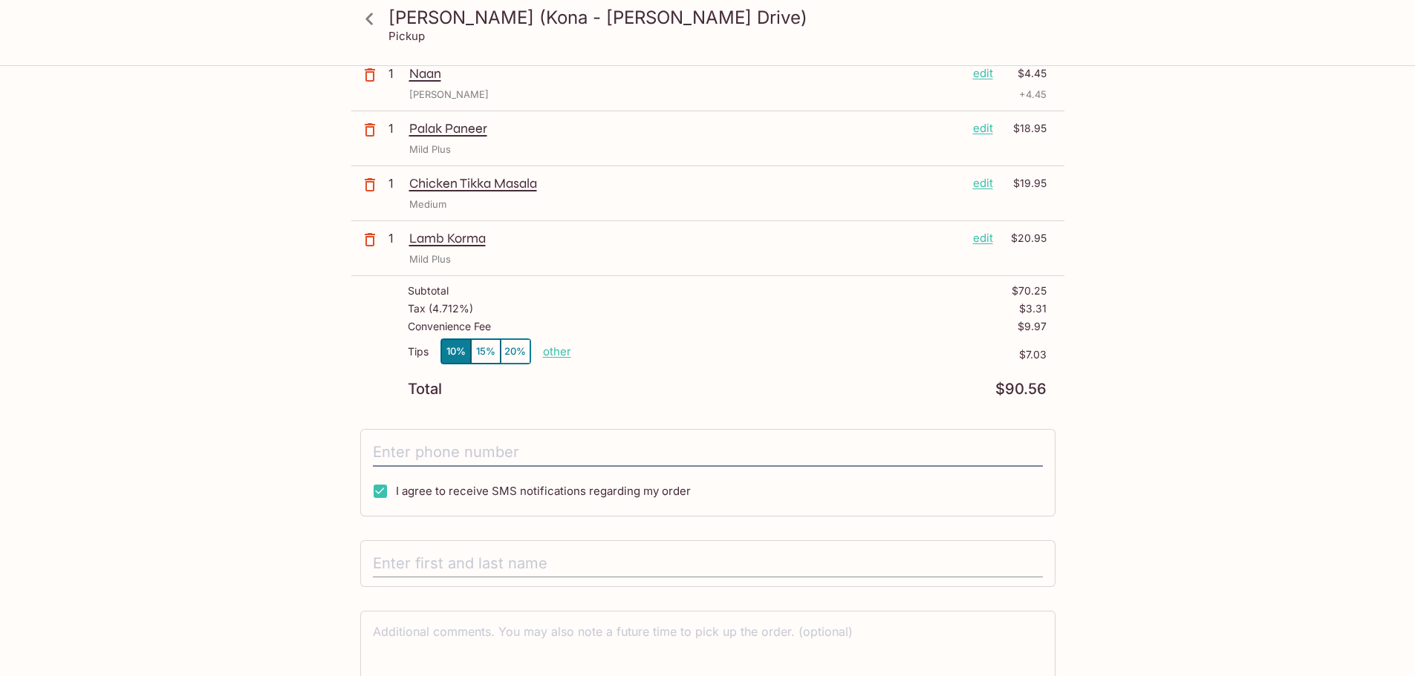
click at [557, 560] on input "text" at bounding box center [708, 564] width 670 height 28
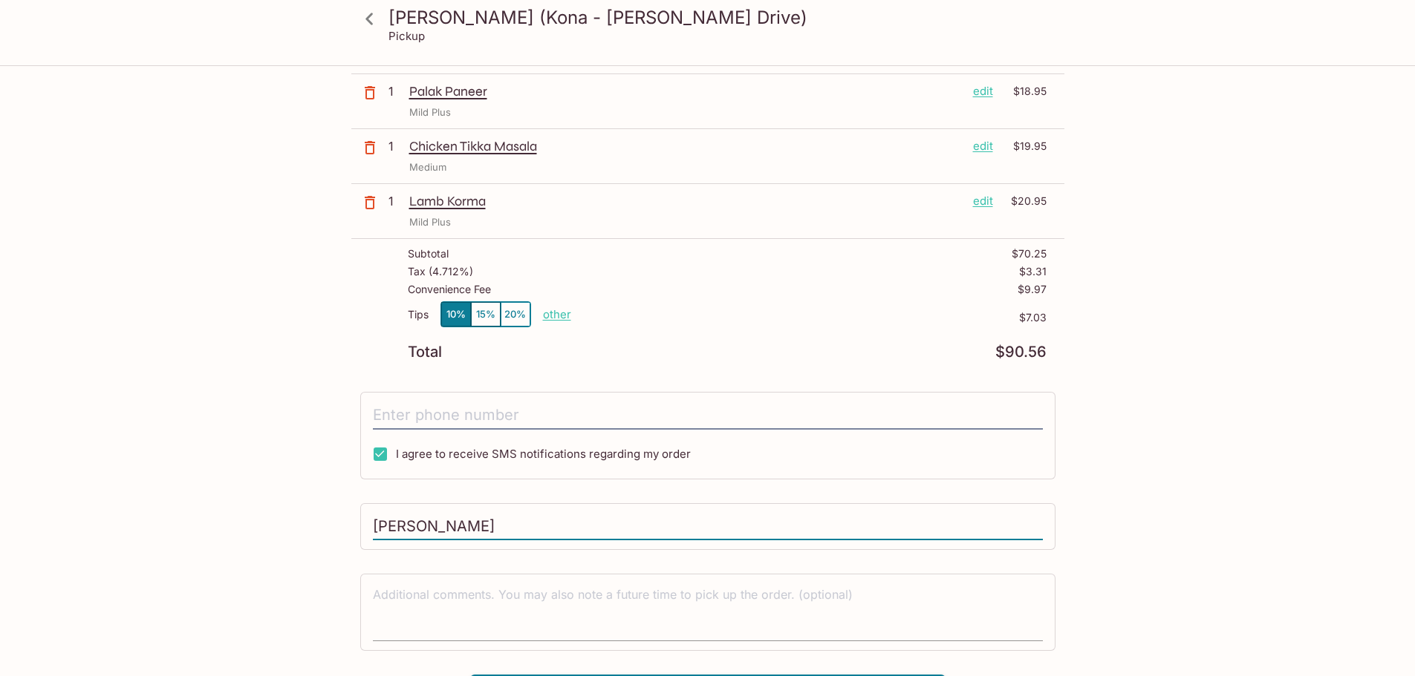
scroll to position [296, 0]
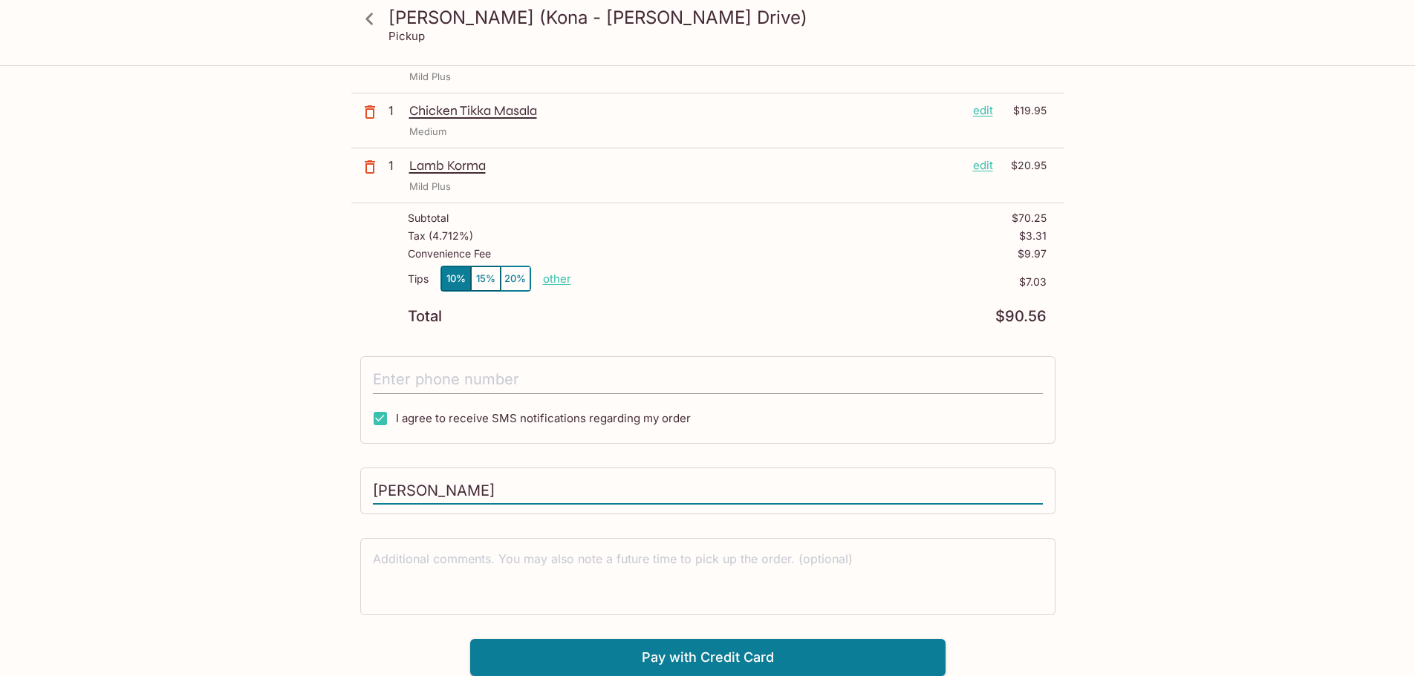
type input "[PERSON_NAME]"
click at [468, 369] on input "tel" at bounding box center [708, 380] width 670 height 28
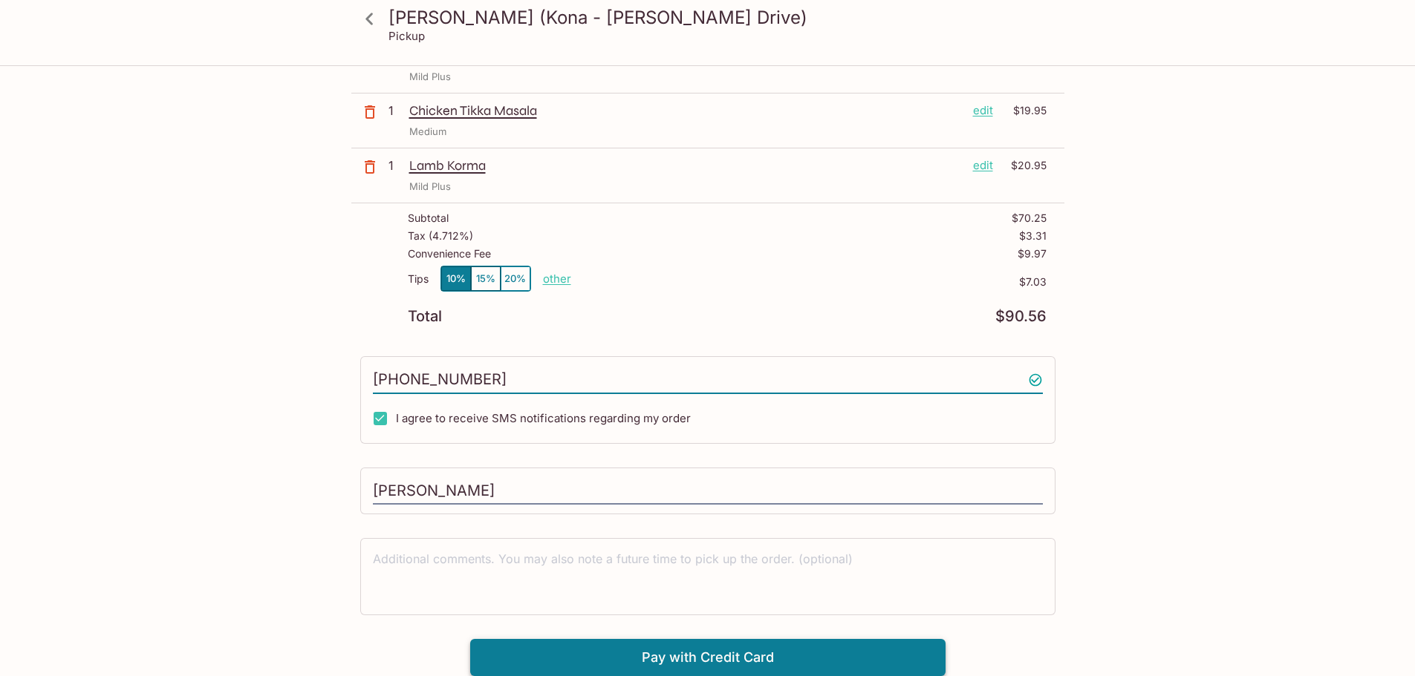
type input "[PHONE_NUMBER]"
click at [711, 661] on button "Pay with Credit Card" at bounding box center [707, 657] width 475 height 37
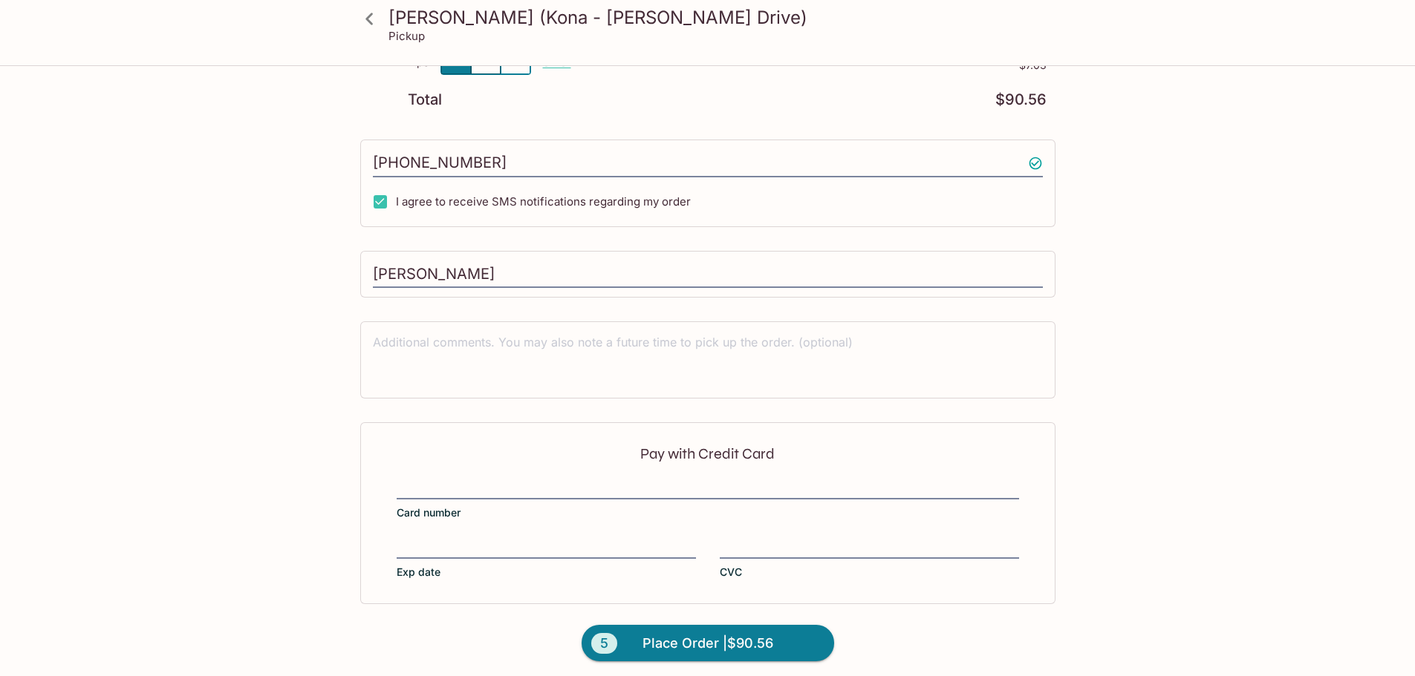
scroll to position [518, 0]
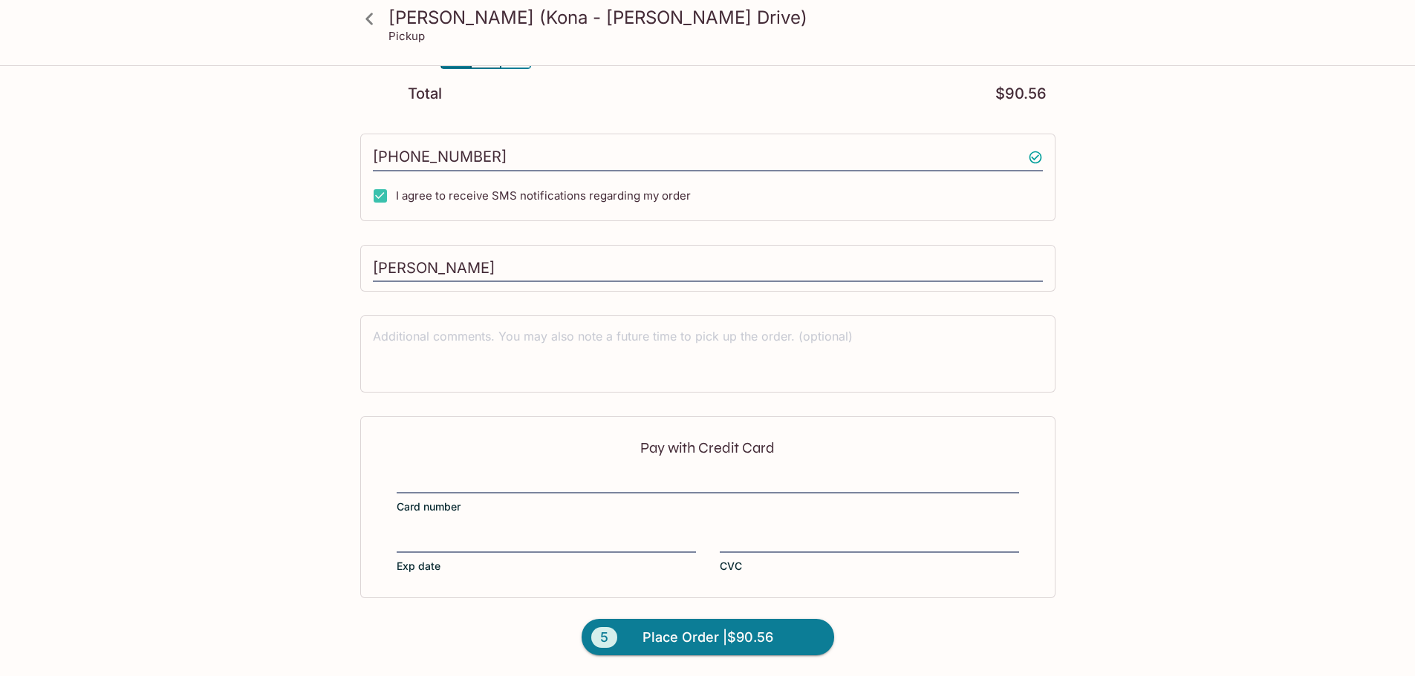
click at [237, 233] on div "Kamana Kitchen (Kona - [PERSON_NAME] Drive) Pickup Kamana Kitchen (Kona - [PERS…" at bounding box center [707, 113] width 950 height 1128
drag, startPoint x: 486, startPoint y: 273, endPoint x: 276, endPoint y: 264, distance: 210.3
click at [276, 264] on div "Kamana Kitchen (Kona - [PERSON_NAME] Drive) Pickup Kamana Kitchen (Kona - [PERS…" at bounding box center [707, 113] width 950 height 1128
drag, startPoint x: 509, startPoint y: 157, endPoint x: 307, endPoint y: 159, distance: 202.0
click at [323, 156] on div "Kamana Kitchen (Kona - [PERSON_NAME] Drive) Pickup Kamana Kitchen (Kona - [PERS…" at bounding box center [707, 113] width 950 height 1128
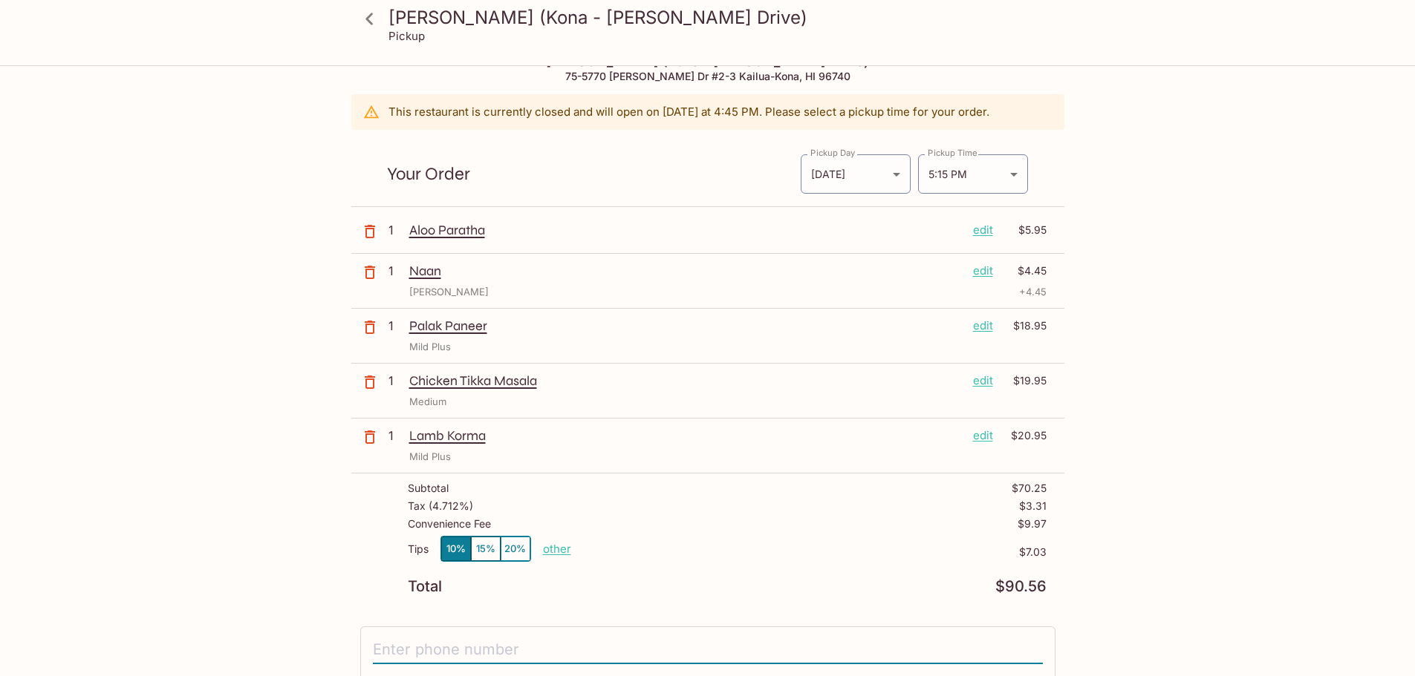
scroll to position [0, 0]
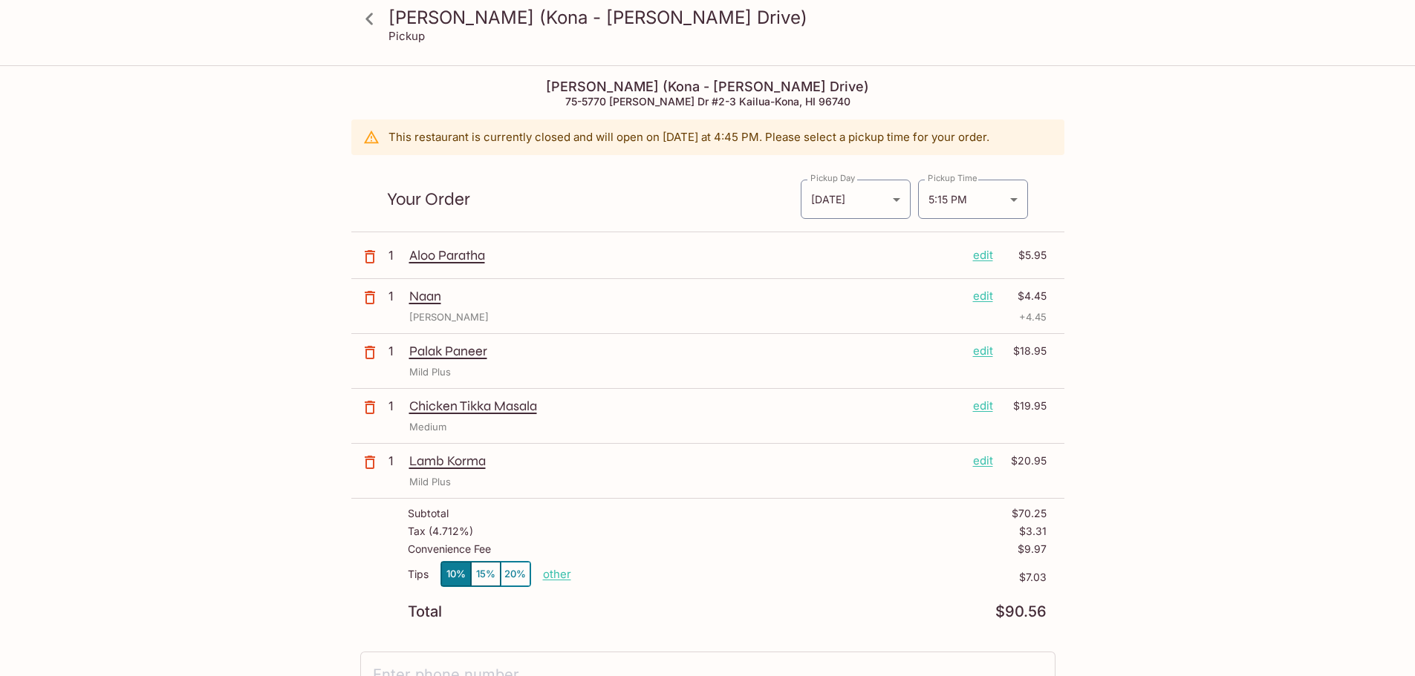
click at [376, 19] on icon at bounding box center [369, 19] width 26 height 26
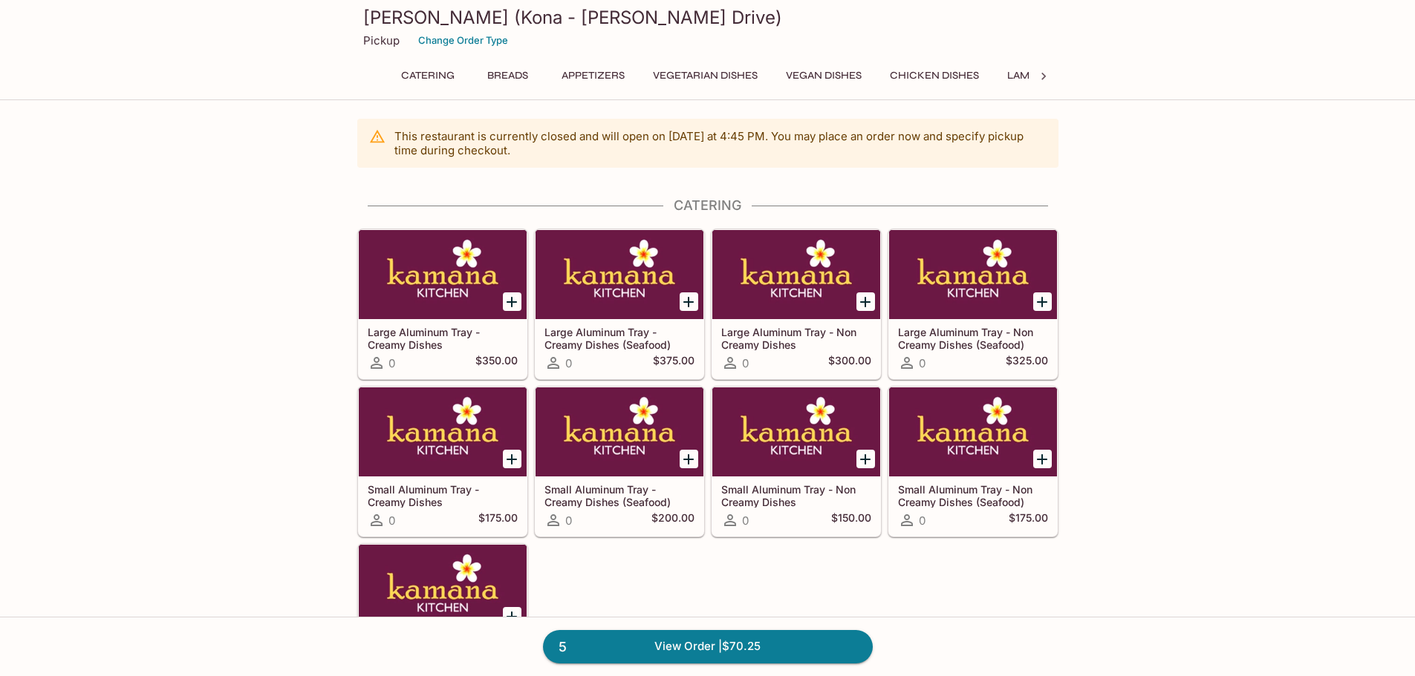
click at [1041, 81] on icon at bounding box center [1043, 76] width 15 height 15
click at [1041, 81] on div "Catering Breads Appetizers Vegetarian Dishes Vegan Dishes Chicken Dishes Lamb D…" at bounding box center [707, 80] width 701 height 30
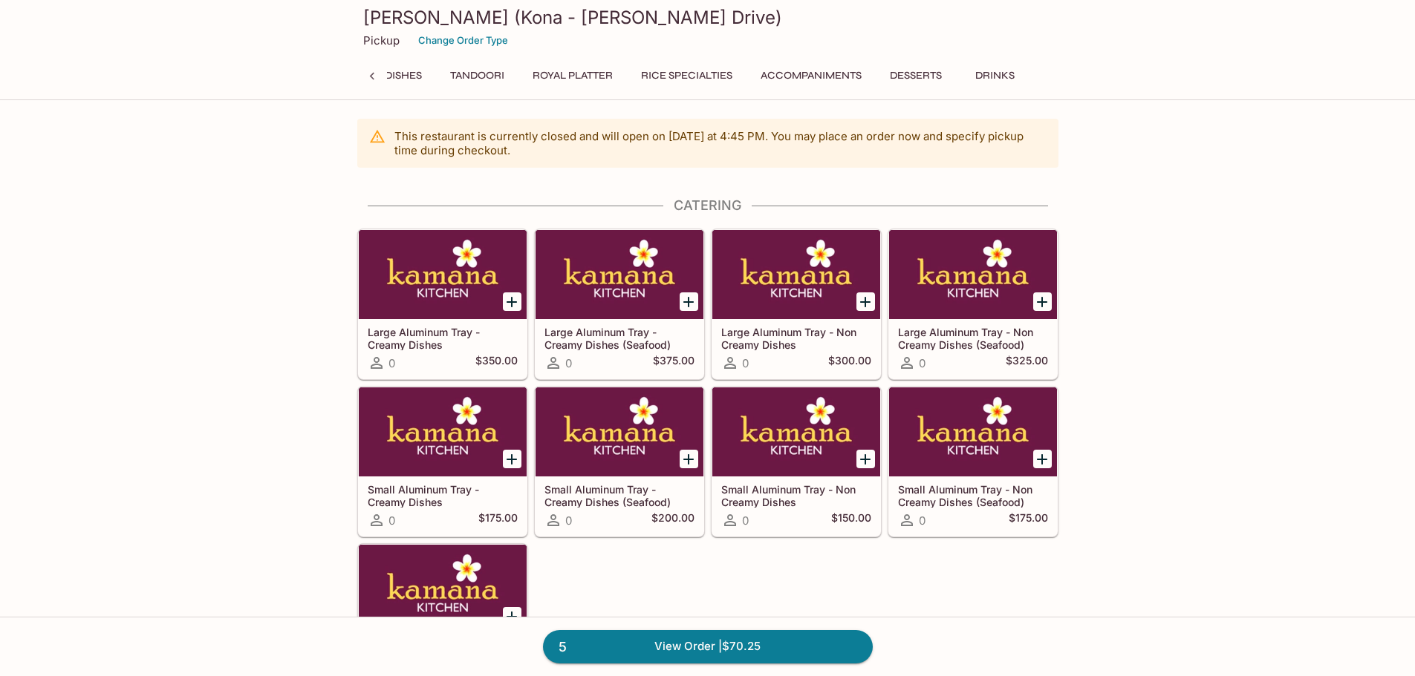
click at [371, 35] on p "Pickup" at bounding box center [381, 40] width 36 height 14
